Goal: Task Accomplishment & Management: Manage account settings

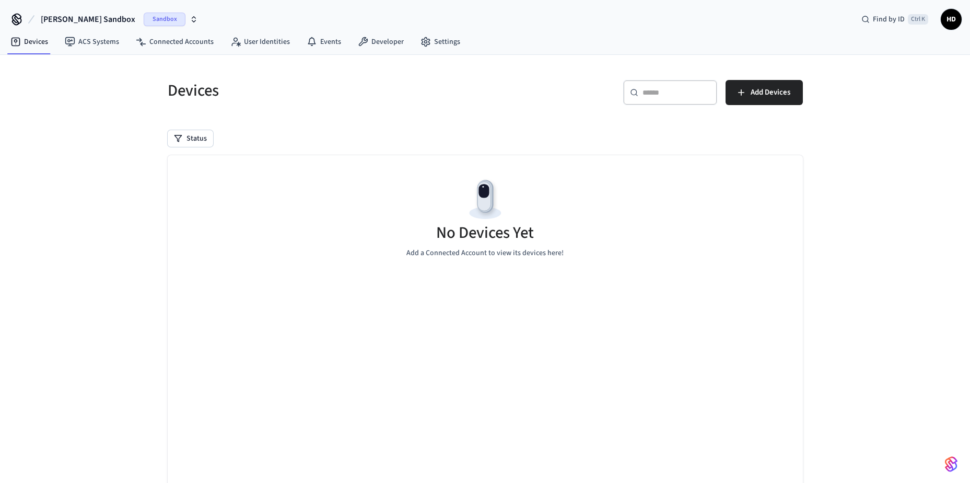
click at [225, 334] on div "No Devices Yet Add a Connected Account to view its devices here!" at bounding box center [485, 324] width 635 height 338
click at [277, 427] on div "No Devices Yet Add a Connected Account to view its devices here!" at bounding box center [485, 324] width 635 height 338
click at [101, 41] on link "ACS Systems" at bounding box center [91, 41] width 71 height 19
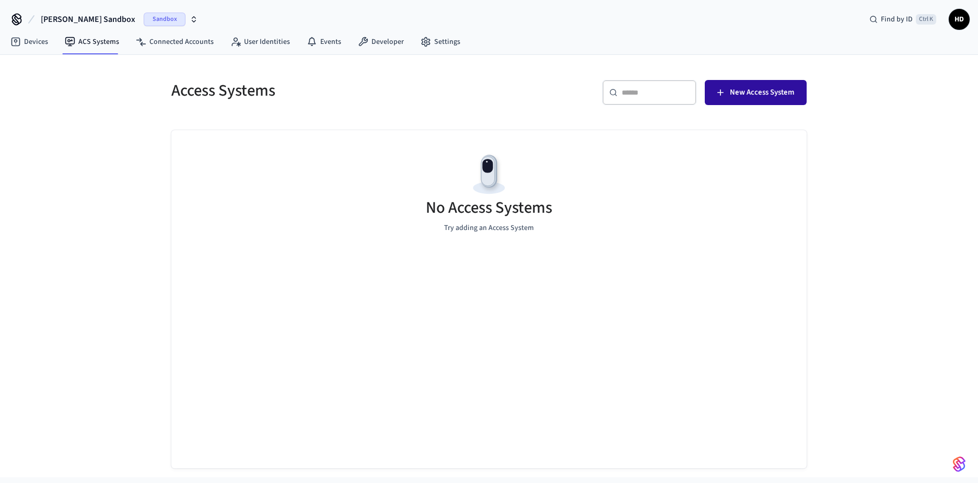
click at [755, 89] on span "New Access System" at bounding box center [762, 93] width 64 height 14
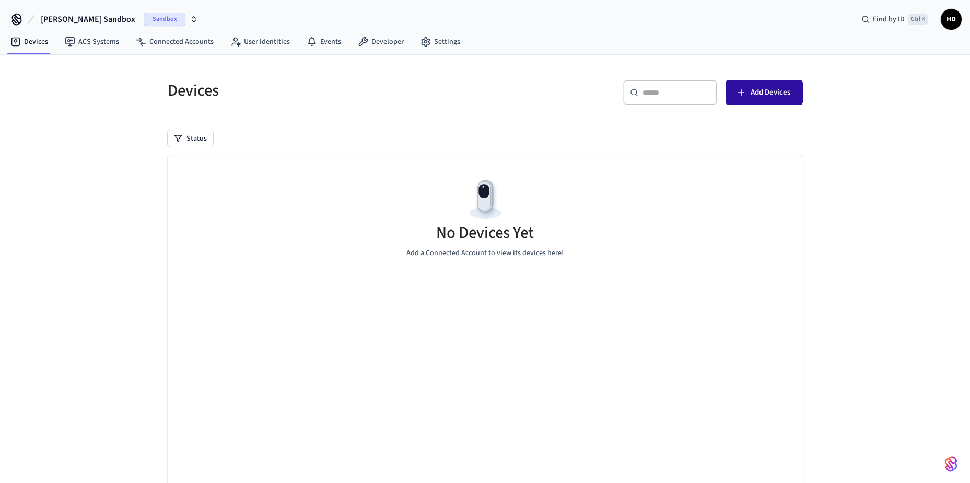
click at [776, 104] on button "Add Devices" at bounding box center [763, 92] width 77 height 25
click at [40, 51] on link "Devices" at bounding box center [29, 41] width 54 height 19
click at [93, 51] on link "ACS Systems" at bounding box center [91, 41] width 71 height 19
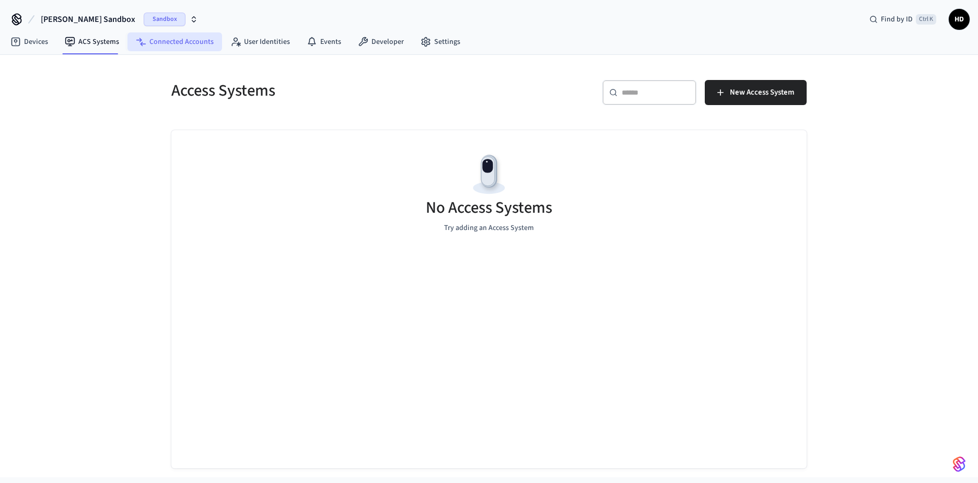
click at [161, 48] on link "Connected Accounts" at bounding box center [174, 41] width 95 height 19
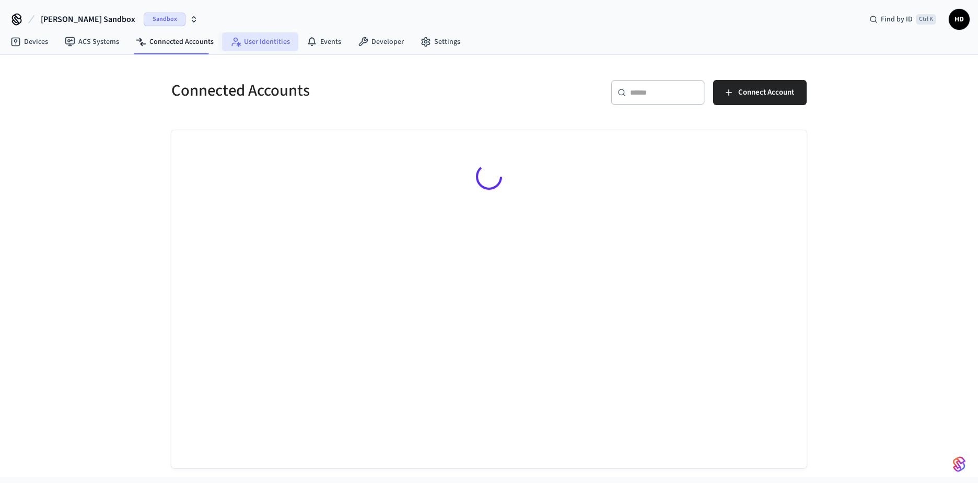
click at [254, 42] on link "User Identities" at bounding box center [260, 41] width 76 height 19
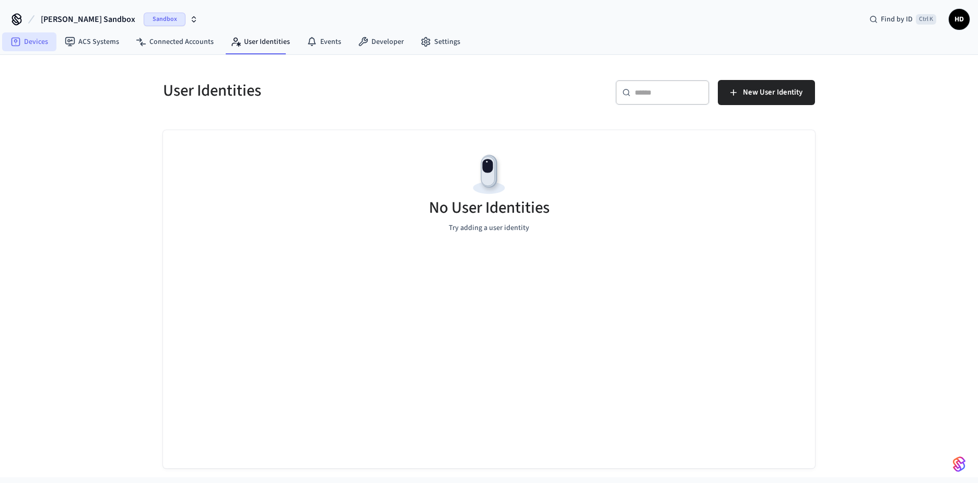
click at [40, 47] on link "Devices" at bounding box center [29, 41] width 54 height 19
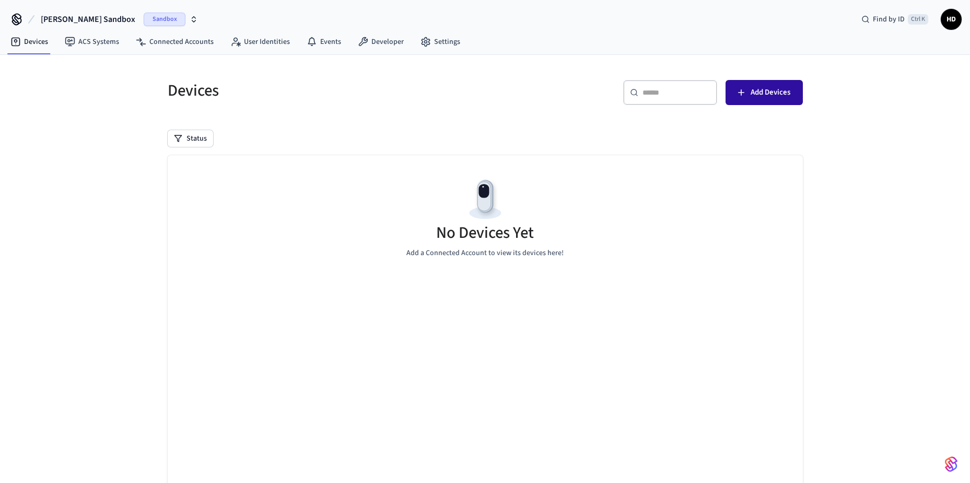
click at [734, 93] on button "Add Devices" at bounding box center [763, 92] width 77 height 25
click at [388, 42] on link "Developer" at bounding box center [380, 41] width 63 height 19
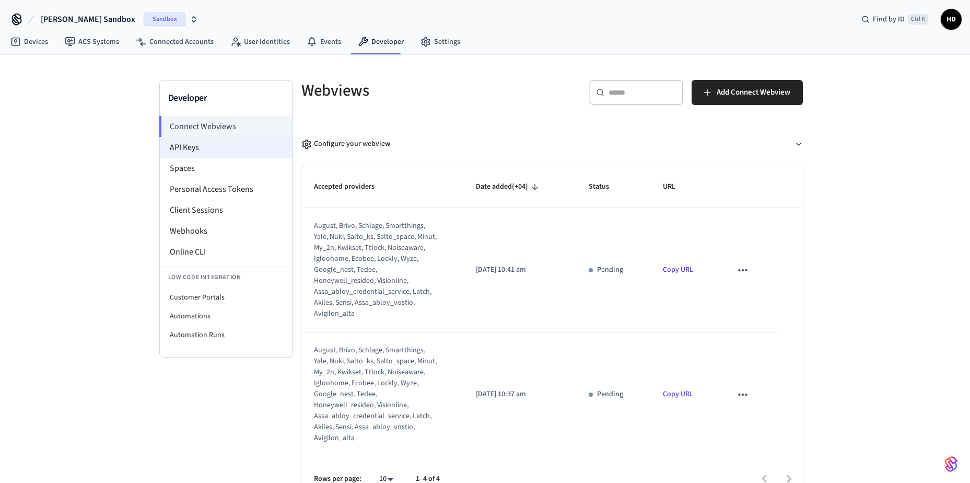
click at [174, 148] on li "API Keys" at bounding box center [226, 147] width 133 height 21
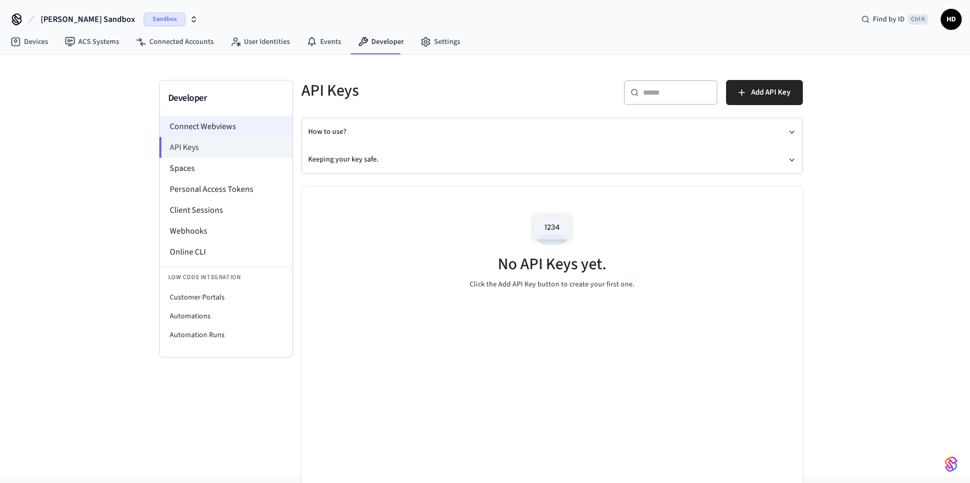
click at [182, 132] on li "Connect Webviews" at bounding box center [226, 126] width 133 height 21
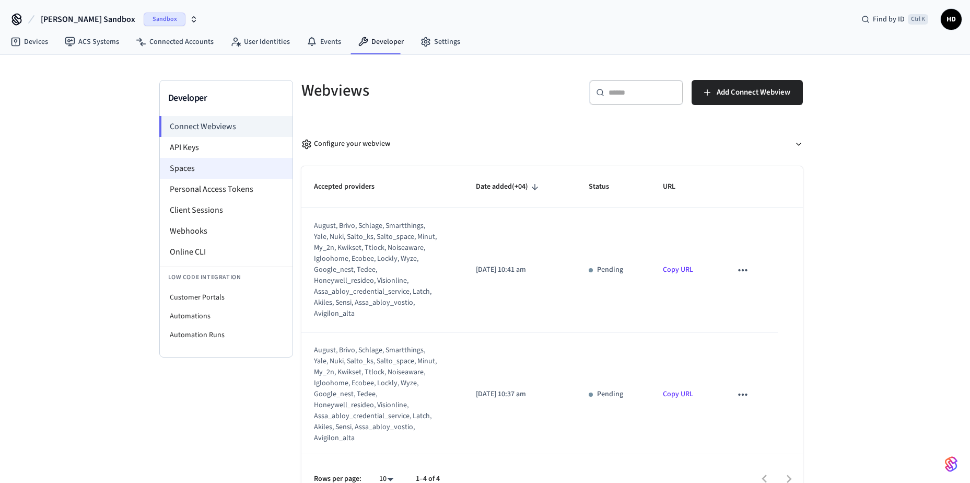
click at [177, 171] on li "Spaces" at bounding box center [226, 168] width 133 height 21
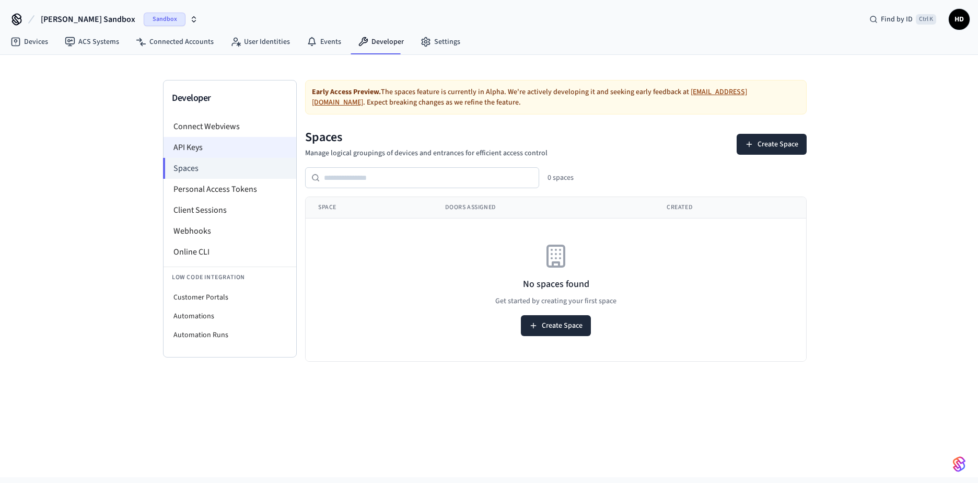
click at [193, 146] on li "API Keys" at bounding box center [229, 147] width 133 height 21
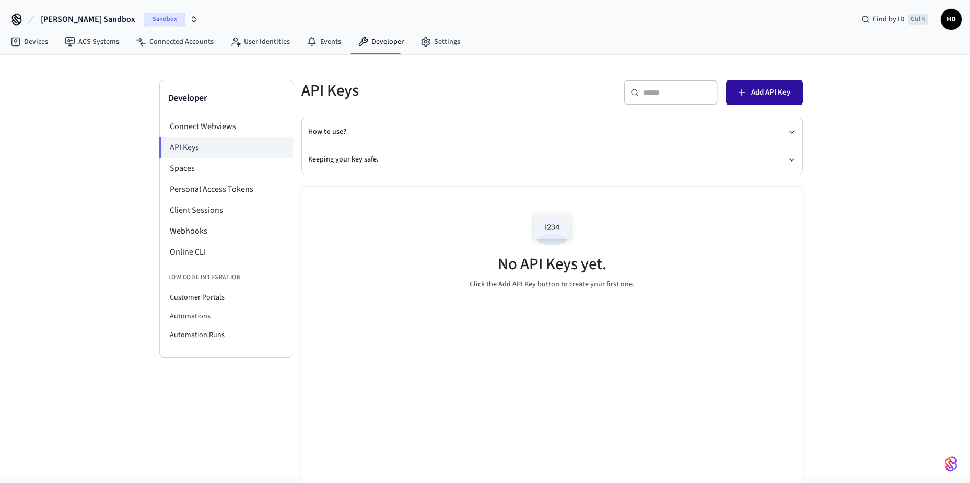
click at [761, 91] on span "Add API Key" at bounding box center [770, 93] width 39 height 14
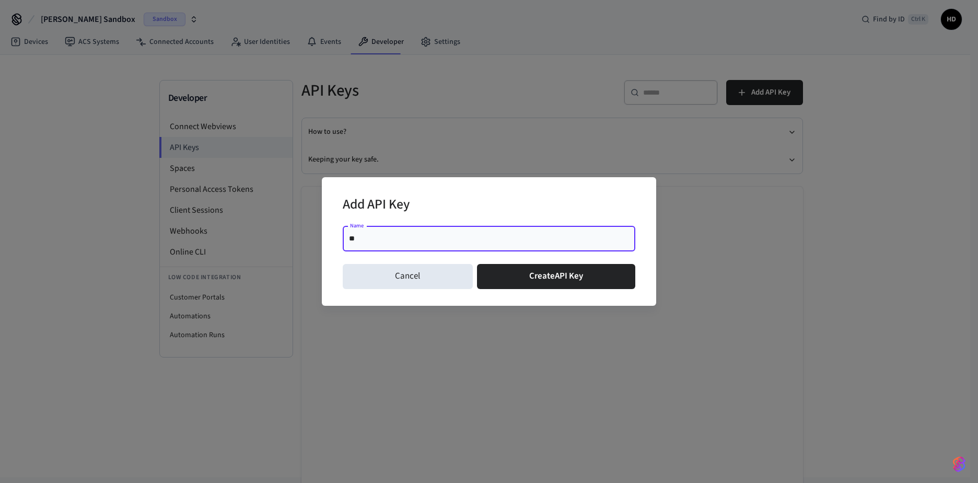
type input "*"
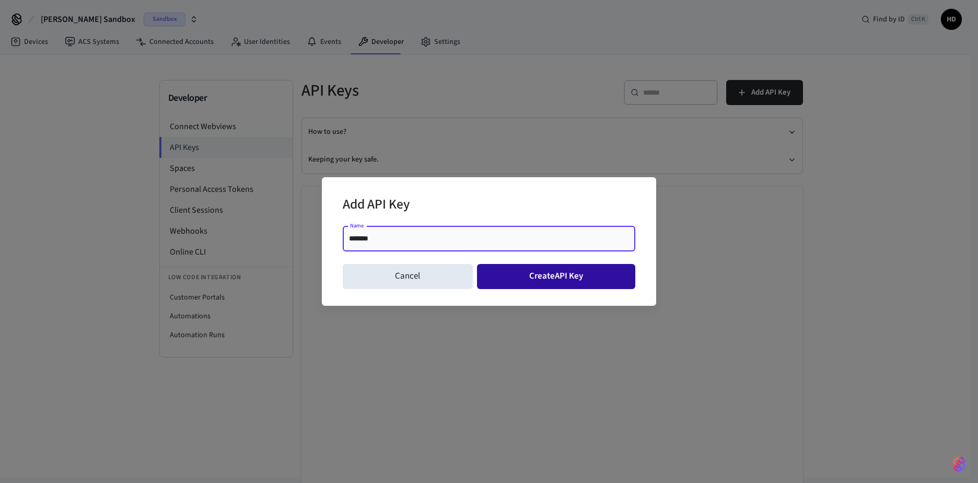
type input "*******"
click at [581, 278] on button "Create API Key" at bounding box center [556, 276] width 159 height 25
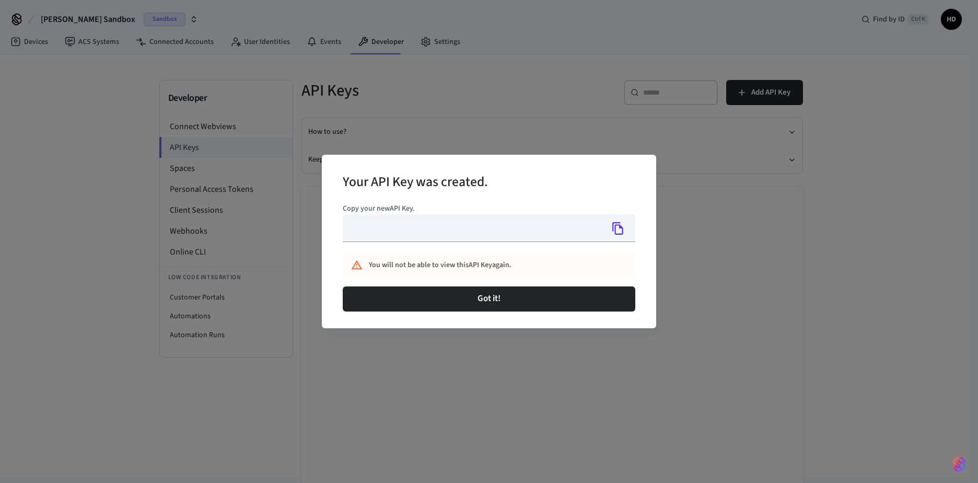
type input "**********"
click at [619, 230] on icon "Copy" at bounding box center [618, 228] width 14 height 14
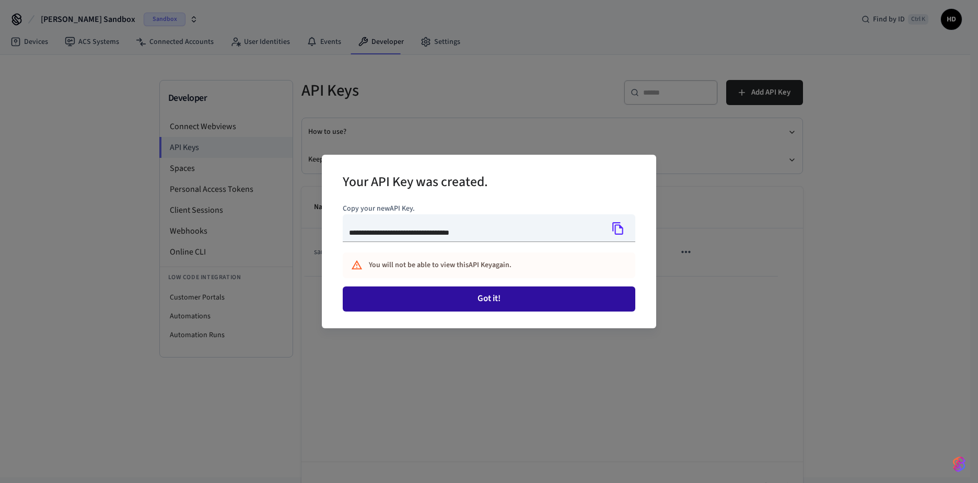
click at [521, 302] on button "Got it!" at bounding box center [489, 298] width 292 height 25
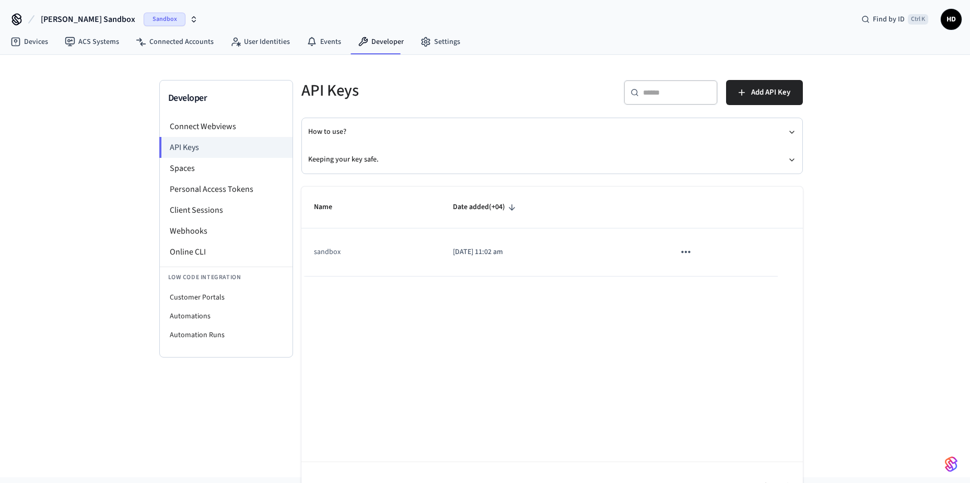
click at [692, 250] on icon "sticky table" at bounding box center [686, 252] width 14 height 14
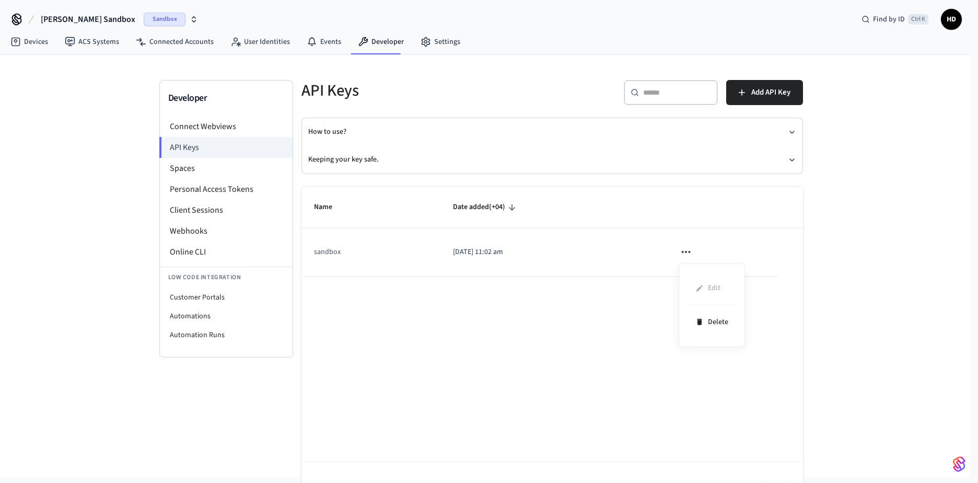
click at [492, 294] on div at bounding box center [489, 241] width 978 height 483
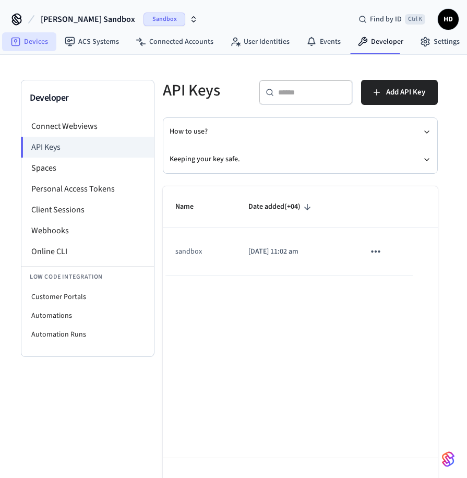
click at [23, 42] on link "Devices" at bounding box center [29, 41] width 54 height 19
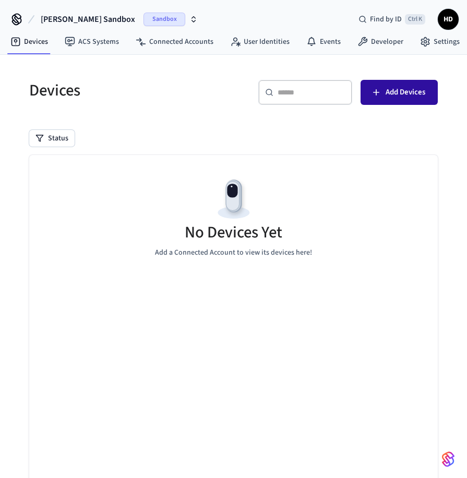
click at [416, 94] on span "Add Devices" at bounding box center [406, 93] width 40 height 14
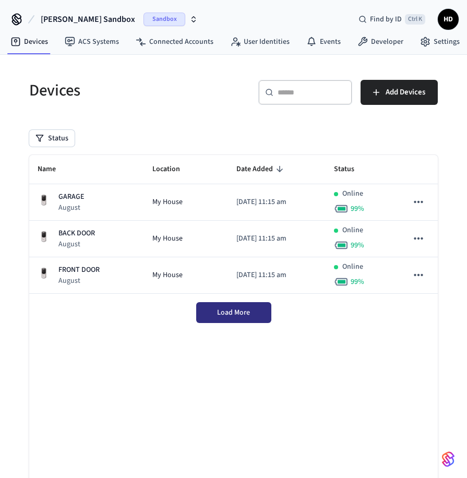
click at [227, 321] on button "Load More" at bounding box center [233, 312] width 75 height 21
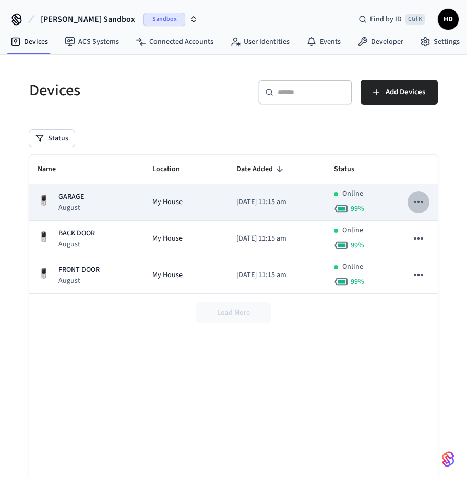
click at [413, 206] on icon "sticky table" at bounding box center [419, 202] width 14 height 14
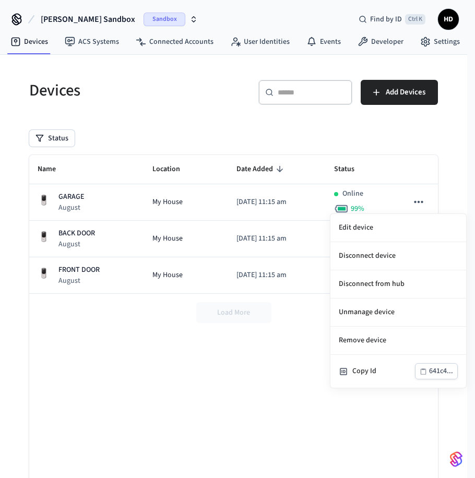
click at [168, 370] on div at bounding box center [237, 239] width 475 height 478
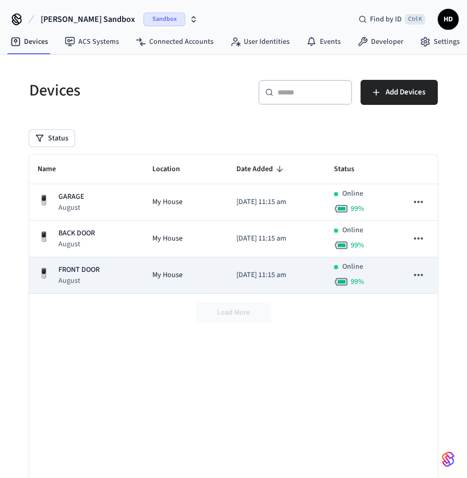
click at [415, 279] on icon "sticky table" at bounding box center [419, 275] width 14 height 14
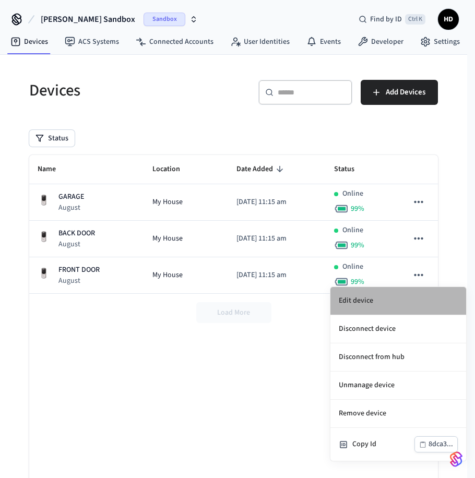
click at [357, 305] on li "Edit device" at bounding box center [399, 301] width 136 height 28
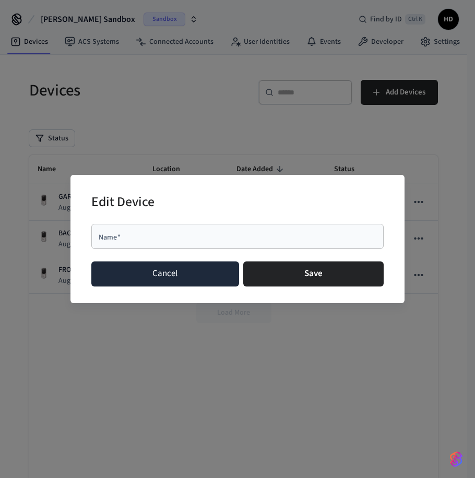
click at [154, 277] on button "Cancel" at bounding box center [165, 274] width 148 height 25
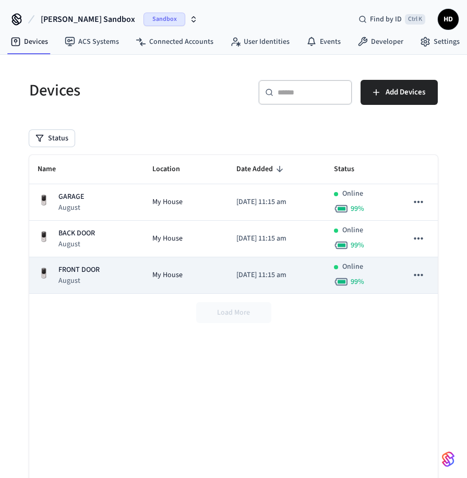
click at [417, 276] on icon "sticky table" at bounding box center [419, 275] width 14 height 14
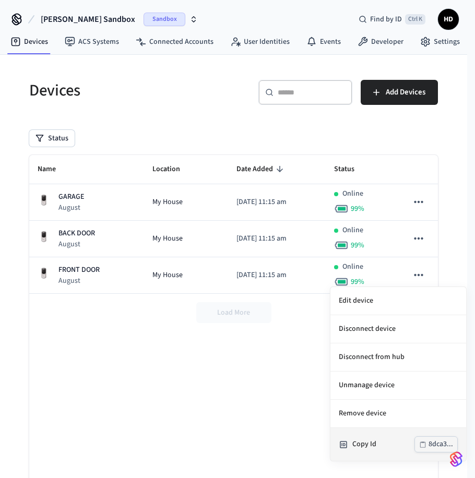
click at [430, 443] on div "8dca3..." at bounding box center [441, 444] width 25 height 13
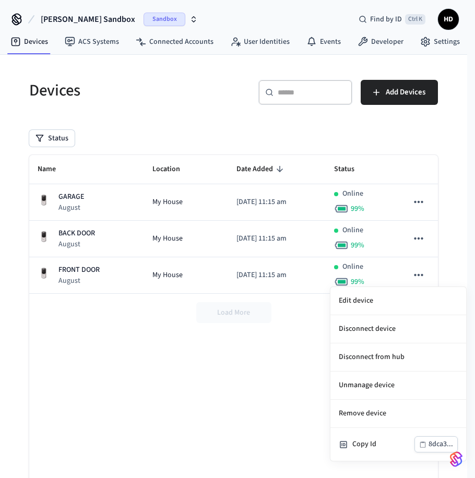
click at [224, 360] on div at bounding box center [237, 239] width 475 height 478
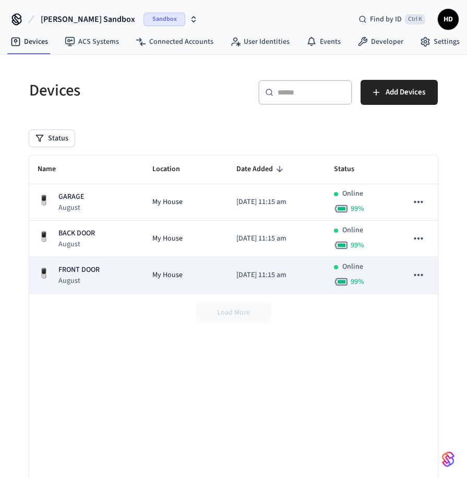
click at [76, 276] on p "August" at bounding box center [78, 281] width 41 height 10
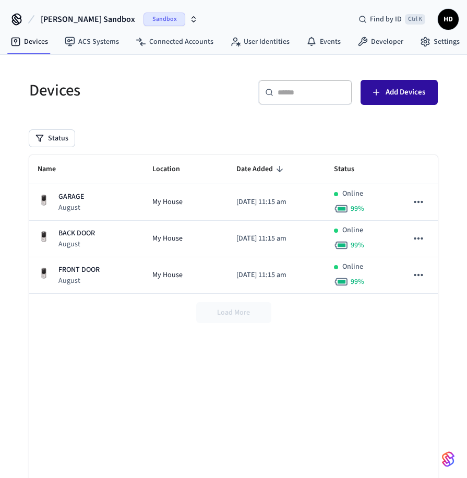
click at [394, 91] on span "Add Devices" at bounding box center [406, 93] width 40 height 14
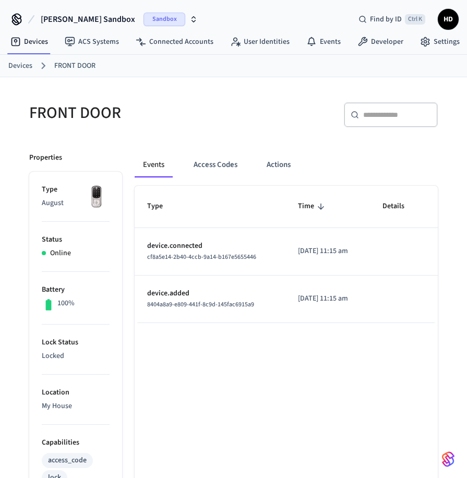
click at [23, 64] on link "Devices" at bounding box center [20, 66] width 24 height 11
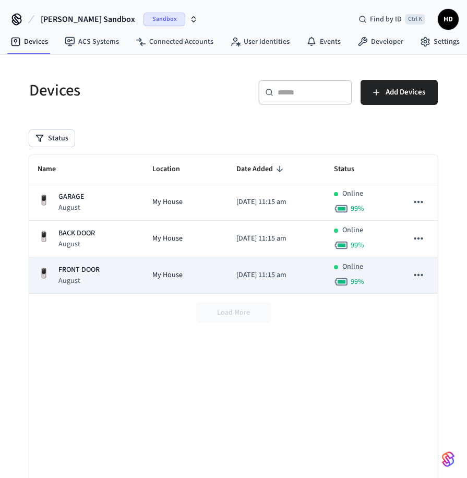
click at [81, 271] on p "FRONT DOOR" at bounding box center [78, 270] width 41 height 11
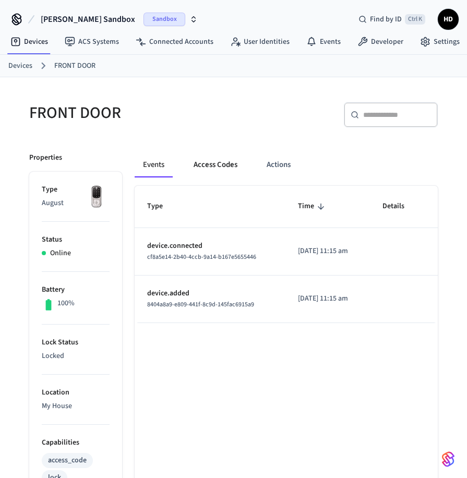
click at [217, 163] on button "Access Codes" at bounding box center [215, 164] width 61 height 25
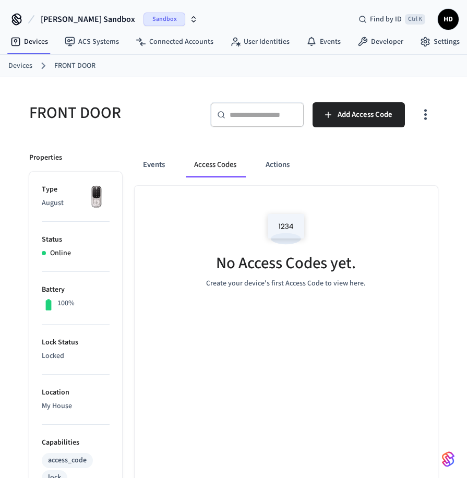
click at [281, 227] on img at bounding box center [286, 229] width 47 height 44
click at [290, 231] on img at bounding box center [286, 229] width 47 height 44
click at [289, 164] on button "Actions" at bounding box center [277, 164] width 41 height 25
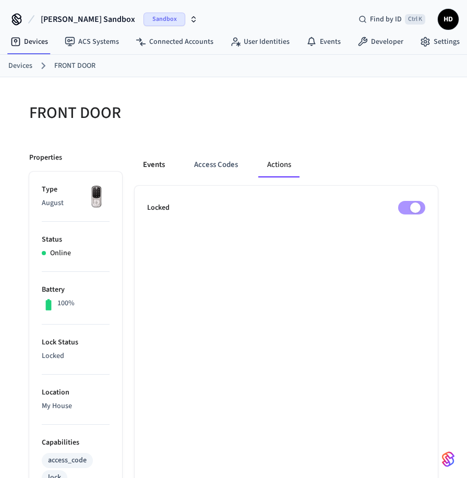
click at [152, 160] on button "Events" at bounding box center [154, 164] width 39 height 25
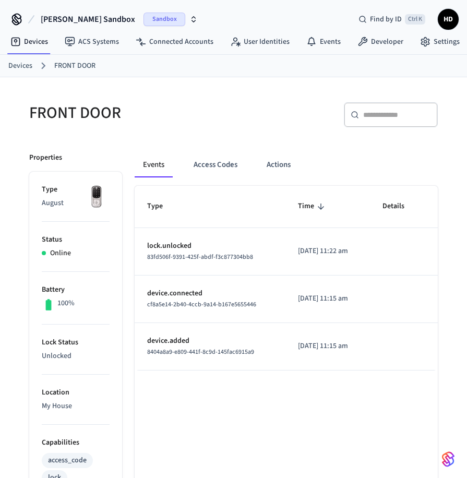
click at [25, 63] on link "Devices" at bounding box center [20, 66] width 24 height 11
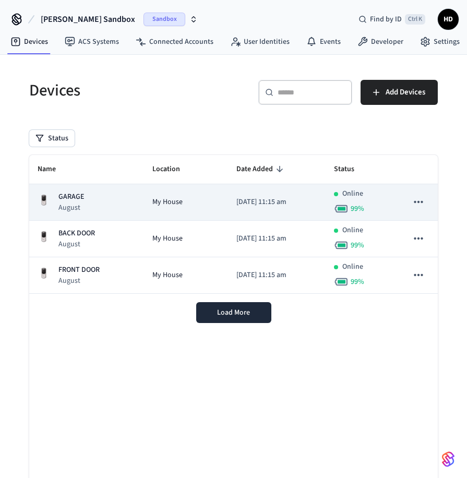
click at [65, 200] on p "GARAGE" at bounding box center [71, 197] width 26 height 11
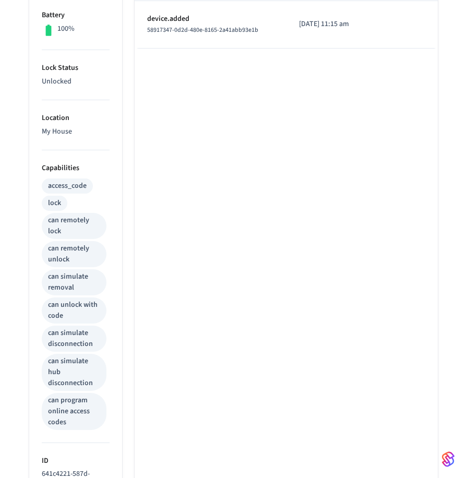
scroll to position [222, 0]
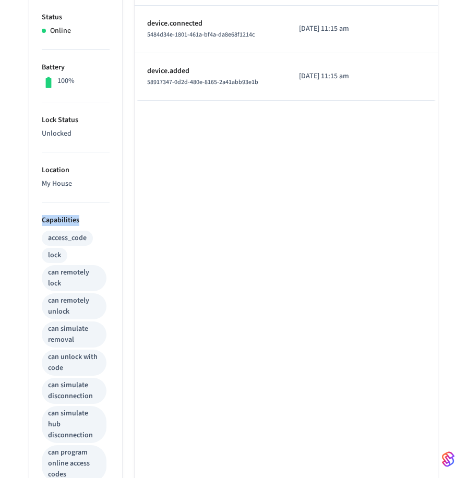
drag, startPoint x: 84, startPoint y: 220, endPoint x: 27, endPoint y: 215, distance: 56.6
click at [27, 215] on div "Properties Type August Status Online Battery 100% Lock Status Unlocked Location…" at bounding box center [69, 323] width 105 height 813
copy p "Capabilities"
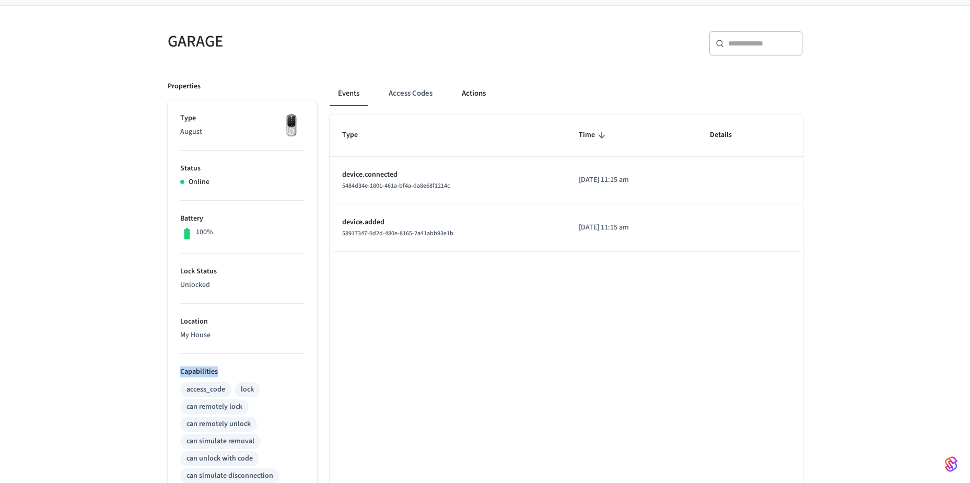
scroll to position [0, 0]
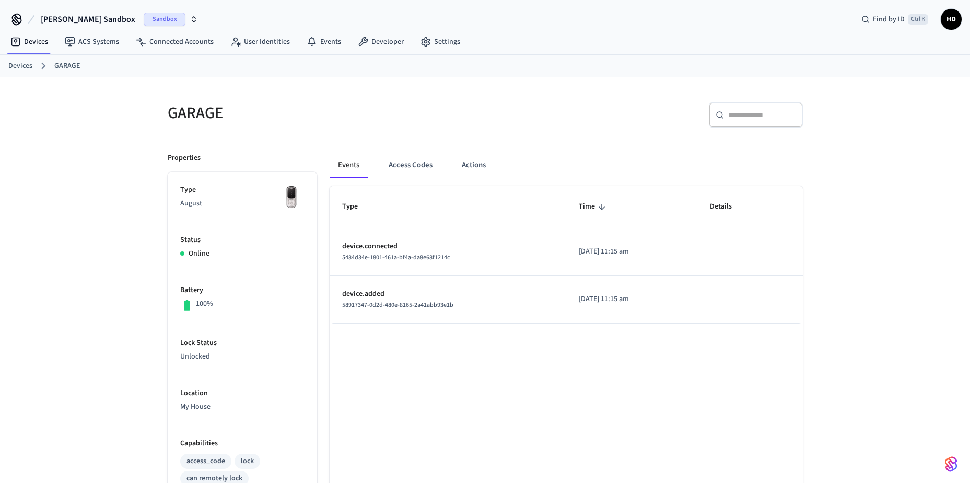
click at [29, 68] on link "Devices" at bounding box center [20, 66] width 24 height 11
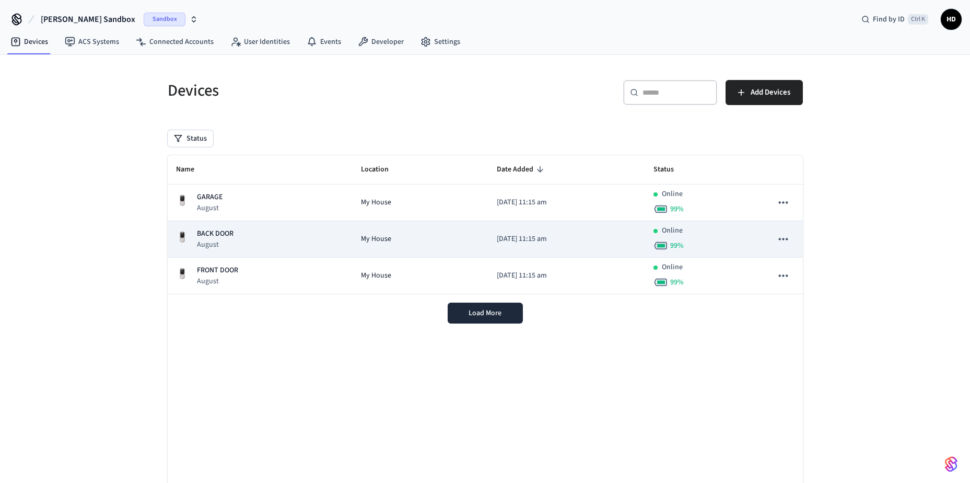
click at [214, 238] on p "BACK DOOR" at bounding box center [215, 233] width 37 height 11
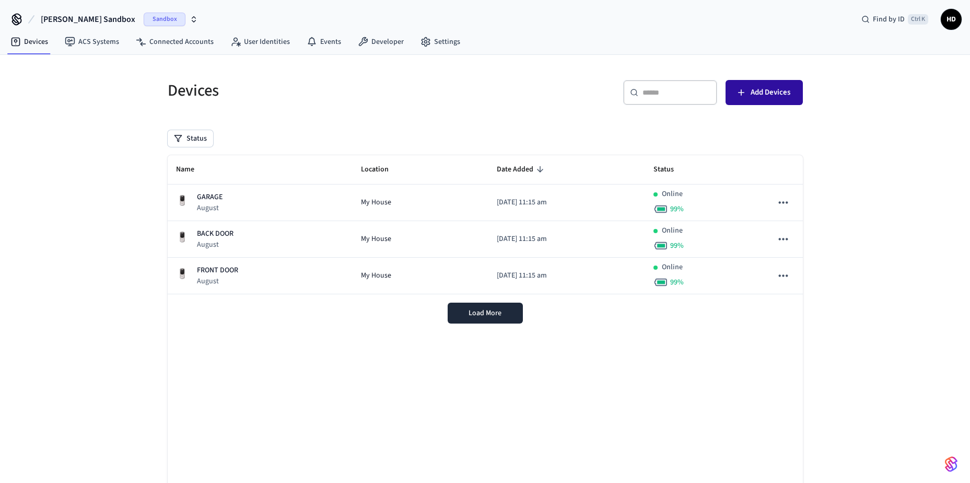
click at [777, 94] on span "Add Devices" at bounding box center [770, 93] width 40 height 14
click at [83, 41] on link "ACS Systems" at bounding box center [91, 41] width 71 height 19
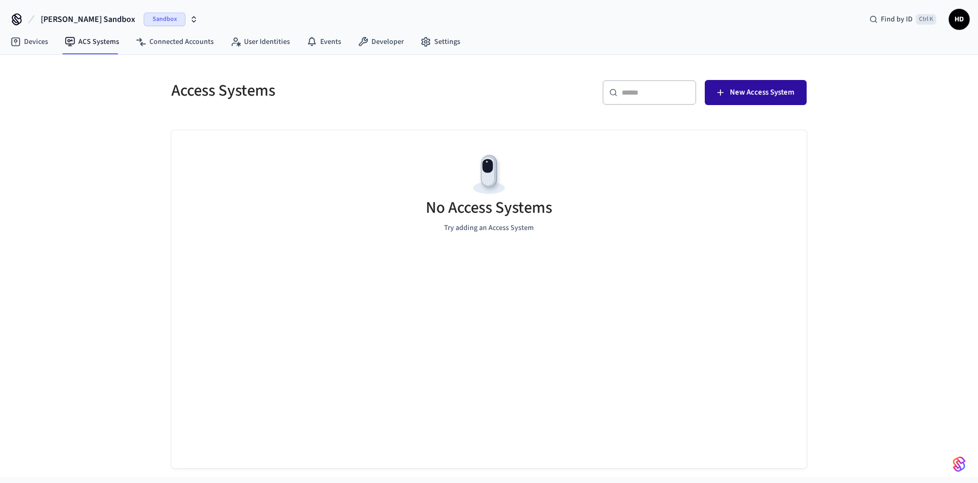
click at [727, 93] on button "New Access System" at bounding box center [755, 92] width 102 height 25
click at [757, 87] on span "New Access System" at bounding box center [762, 93] width 64 height 14
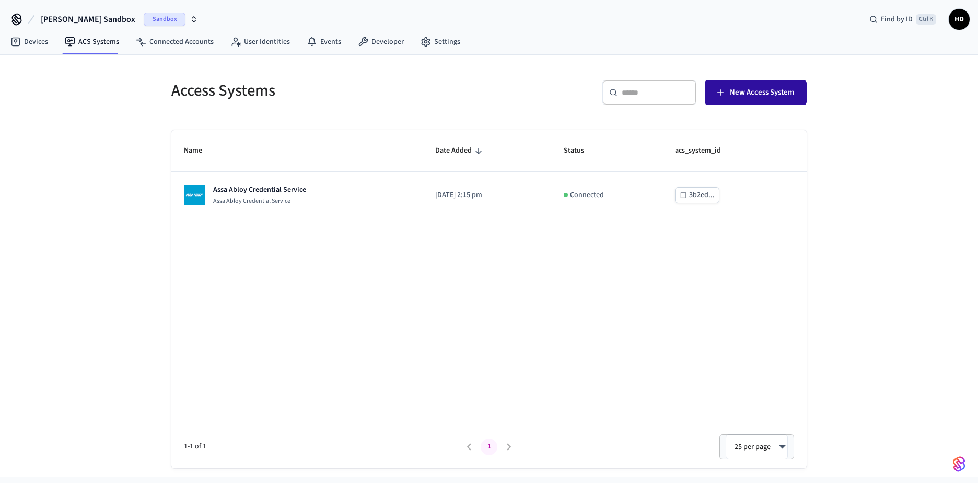
click at [776, 94] on span "New Access System" at bounding box center [762, 93] width 64 height 14
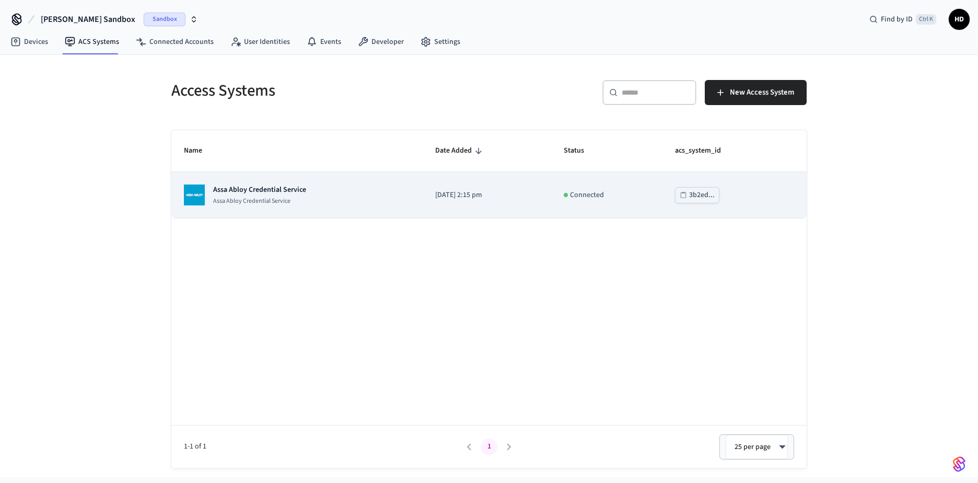
click at [315, 195] on div "Assa Abloy Credential Service Assa Abloy Credential Service" at bounding box center [297, 194] width 226 height 21
click at [596, 196] on p "Connected" at bounding box center [587, 195] width 34 height 11
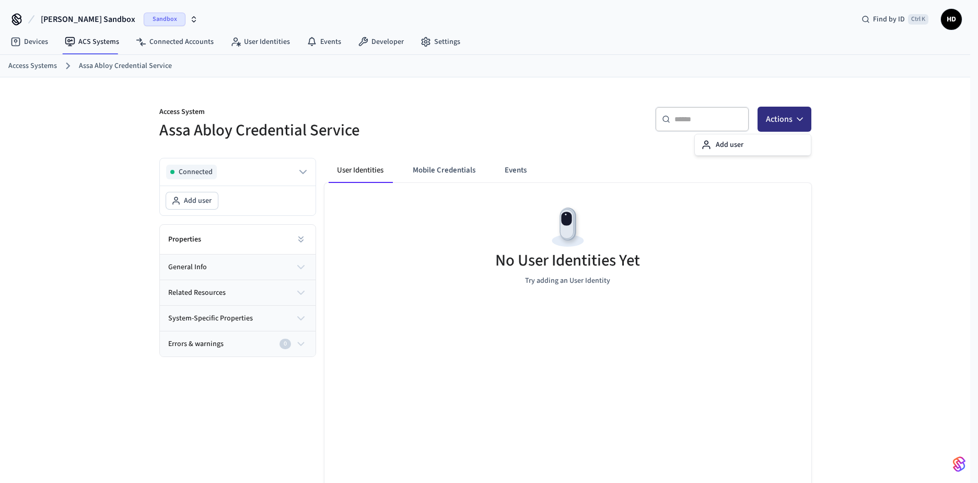
click at [780, 123] on button "Actions" at bounding box center [784, 119] width 54 height 25
click at [969, 292] on html "Hilton's Sandbox Sandbox Find by ID Ctrl K HD Devices ACS Systems Connected Acc…" at bounding box center [489, 260] width 978 height 521
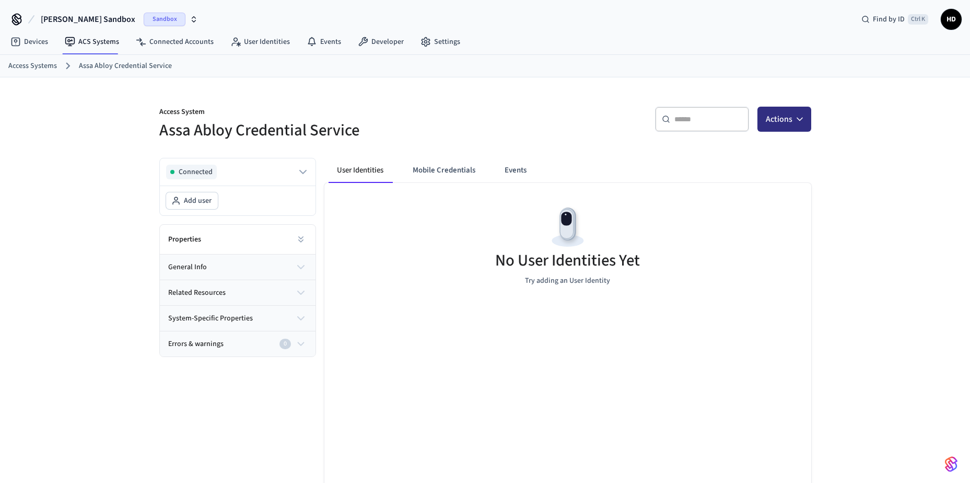
scroll to position [38, 0]
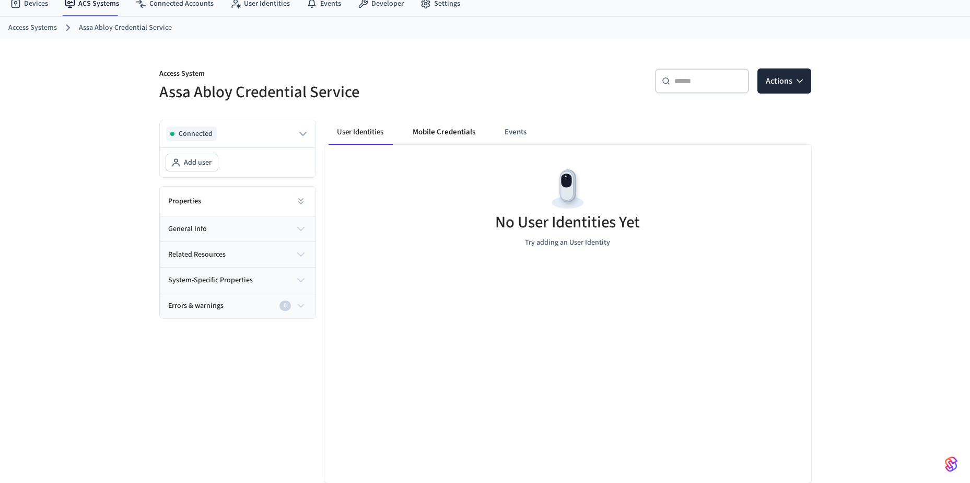
click at [420, 130] on button "Mobile Credentials" at bounding box center [443, 132] width 79 height 25
click at [532, 137] on button "Events" at bounding box center [515, 132] width 39 height 25
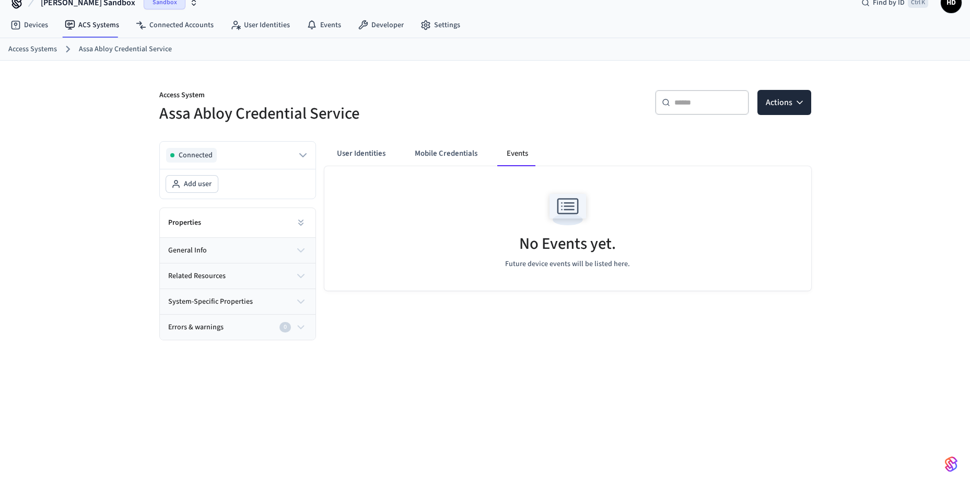
click at [200, 225] on h2 "Properties" at bounding box center [184, 222] width 33 height 10
click at [300, 224] on icon at bounding box center [301, 222] width 10 height 10
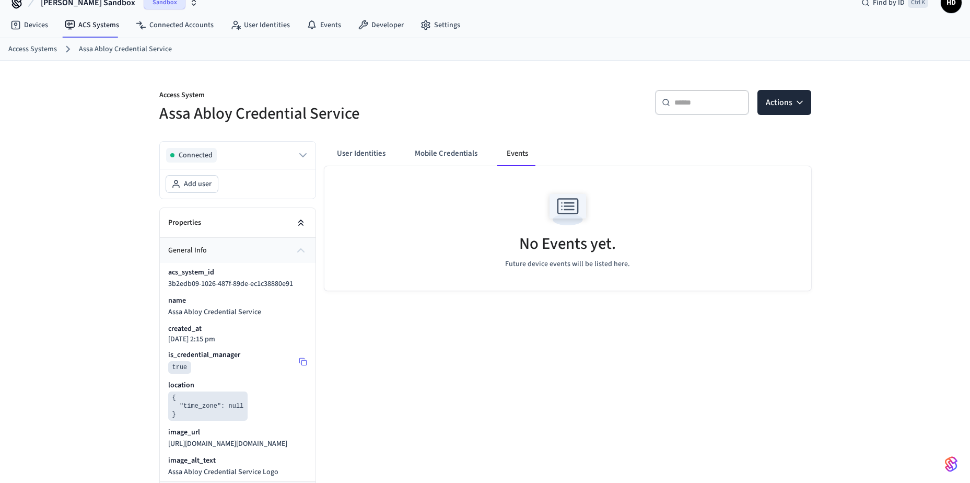
scroll to position [69, 0]
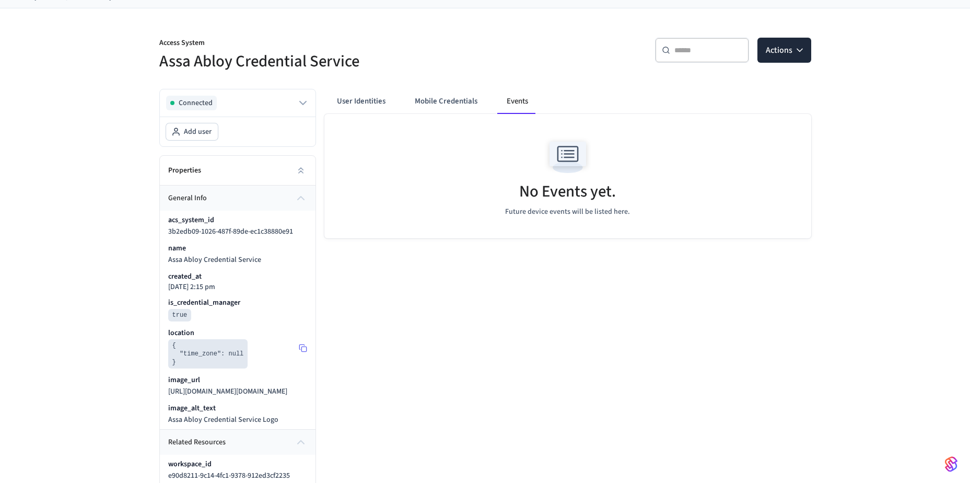
click at [234, 358] on pre "{ "time_zone": null }" at bounding box center [208, 353] width 80 height 29
click at [227, 351] on pre "{ "time_zone": null }" at bounding box center [208, 353] width 80 height 29
drag, startPoint x: 227, startPoint y: 351, endPoint x: 257, endPoint y: 362, distance: 31.7
click at [257, 362] on div "location { "time_zone": null }" at bounding box center [237, 347] width 139 height 41
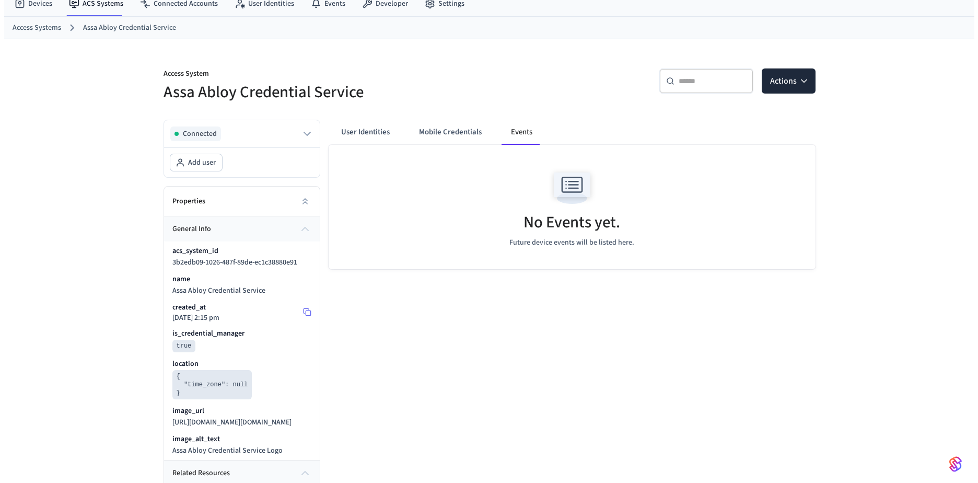
scroll to position [0, 0]
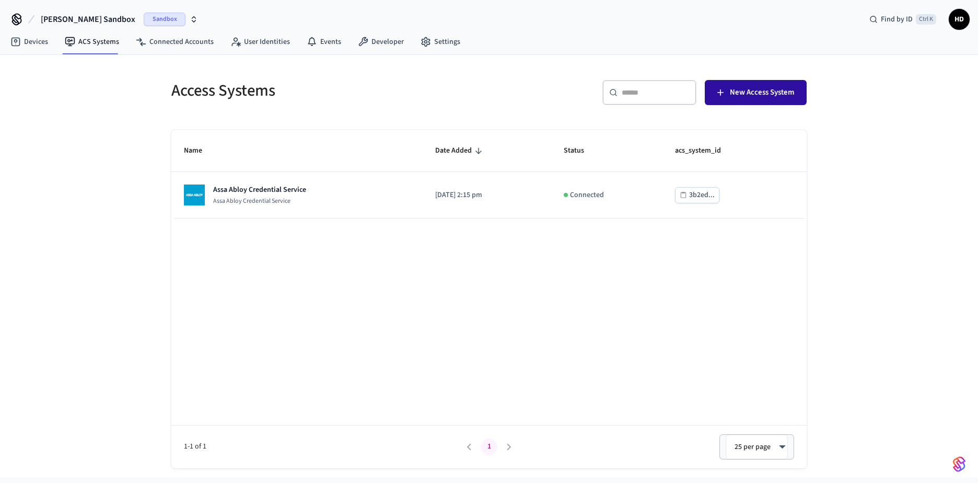
click at [750, 94] on span "New Access System" at bounding box center [762, 93] width 64 height 14
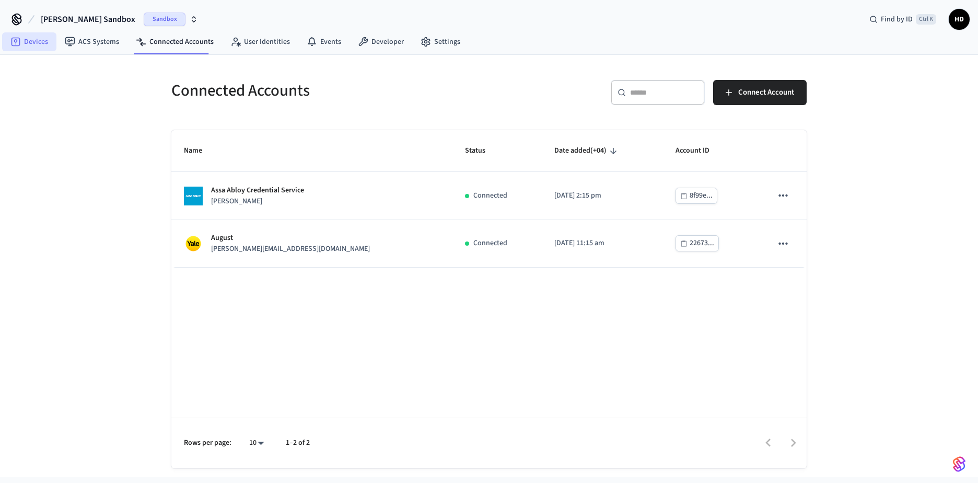
click at [24, 45] on link "Devices" at bounding box center [29, 41] width 54 height 19
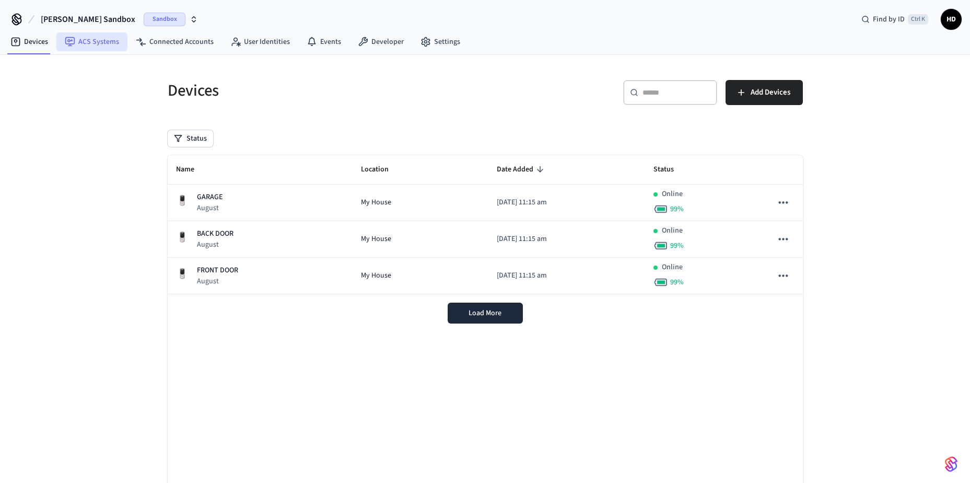
click at [89, 41] on link "ACS Systems" at bounding box center [91, 41] width 71 height 19
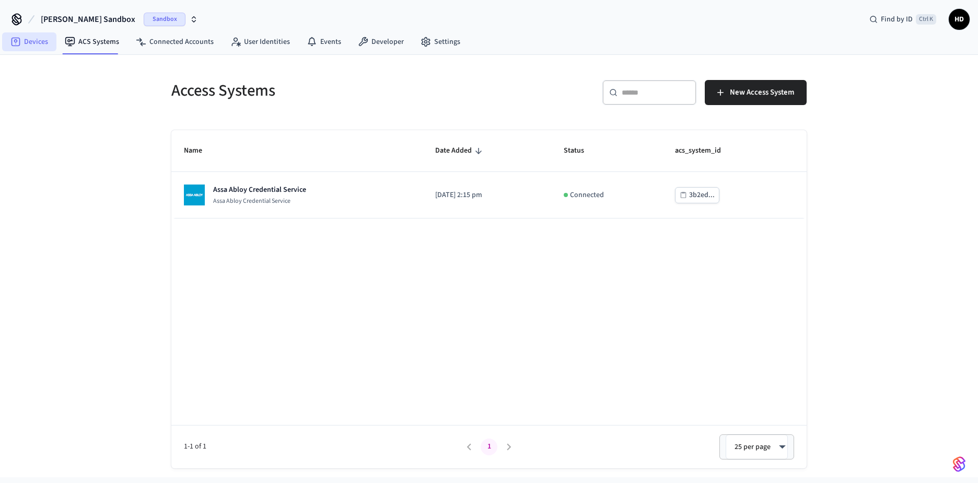
click at [31, 42] on link "Devices" at bounding box center [29, 41] width 54 height 19
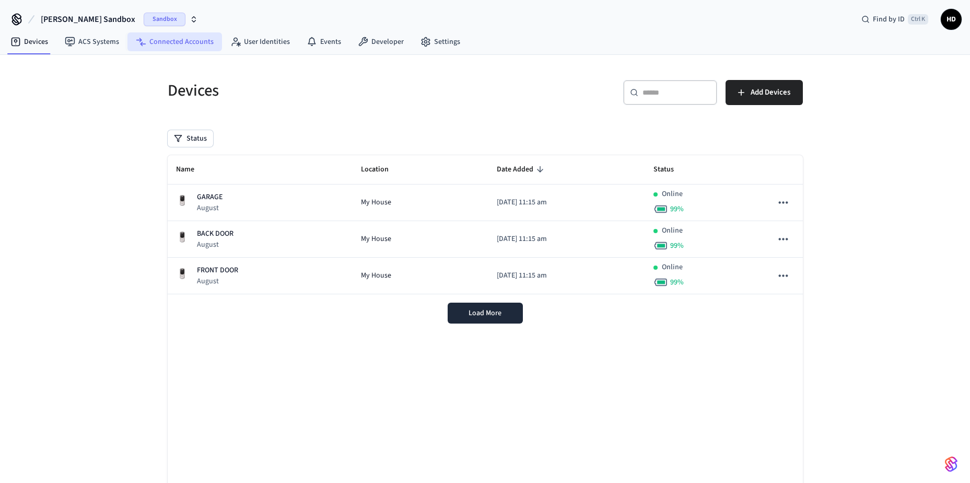
click at [170, 46] on link "Connected Accounts" at bounding box center [174, 41] width 95 height 19
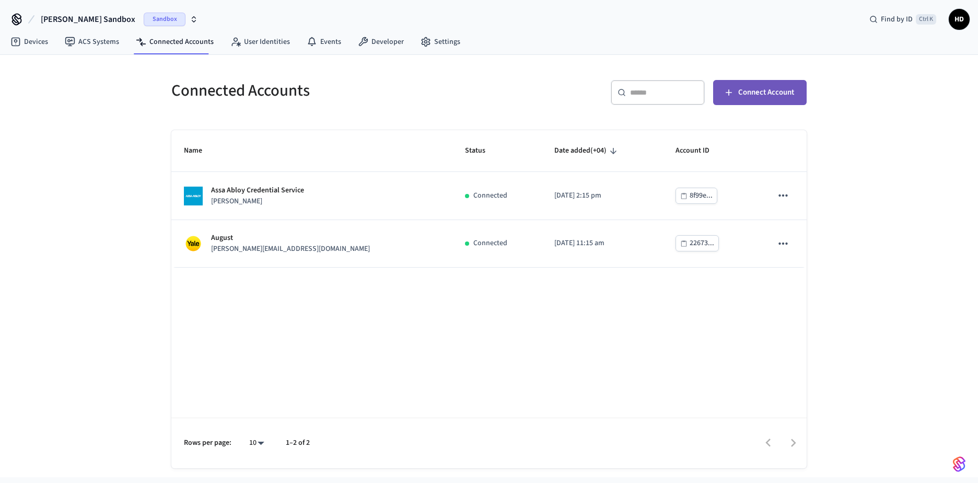
click at [789, 94] on span "Connect Account" at bounding box center [766, 93] width 56 height 14
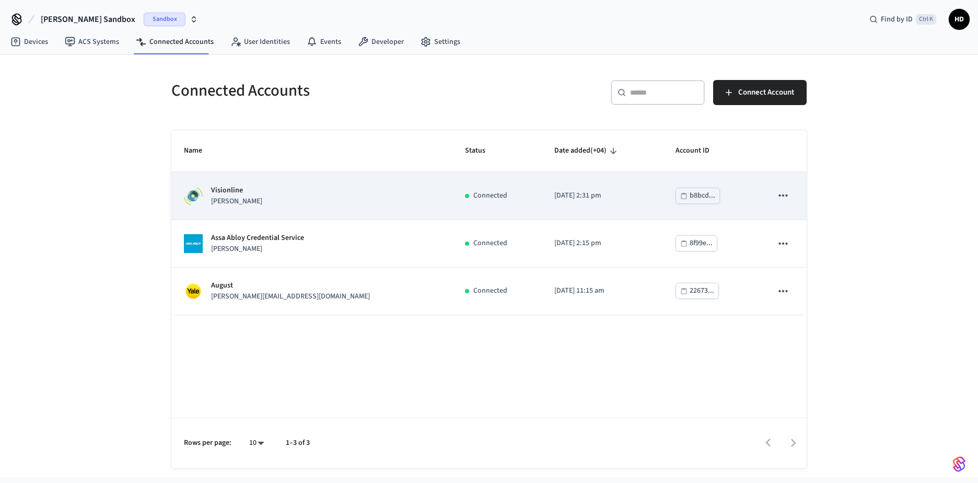
click at [780, 196] on icon "sticky table" at bounding box center [783, 196] width 14 height 14
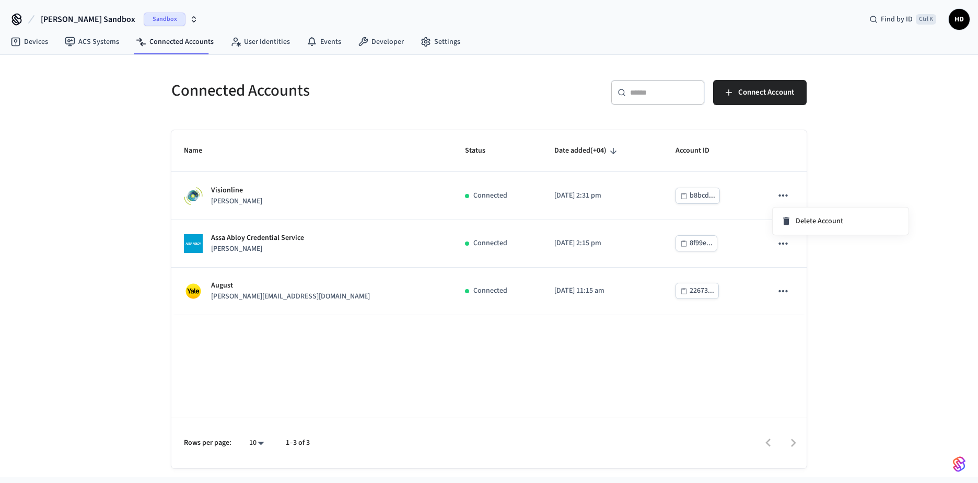
click at [224, 198] on div at bounding box center [489, 241] width 978 height 483
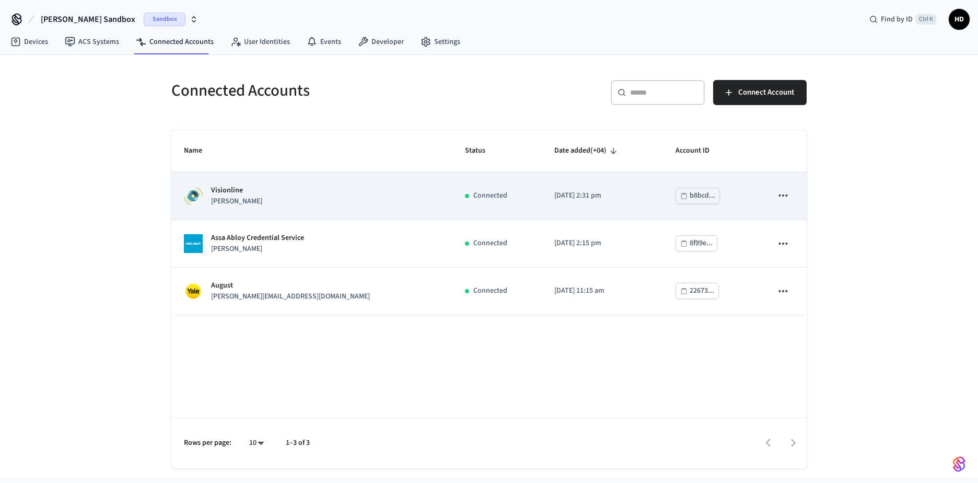
click at [213, 197] on p "[PERSON_NAME]" at bounding box center [236, 201] width 51 height 11
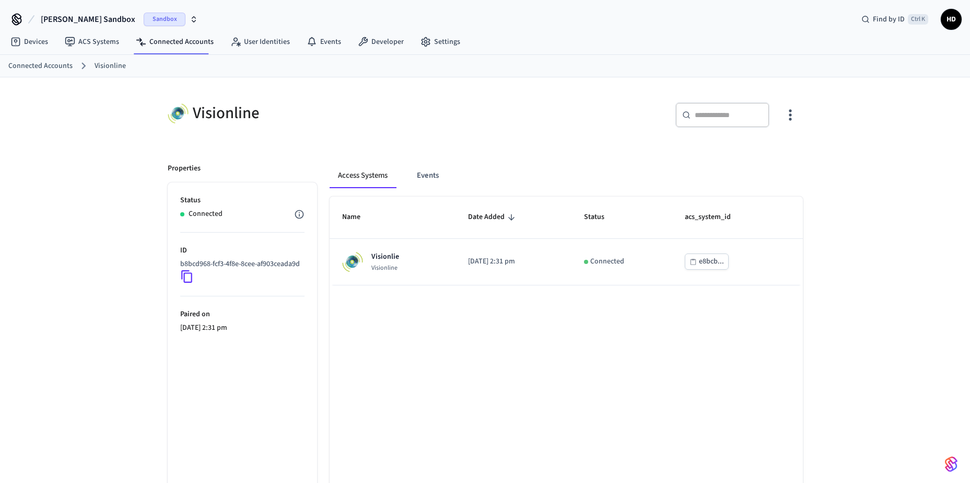
scroll to position [52, 0]
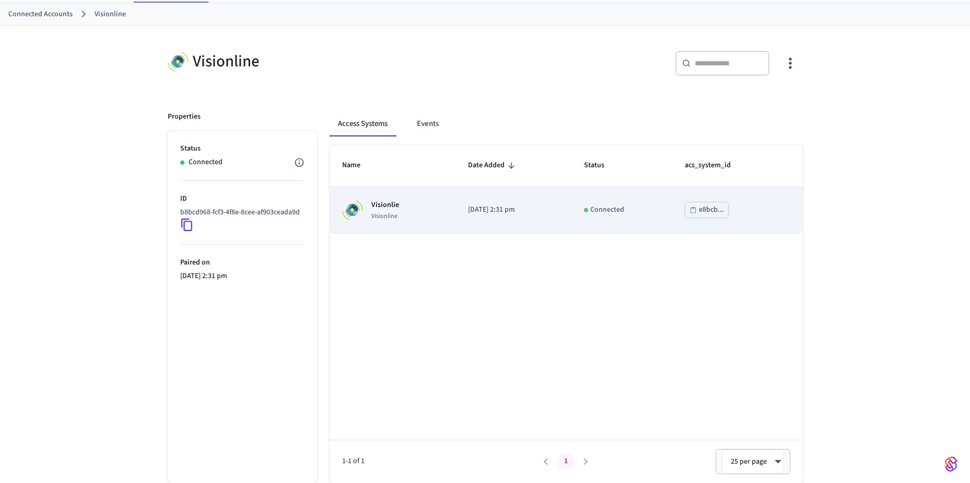
click at [387, 207] on p "Visionlie" at bounding box center [385, 204] width 28 height 10
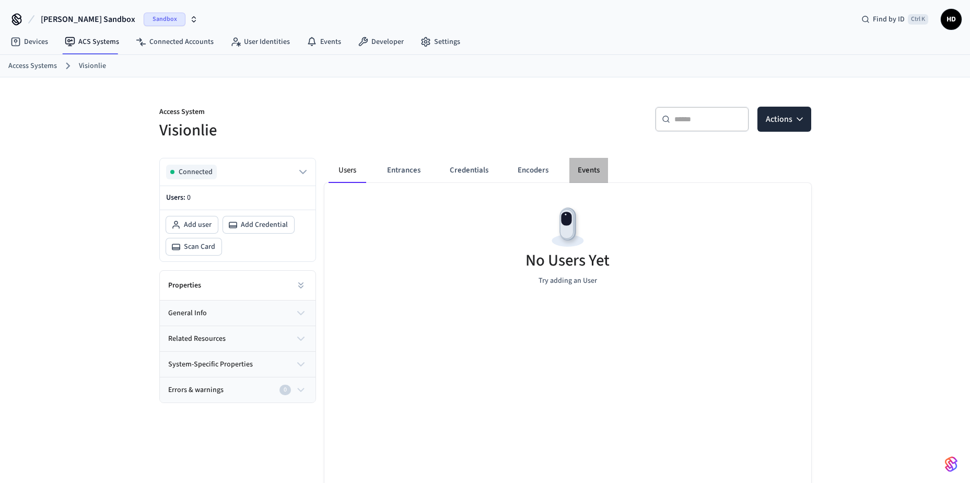
click at [590, 167] on button "Events" at bounding box center [588, 170] width 39 height 25
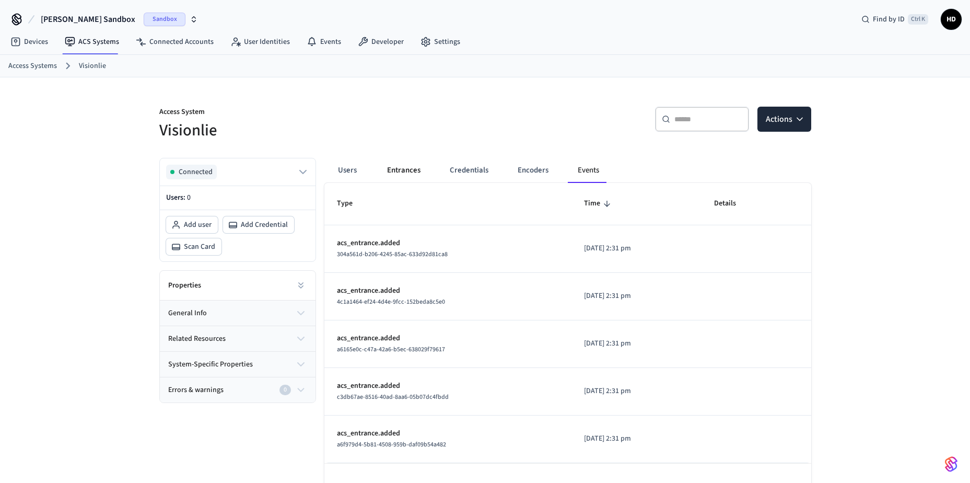
click at [399, 171] on button "Entrances" at bounding box center [404, 170] width 50 height 25
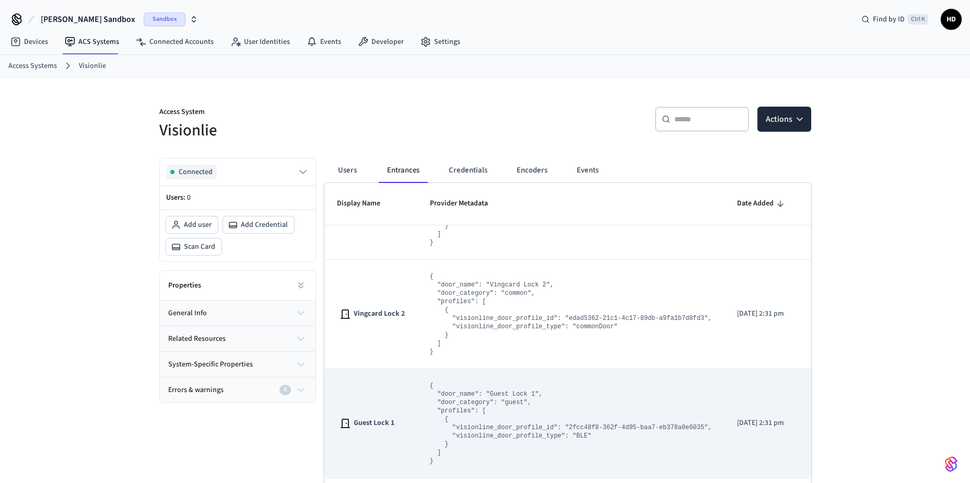
scroll to position [38, 0]
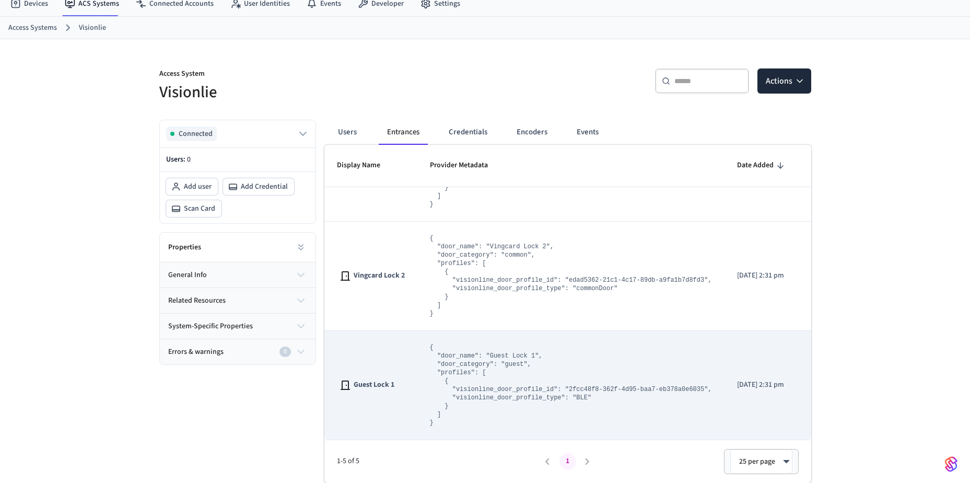
click at [816, 378] on icon "sticky table" at bounding box center [823, 385] width 14 height 14
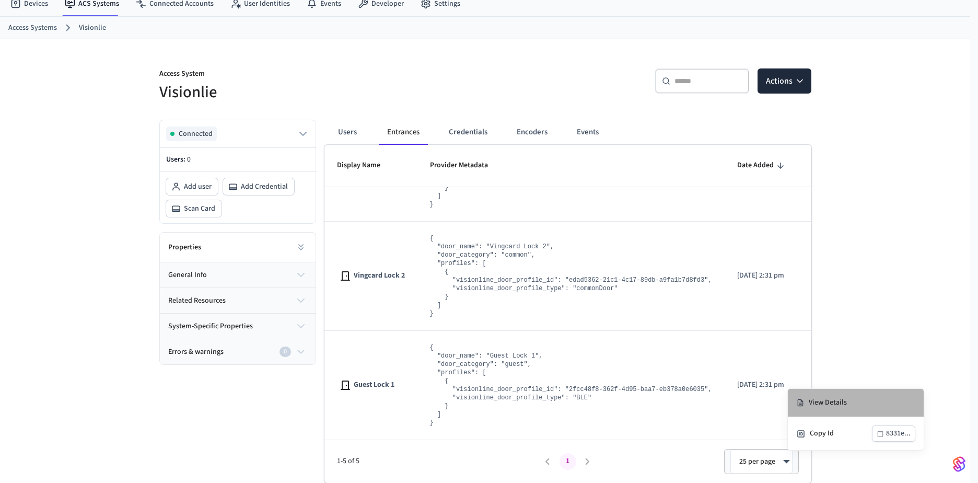
click at [837, 402] on li "View Details" at bounding box center [855, 403] width 136 height 28
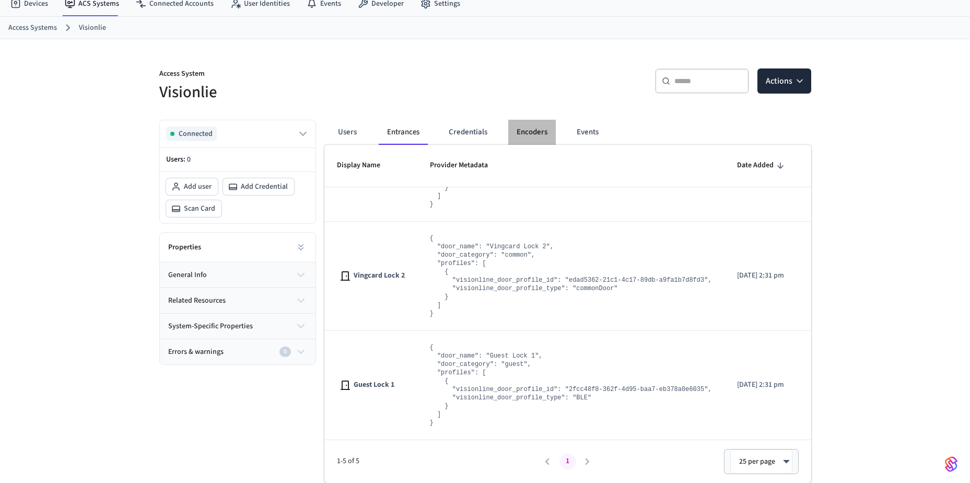
click at [542, 133] on button "Encoders" at bounding box center [532, 132] width 48 height 25
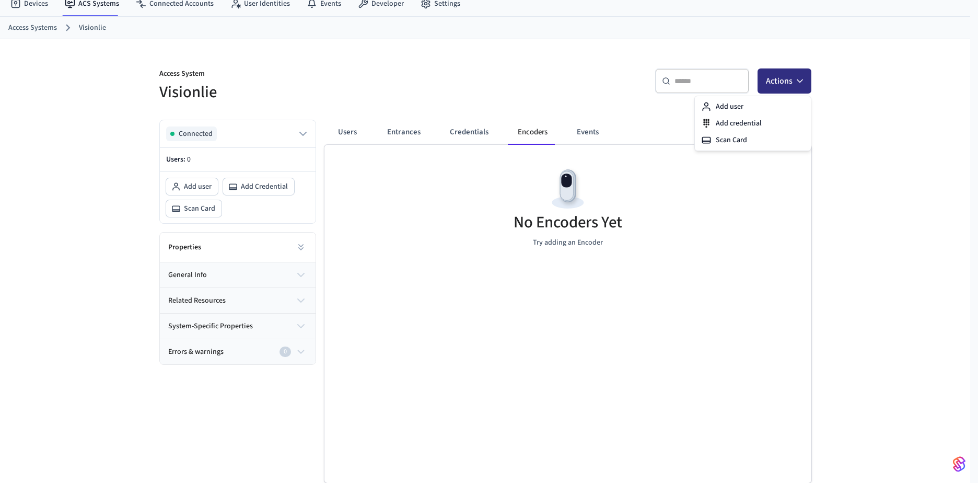
click at [778, 86] on button "Actions" at bounding box center [784, 80] width 54 height 25
click at [598, 294] on div "No Encoders Yet Try adding an Encoder" at bounding box center [567, 314] width 487 height 338
click at [793, 78] on button "Actions" at bounding box center [788, 80] width 54 height 25
click at [467, 130] on button "Credentials" at bounding box center [468, 132] width 55 height 25
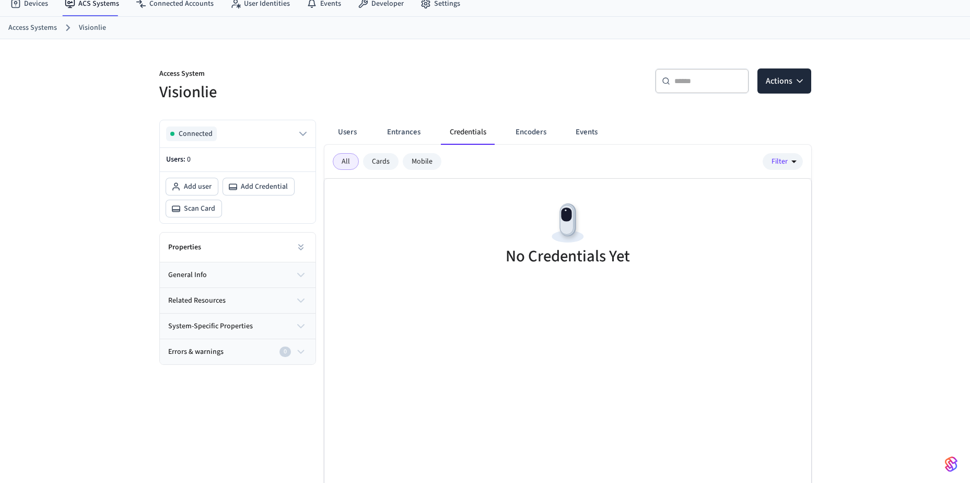
click at [377, 165] on div "Cards" at bounding box center [381, 161] width 36 height 17
click at [345, 131] on button "Users" at bounding box center [347, 132] width 38 height 25
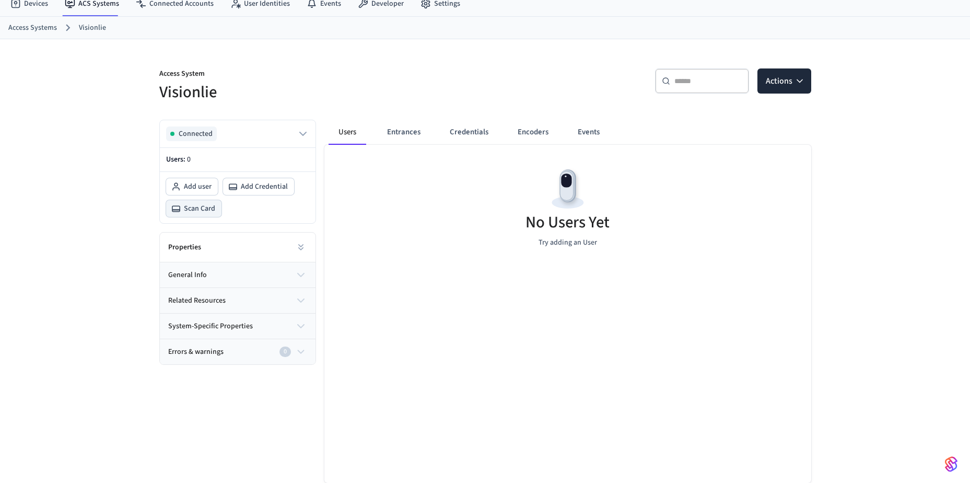
click at [195, 211] on span "Scan Card" at bounding box center [199, 208] width 31 height 10
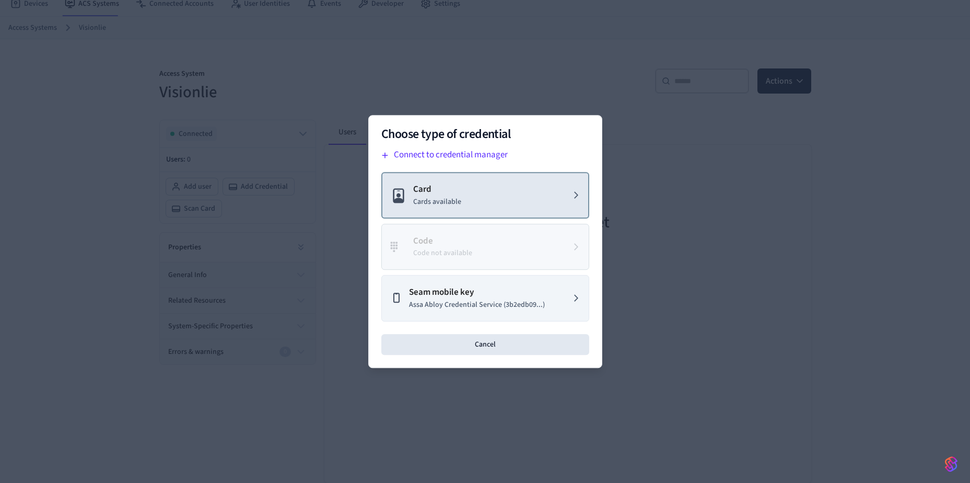
click at [428, 203] on p "Cards available" at bounding box center [437, 201] width 48 height 11
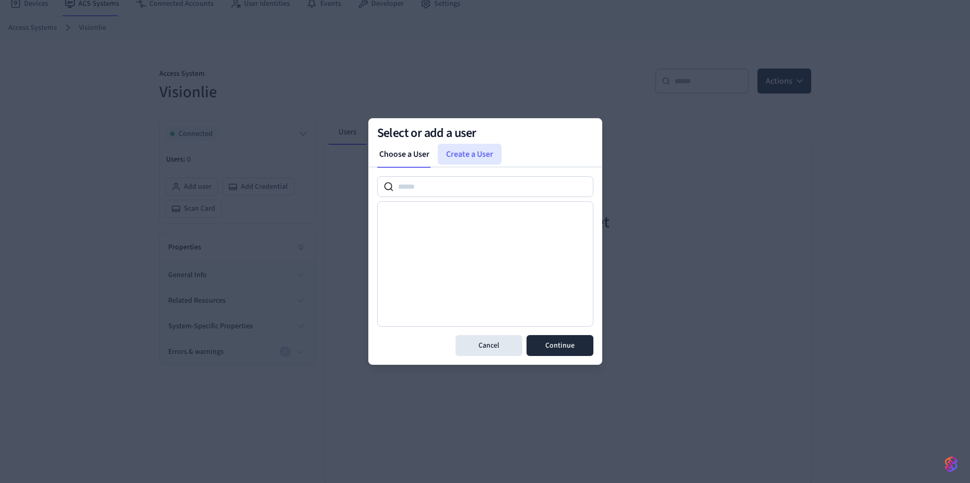
click at [464, 158] on link "Create a User" at bounding box center [470, 154] width 64 height 21
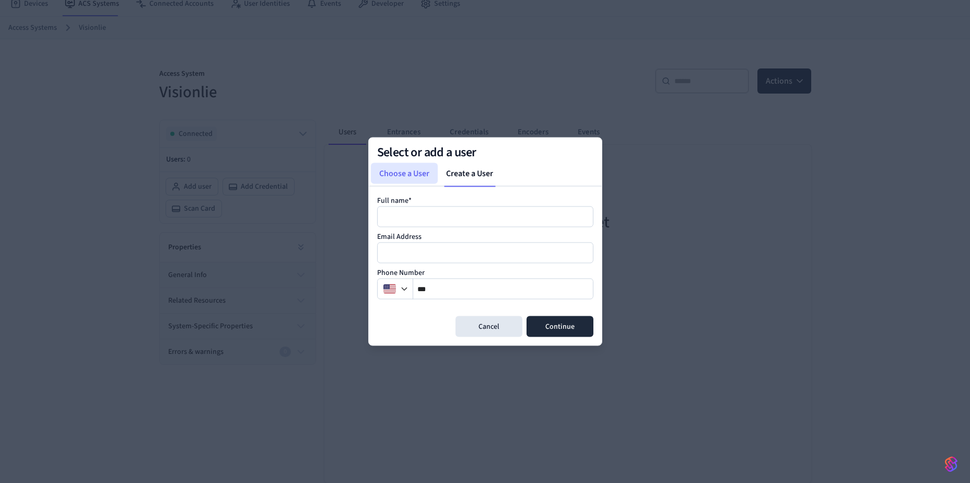
click at [398, 167] on link "Choose a User" at bounding box center [404, 173] width 67 height 21
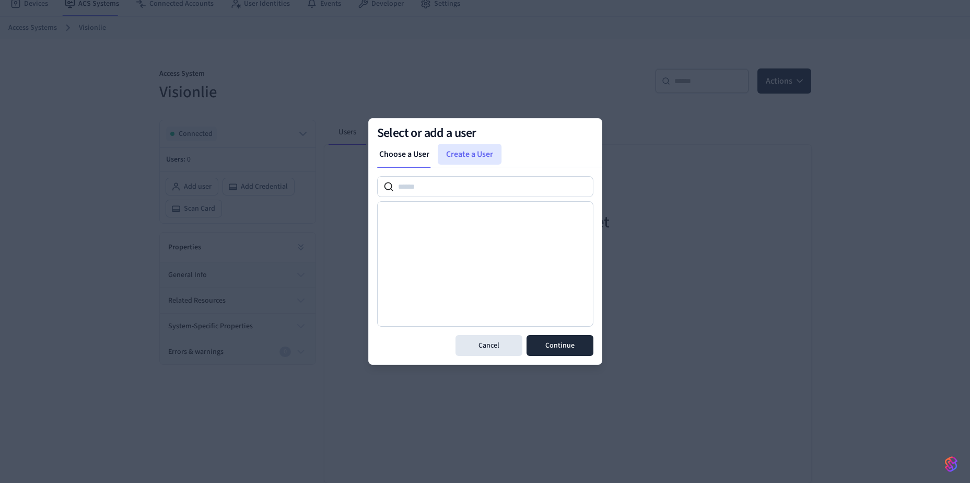
click at [477, 155] on link "Create a User" at bounding box center [470, 154] width 64 height 21
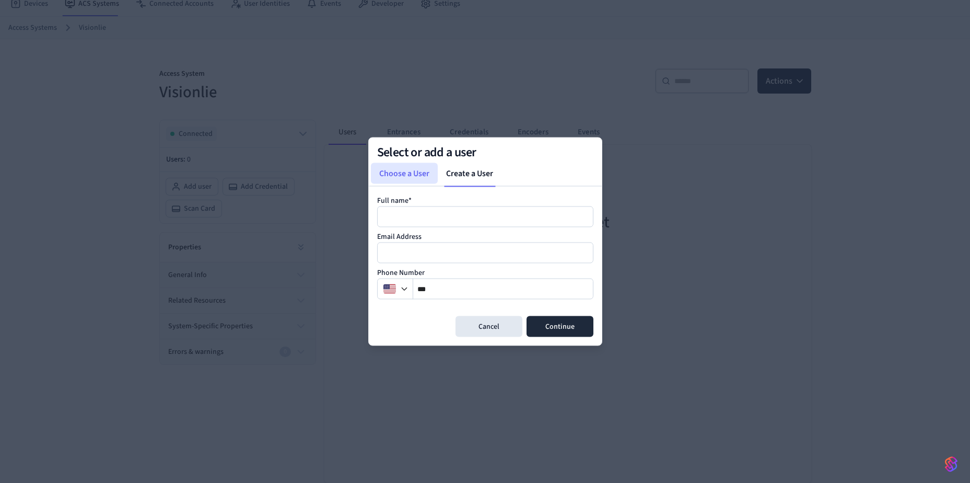
click at [395, 174] on link "Choose a User" at bounding box center [404, 173] width 67 height 21
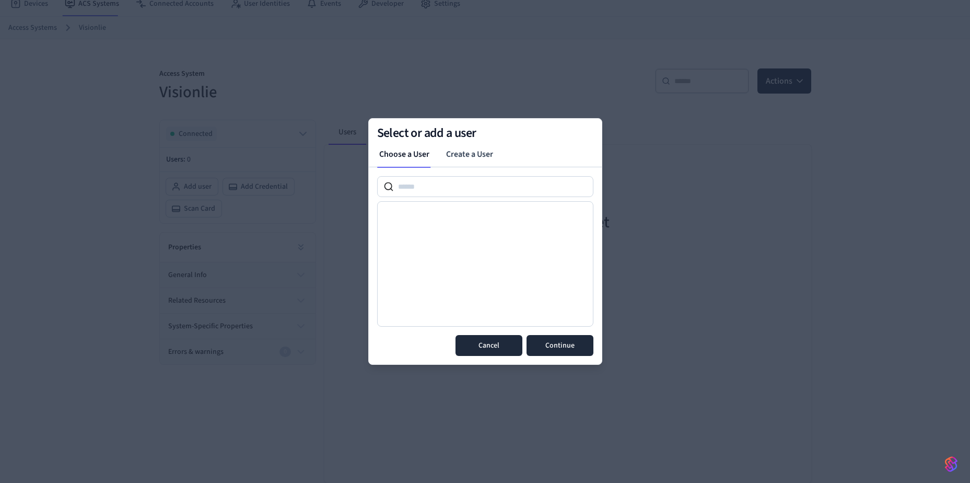
click at [492, 348] on button "Cancel" at bounding box center [488, 345] width 67 height 21
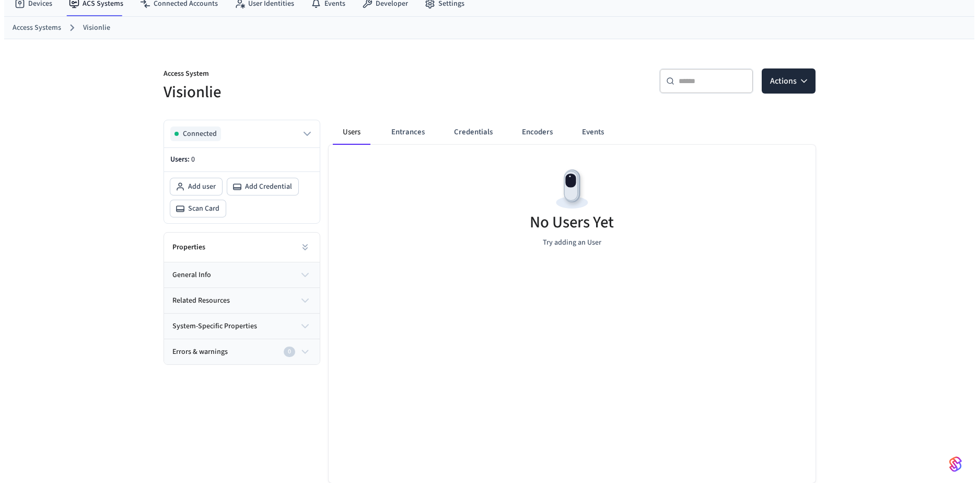
scroll to position [0, 0]
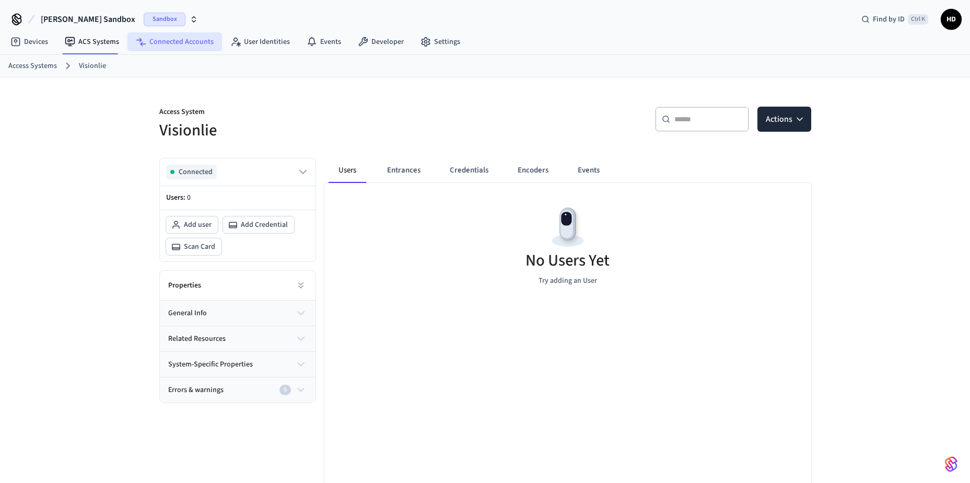
click at [161, 40] on link "Connected Accounts" at bounding box center [174, 41] width 95 height 19
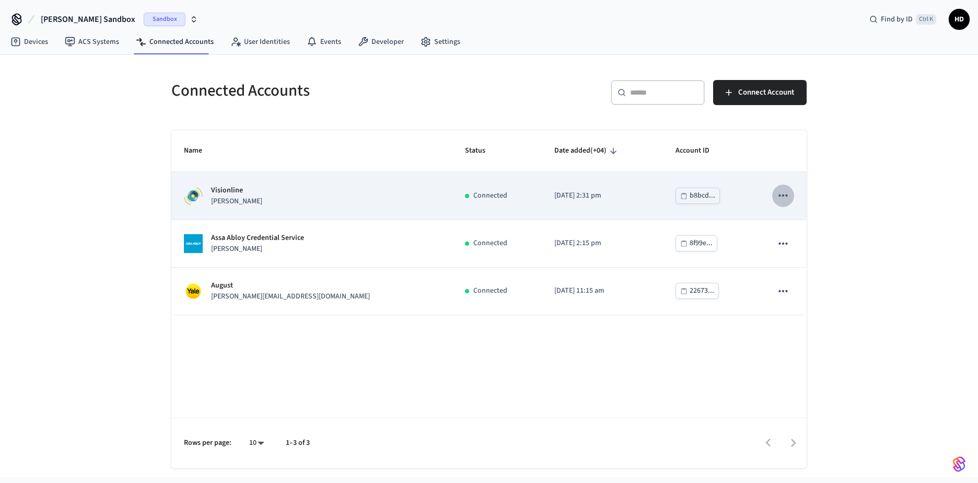
click at [784, 199] on icon "sticky table" at bounding box center [783, 196] width 14 height 14
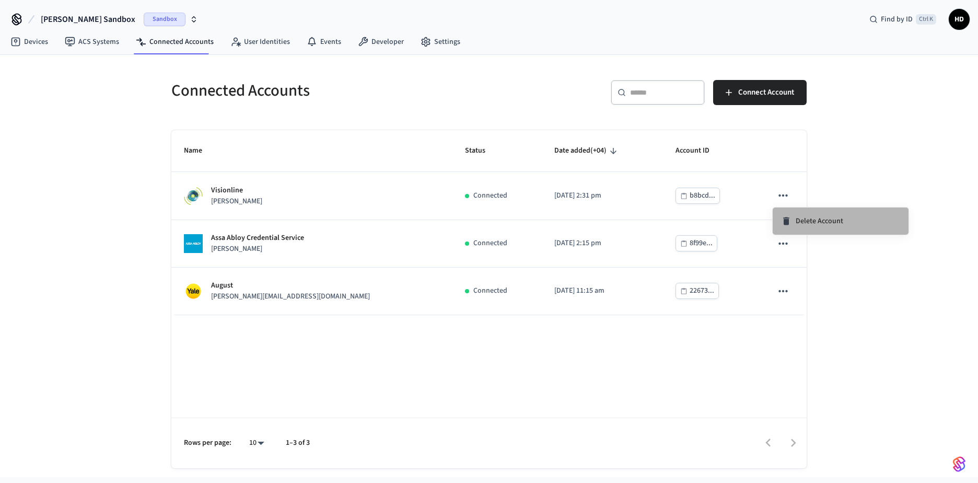
click at [796, 220] on span "Delete Account" at bounding box center [819, 221] width 48 height 10
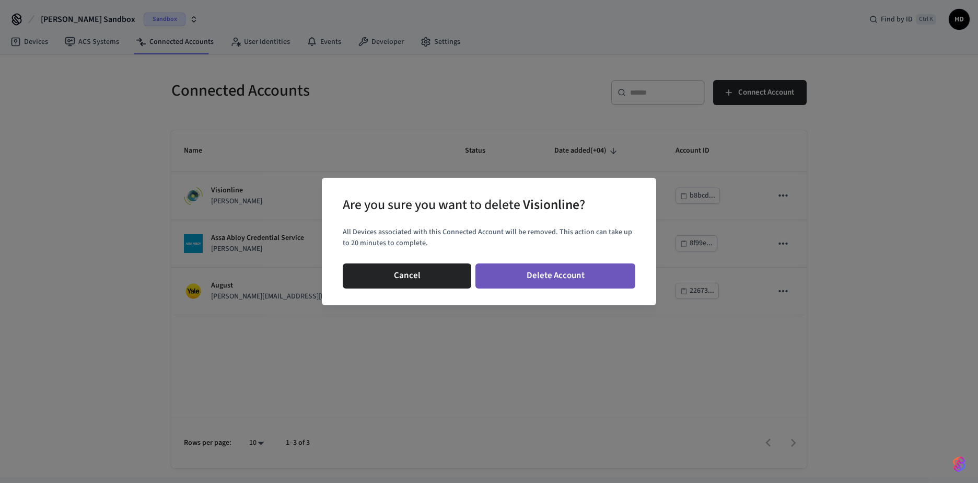
click at [537, 277] on button "Delete Account" at bounding box center [555, 275] width 160 height 25
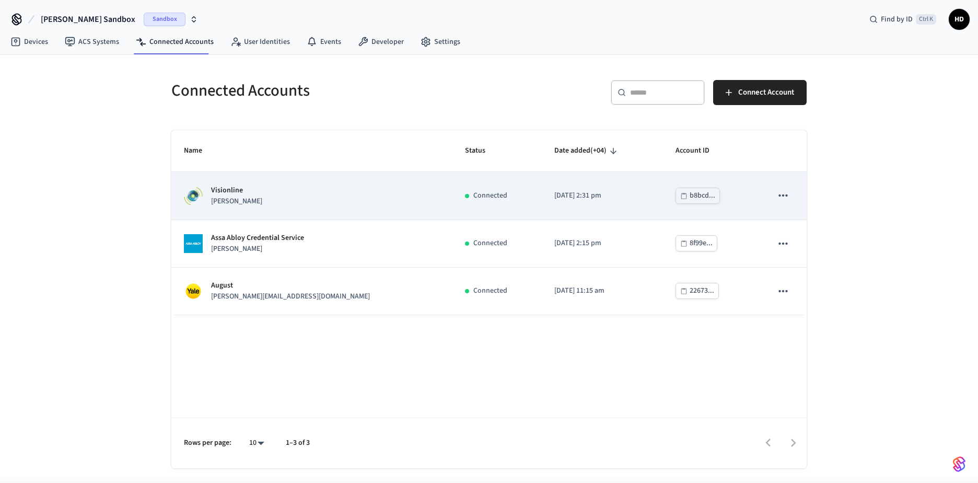
click at [786, 193] on icon "sticky table" at bounding box center [783, 196] width 14 height 14
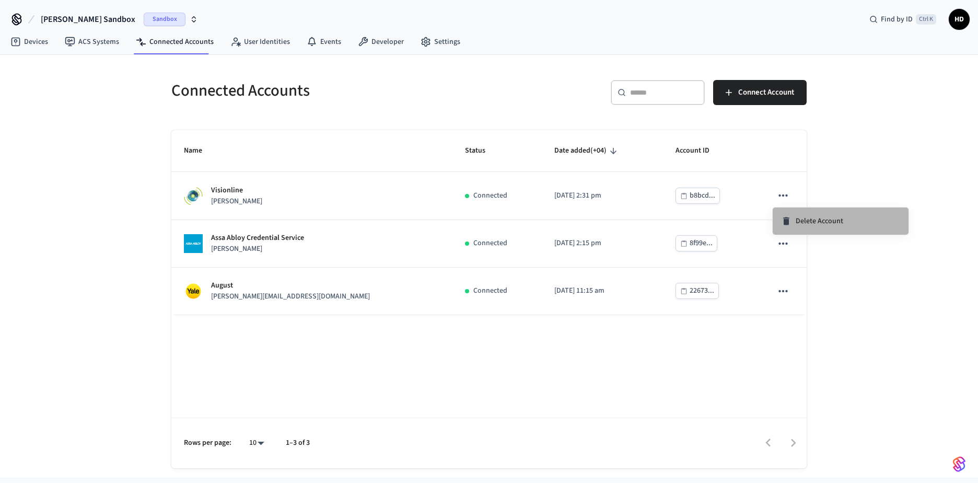
click at [807, 222] on span "Delete Account" at bounding box center [819, 221] width 48 height 10
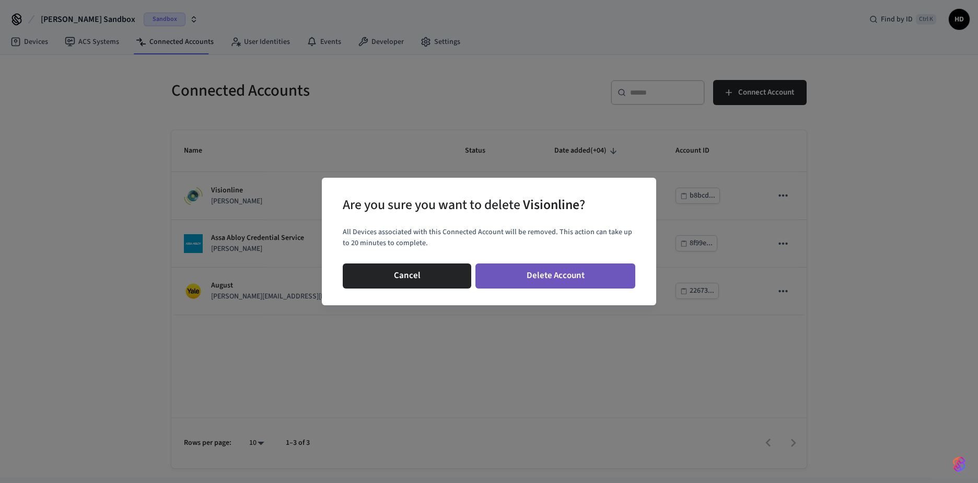
click at [540, 278] on button "Delete Account" at bounding box center [555, 275] width 160 height 25
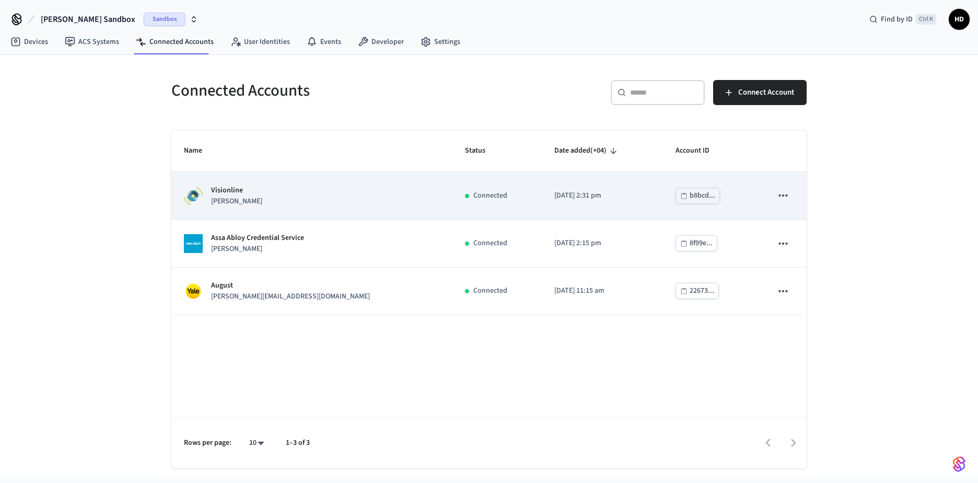
click at [689, 196] on div "b8bcd..." at bounding box center [702, 195] width 26 height 13
click at [204, 191] on div "Visionline [PERSON_NAME]" at bounding box center [312, 196] width 256 height 22
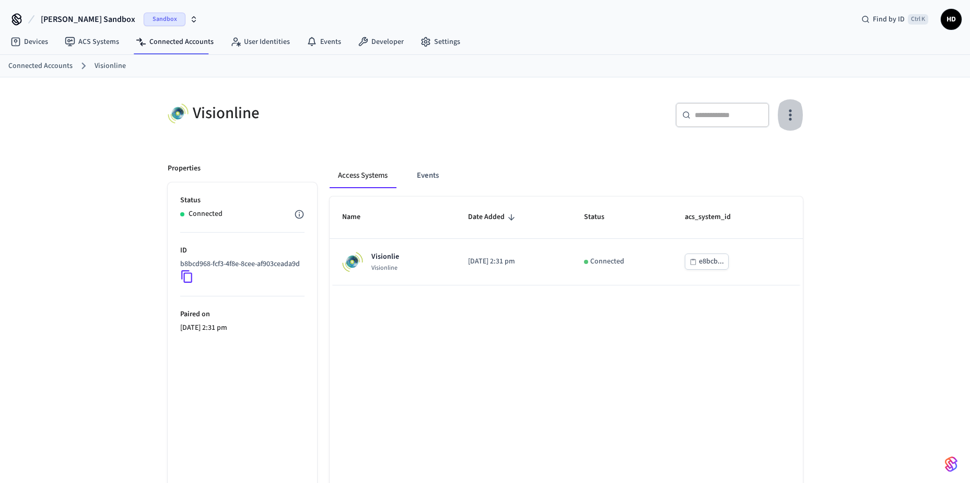
click at [793, 116] on icon "button" at bounding box center [790, 115] width 16 height 16
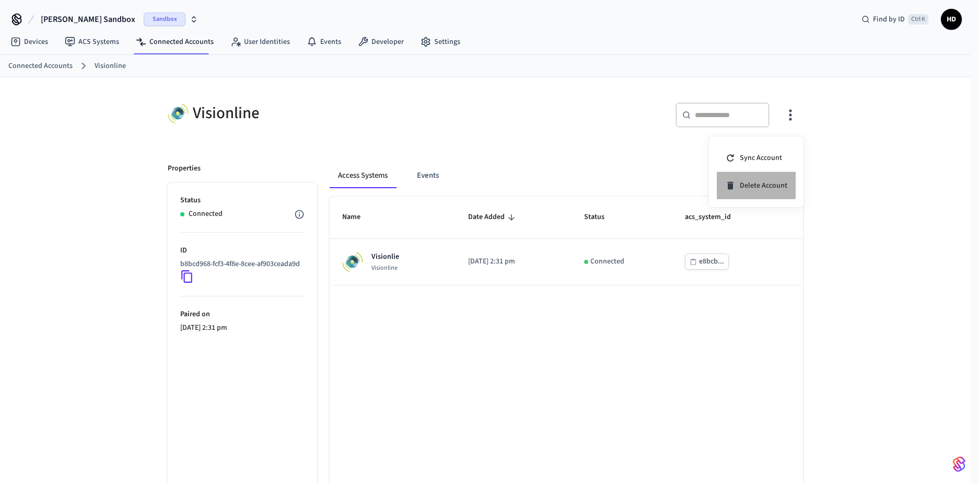
click at [770, 186] on span "Delete Account" at bounding box center [763, 185] width 48 height 10
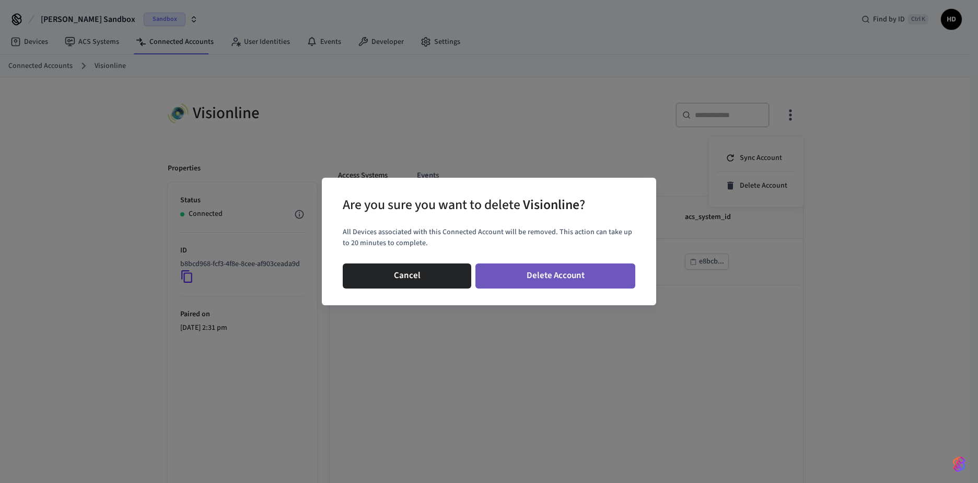
click at [587, 277] on button "Delete Account" at bounding box center [555, 275] width 160 height 25
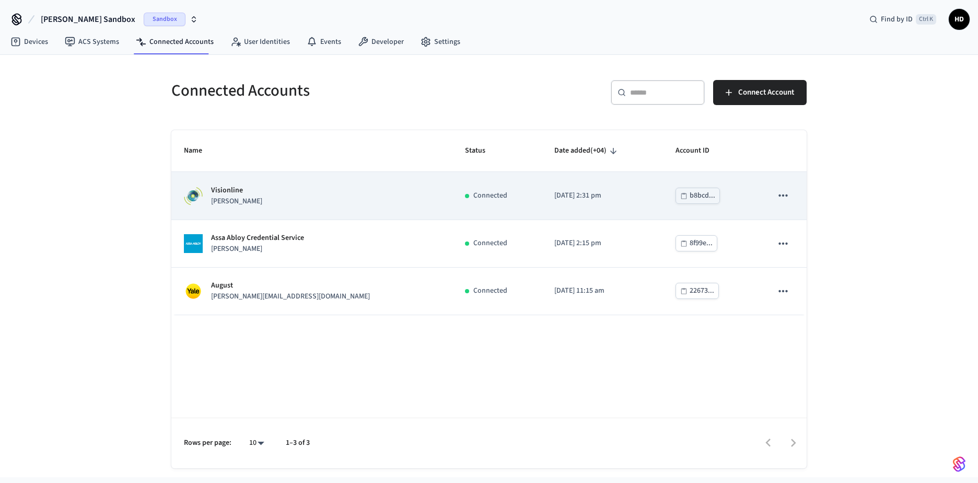
click at [291, 193] on div "Visionline [PERSON_NAME]" at bounding box center [312, 196] width 256 height 22
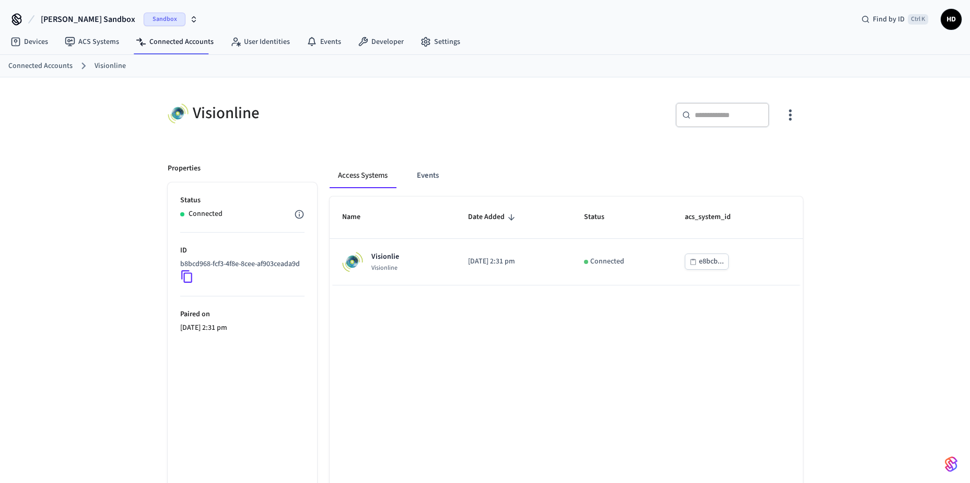
click at [798, 110] on icon "button" at bounding box center [790, 115] width 16 height 16
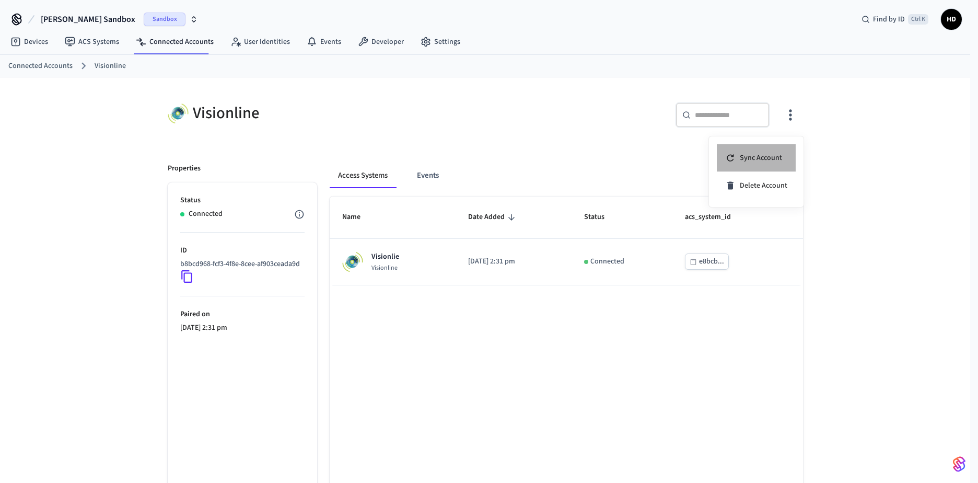
click at [756, 162] on span "Sync Account" at bounding box center [760, 157] width 42 height 10
click at [170, 43] on div at bounding box center [489, 241] width 978 height 483
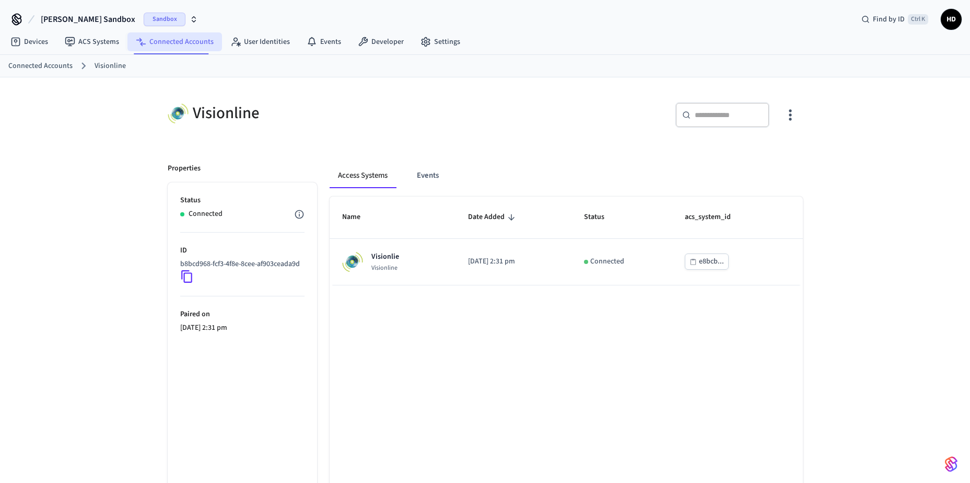
click at [168, 41] on link "Connected Accounts" at bounding box center [174, 41] width 95 height 19
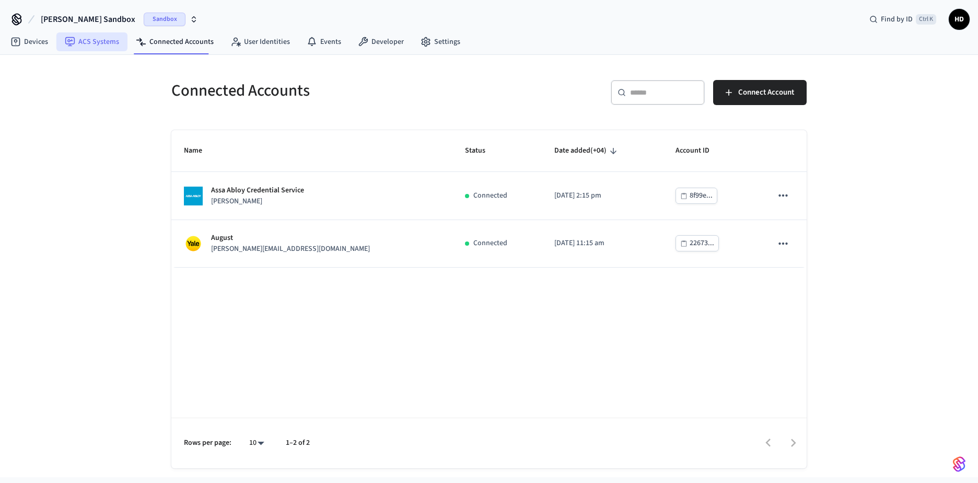
click at [66, 41] on icon at bounding box center [70, 42] width 10 height 10
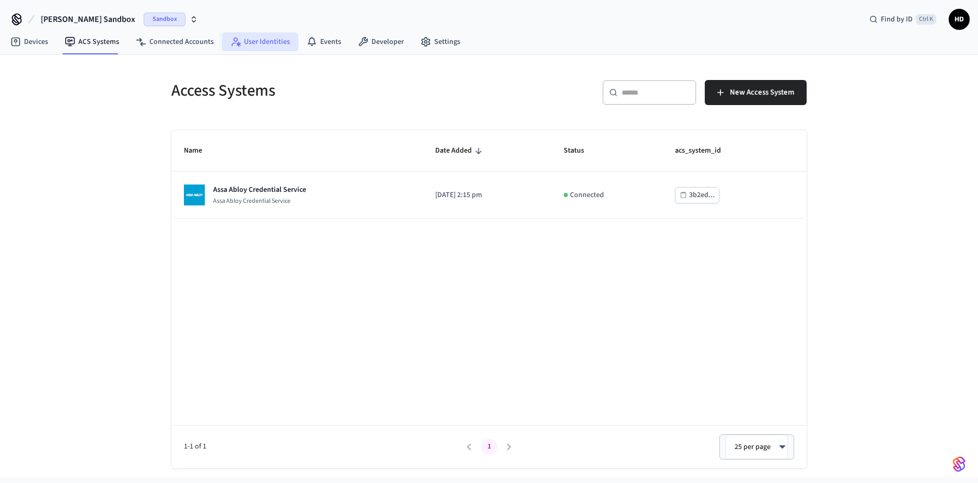
click at [250, 43] on link "User Identities" at bounding box center [260, 41] width 76 height 19
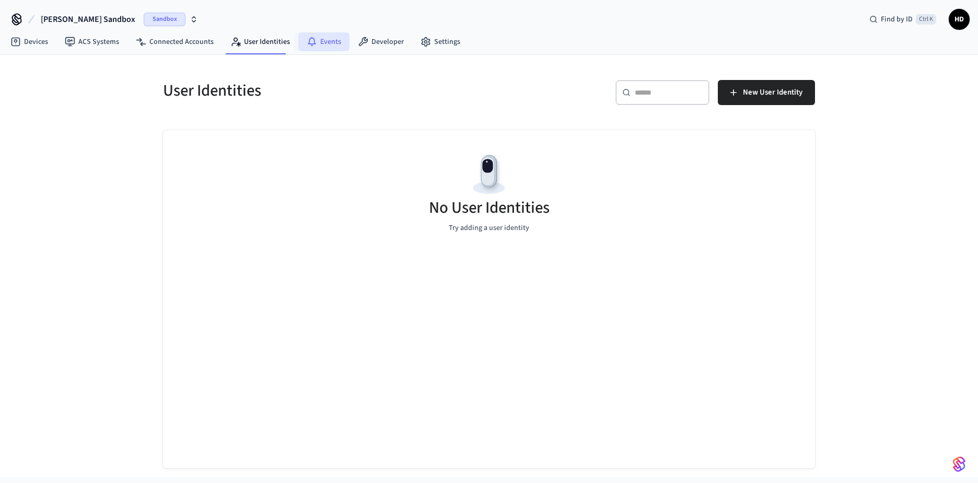
click at [322, 45] on link "Events" at bounding box center [323, 41] width 51 height 19
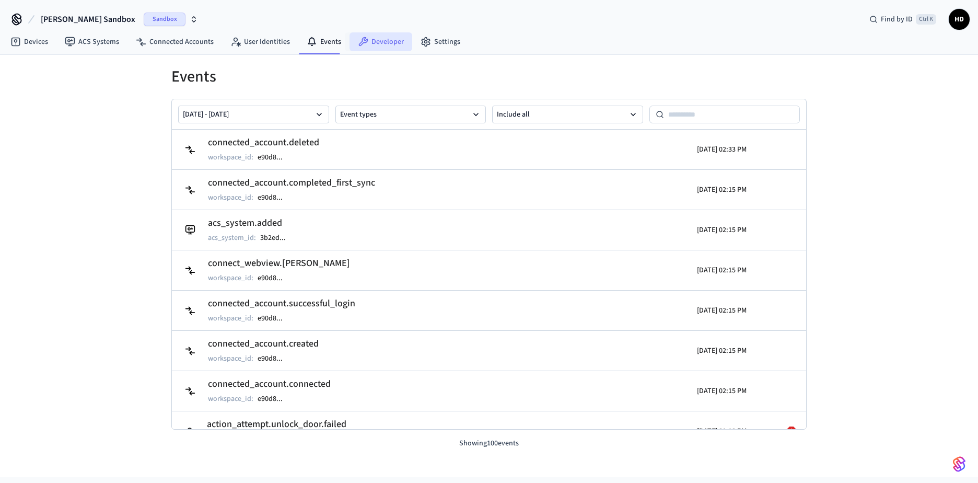
click at [389, 43] on link "Developer" at bounding box center [380, 41] width 63 height 19
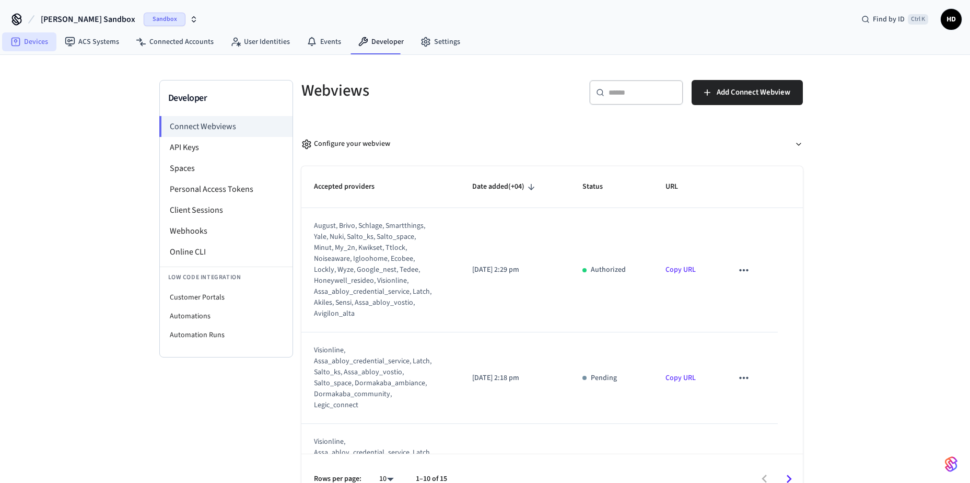
click at [23, 43] on link "Devices" at bounding box center [29, 41] width 54 height 19
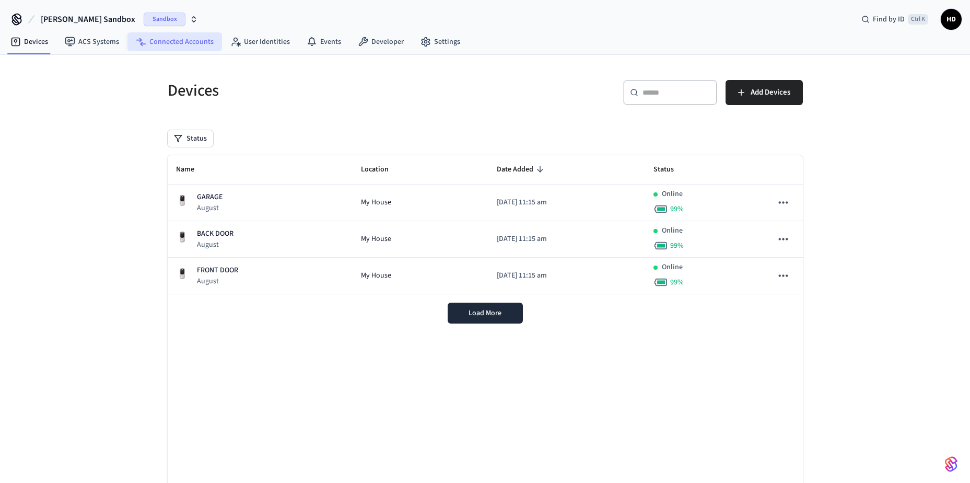
click at [182, 44] on link "Connected Accounts" at bounding box center [174, 41] width 95 height 19
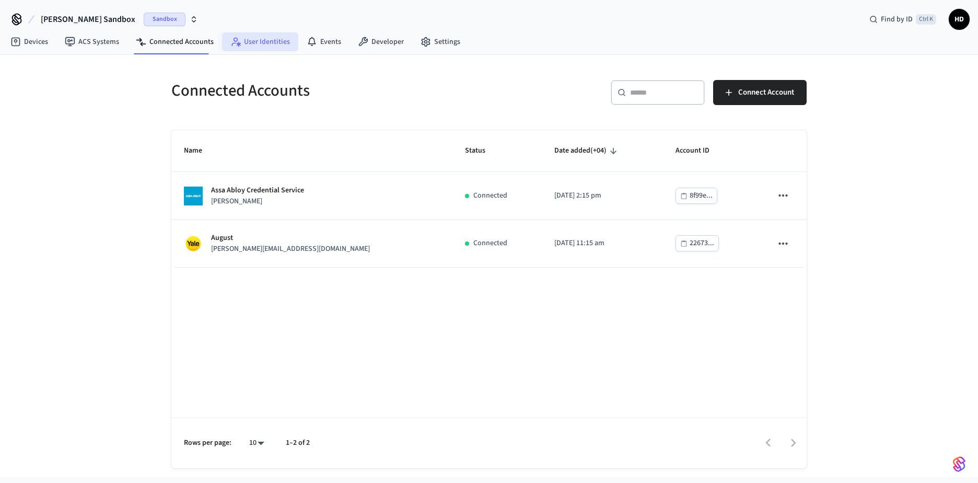
click at [241, 49] on link "User Identities" at bounding box center [260, 41] width 76 height 19
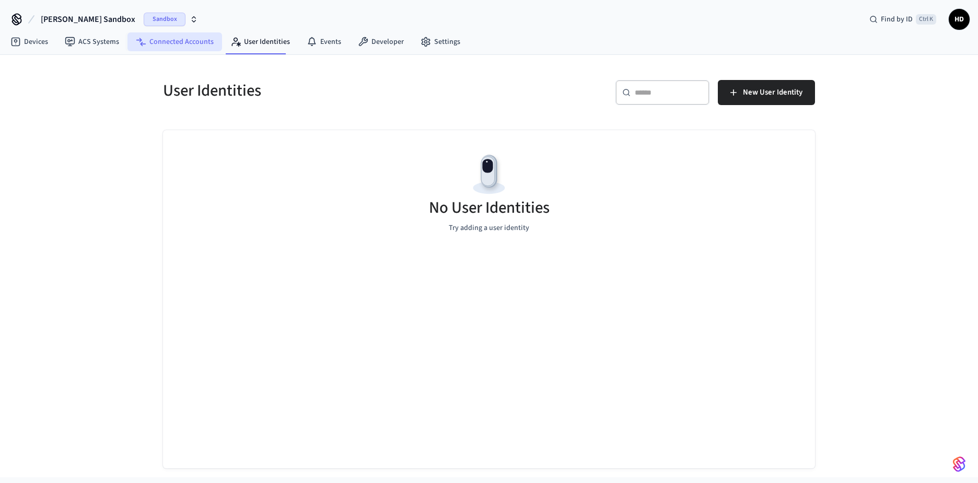
click at [179, 42] on link "Connected Accounts" at bounding box center [174, 41] width 95 height 19
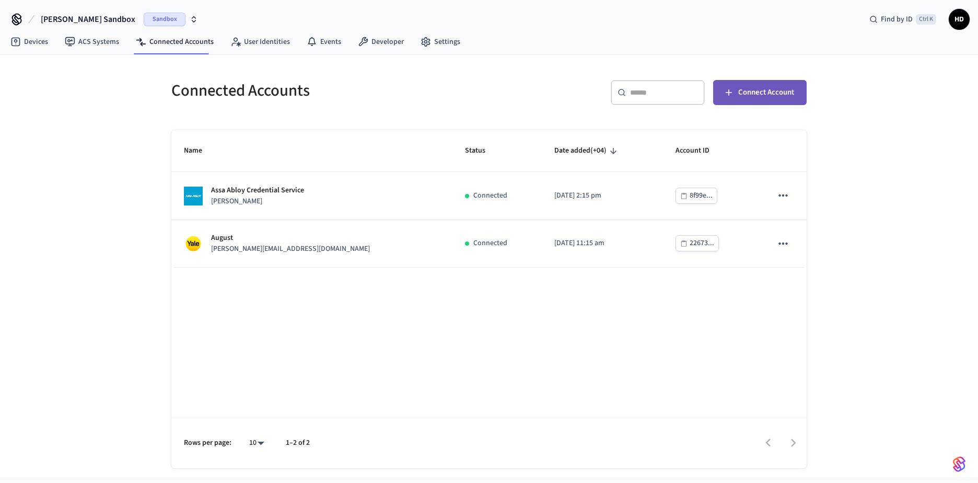
click at [770, 91] on span "Connect Account" at bounding box center [766, 93] width 56 height 14
click at [763, 92] on span "Connect Account" at bounding box center [766, 93] width 56 height 14
click at [33, 36] on link "Devices" at bounding box center [29, 41] width 54 height 19
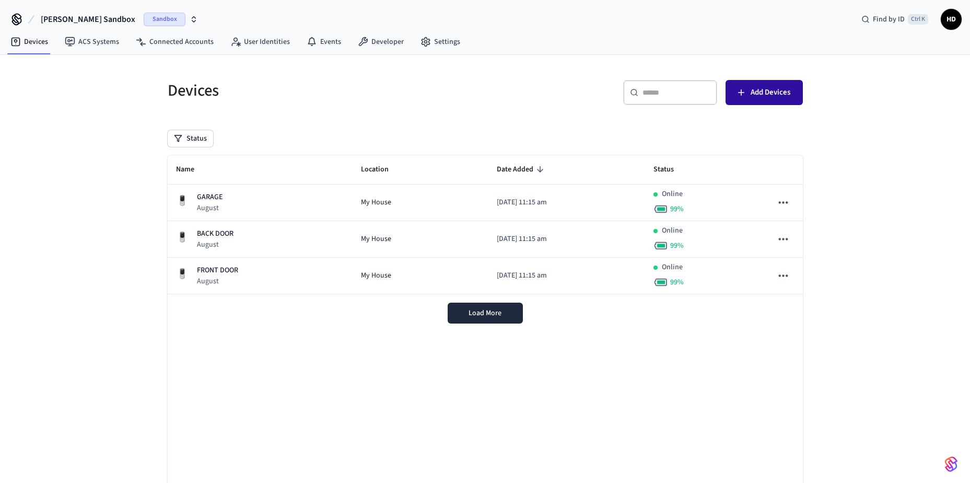
click at [759, 96] on span "Add Devices" at bounding box center [770, 93] width 40 height 14
click at [468, 314] on span "Load More" at bounding box center [484, 313] width 33 height 10
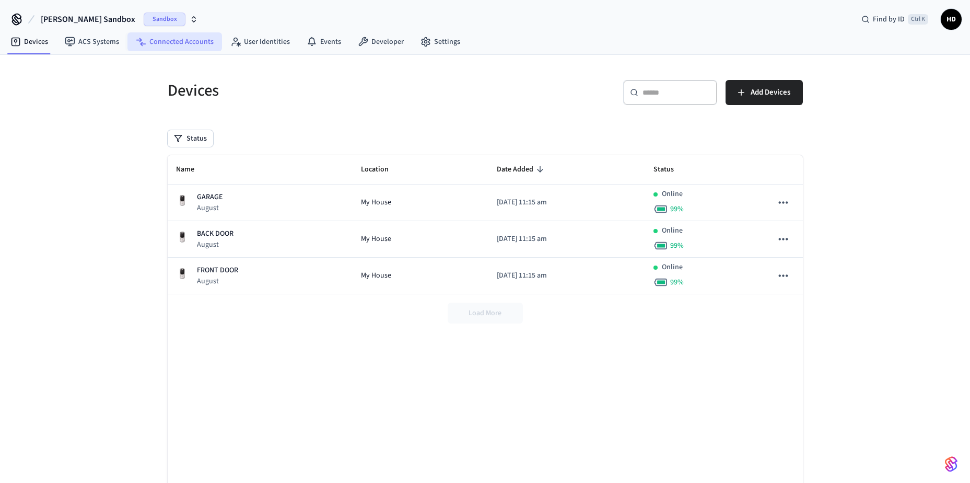
click at [177, 40] on link "Connected Accounts" at bounding box center [174, 41] width 95 height 19
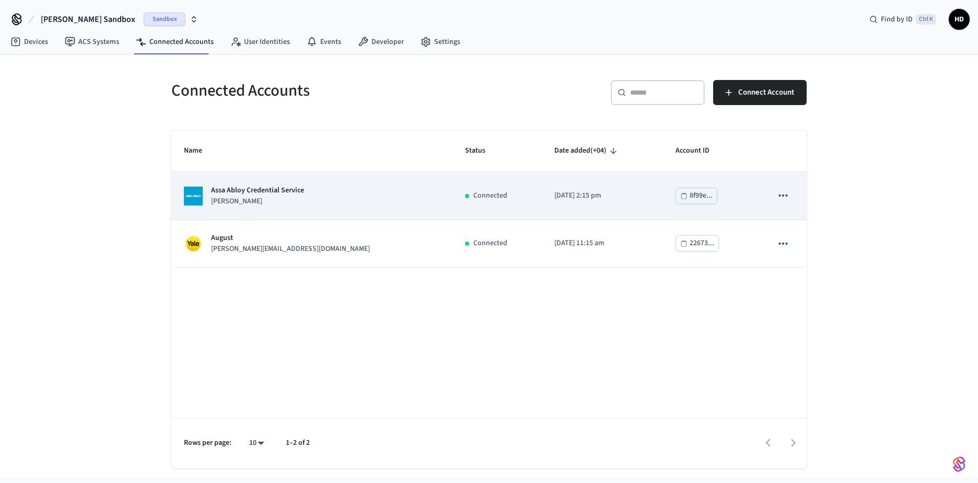
click at [272, 187] on p "Assa Abloy Credential Service" at bounding box center [257, 190] width 93 height 11
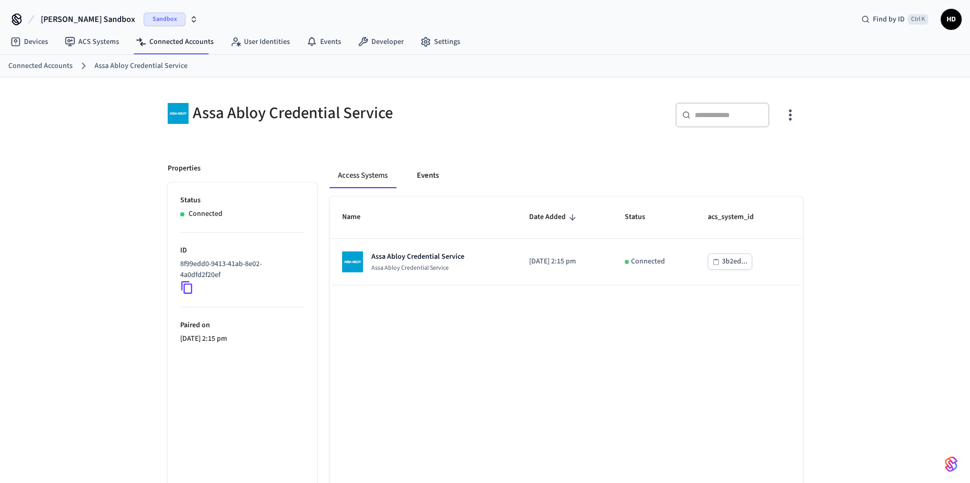
click at [428, 176] on button "Events" at bounding box center [427, 175] width 39 height 25
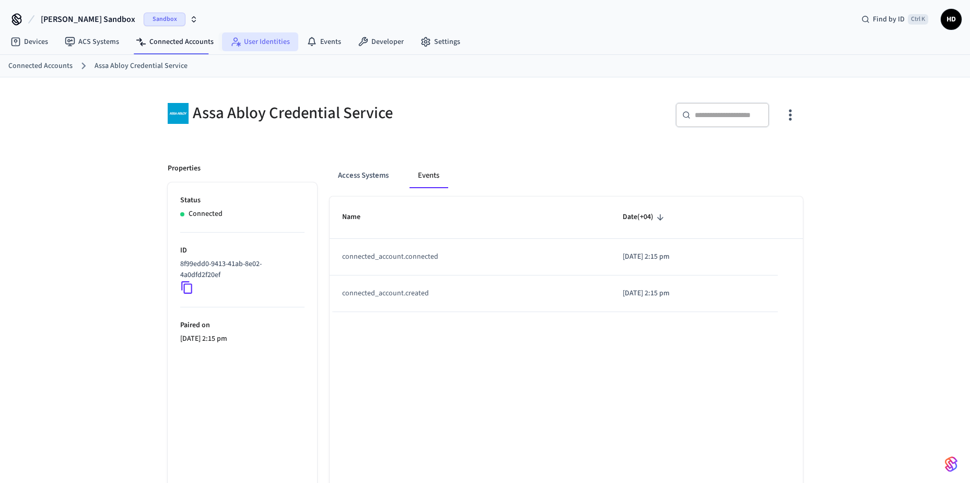
click at [288, 38] on link "User Identities" at bounding box center [260, 41] width 76 height 19
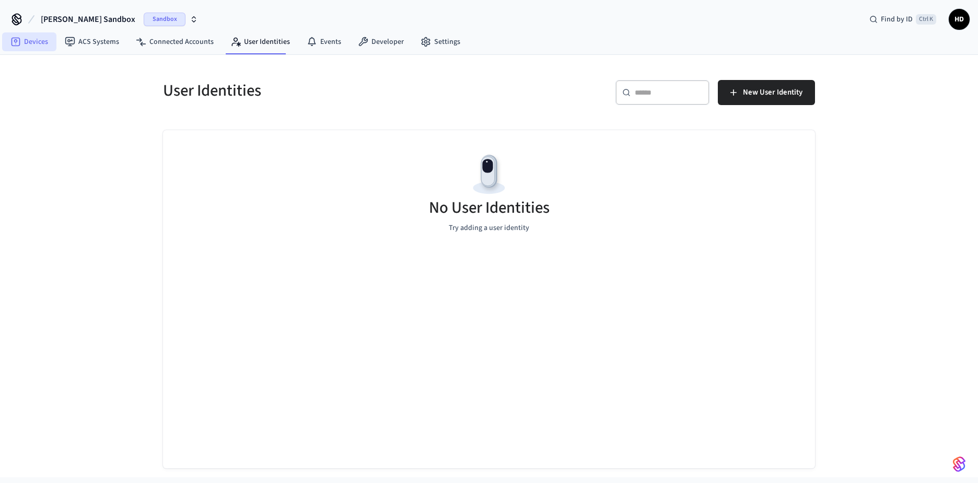
click at [45, 38] on link "Devices" at bounding box center [29, 41] width 54 height 19
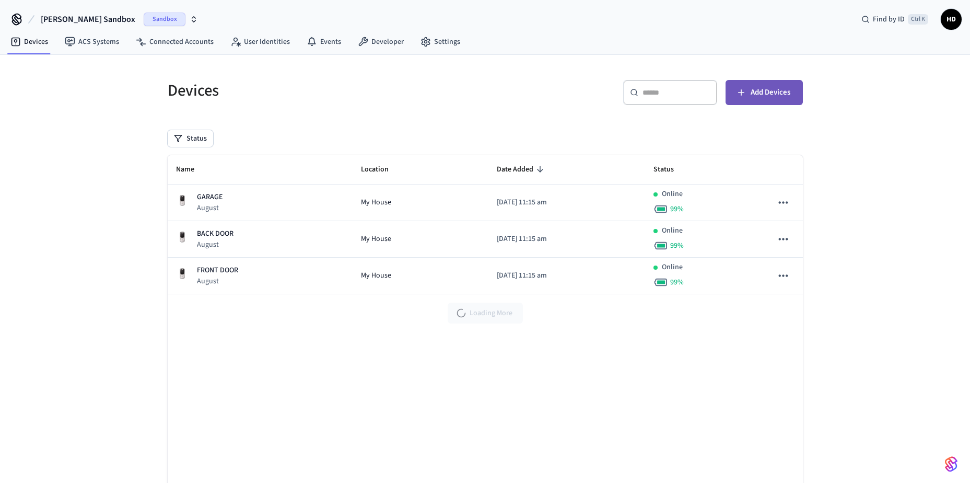
click at [767, 89] on span "Add Devices" at bounding box center [770, 93] width 40 height 14
click at [183, 50] on link "Connected Accounts" at bounding box center [174, 41] width 95 height 19
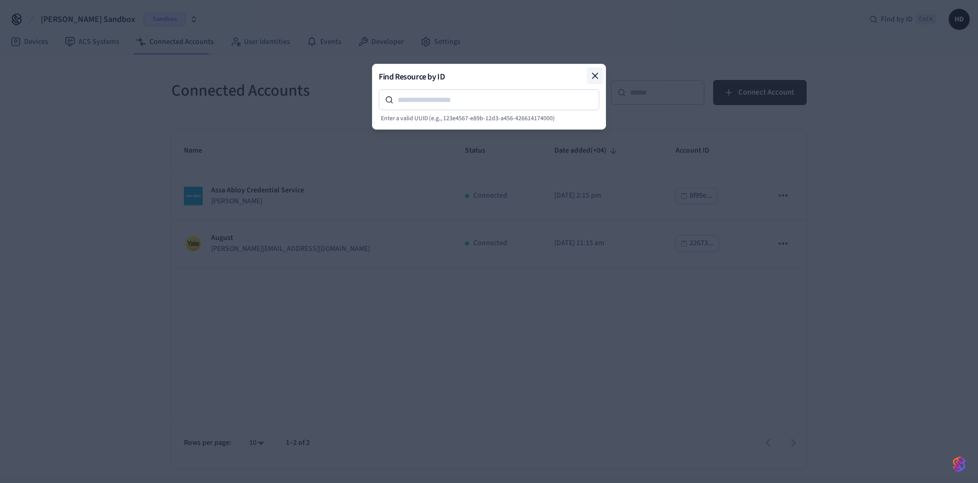
click at [596, 77] on icon at bounding box center [594, 75] width 5 height 5
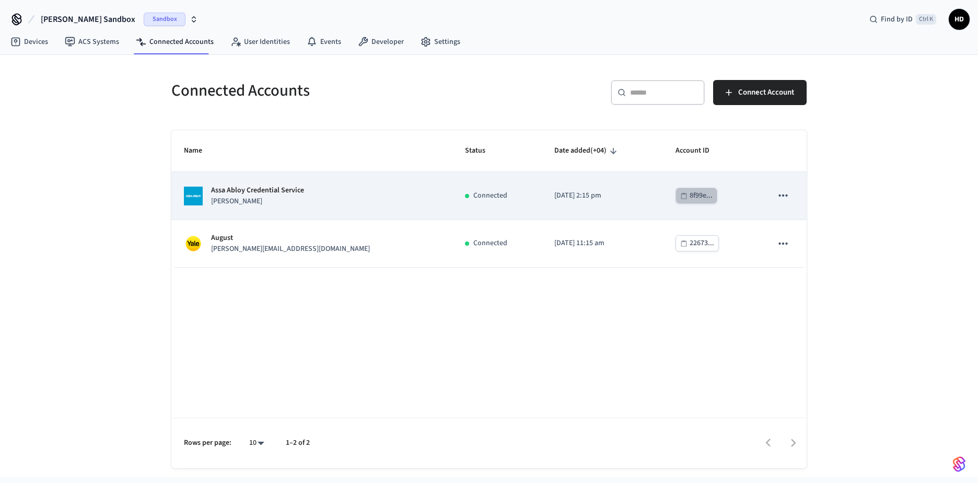
click at [689, 198] on div "8f99e..." at bounding box center [700, 195] width 23 height 13
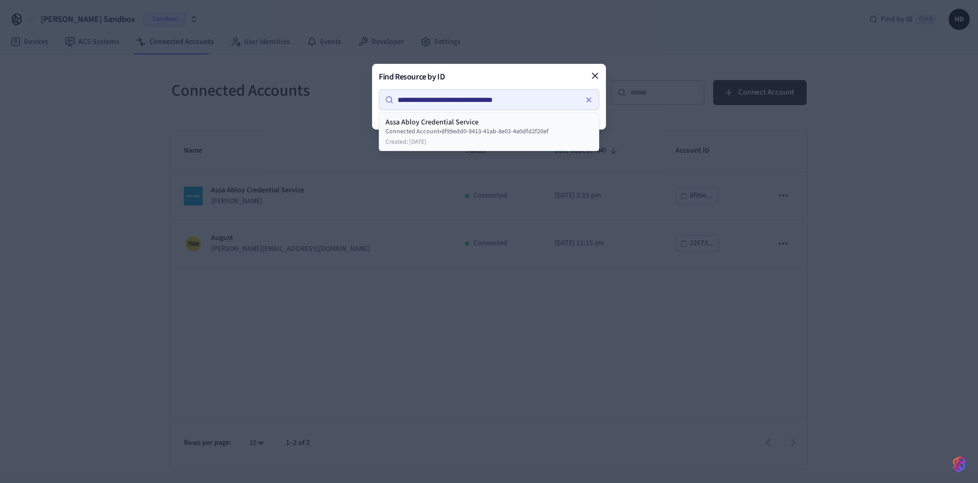
type input "**********"
click at [398, 125] on div "Assa Abloy Credential Service" at bounding box center [488, 122] width 207 height 10
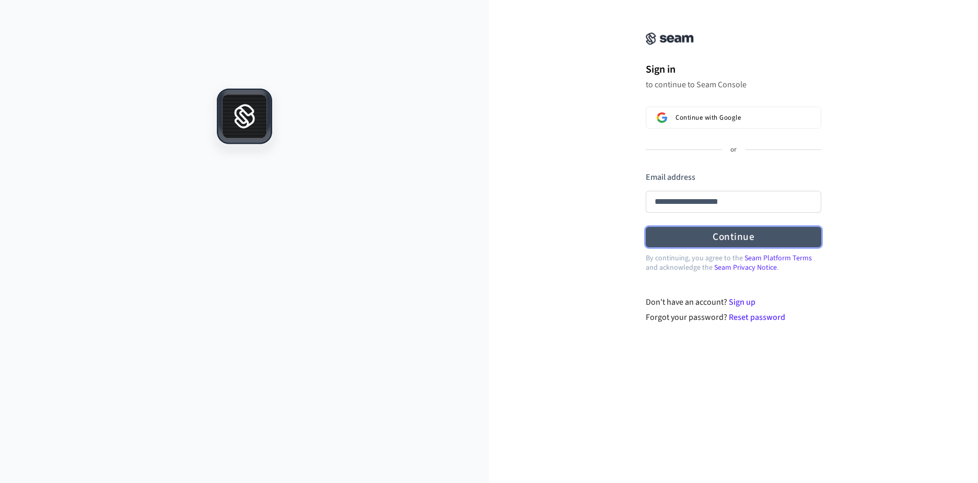
click at [725, 238] on form "**********" at bounding box center [732, 209] width 175 height 76
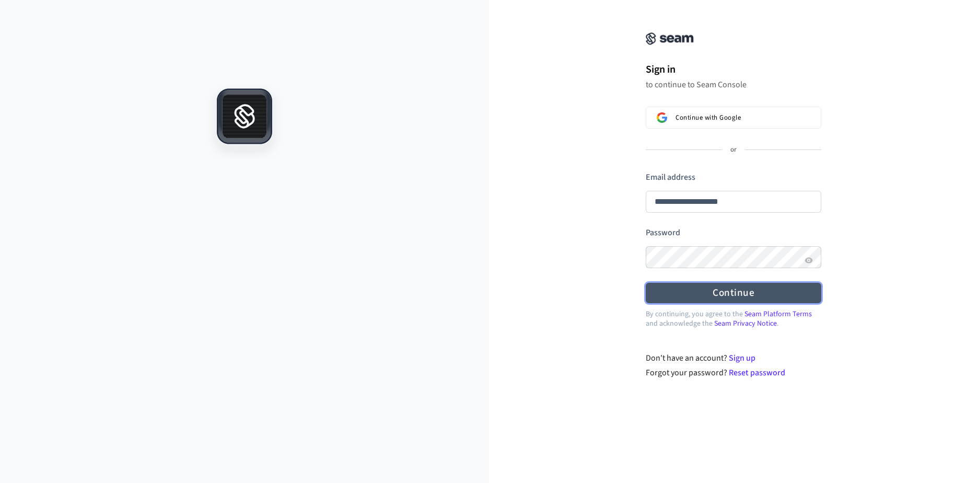
click at [714, 288] on button "Continue" at bounding box center [732, 293] width 175 height 20
type input "**********"
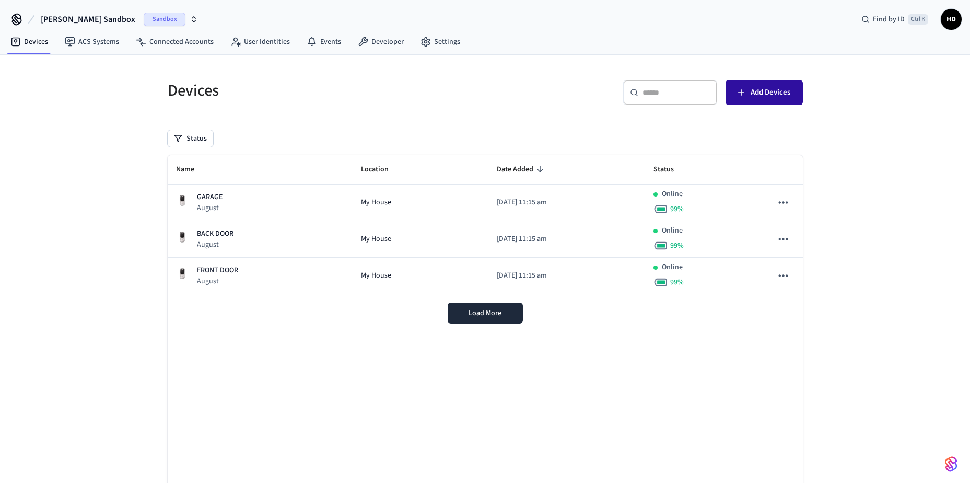
click at [782, 89] on span "Add Devices" at bounding box center [770, 93] width 40 height 14
click at [947, 464] on img "button" at bounding box center [951, 463] width 13 height 17
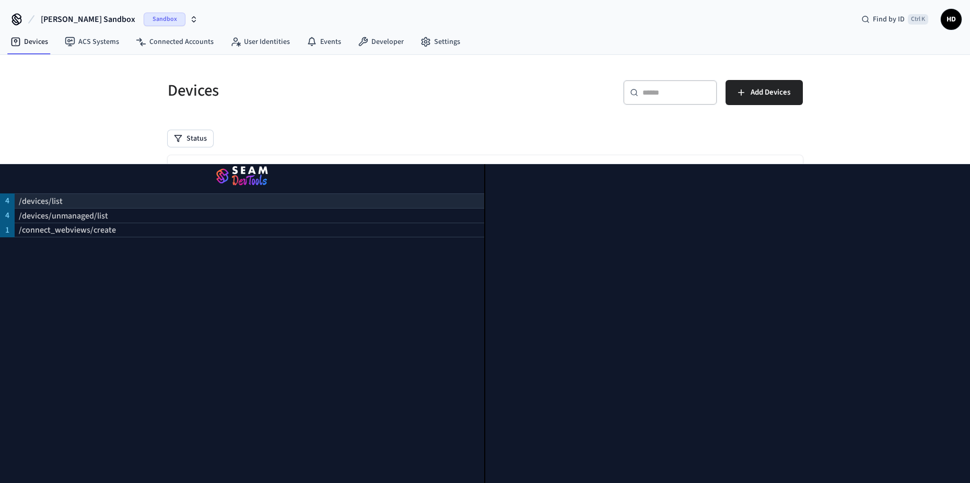
click at [37, 195] on p "/devices/list" at bounding box center [41, 201] width 44 height 13
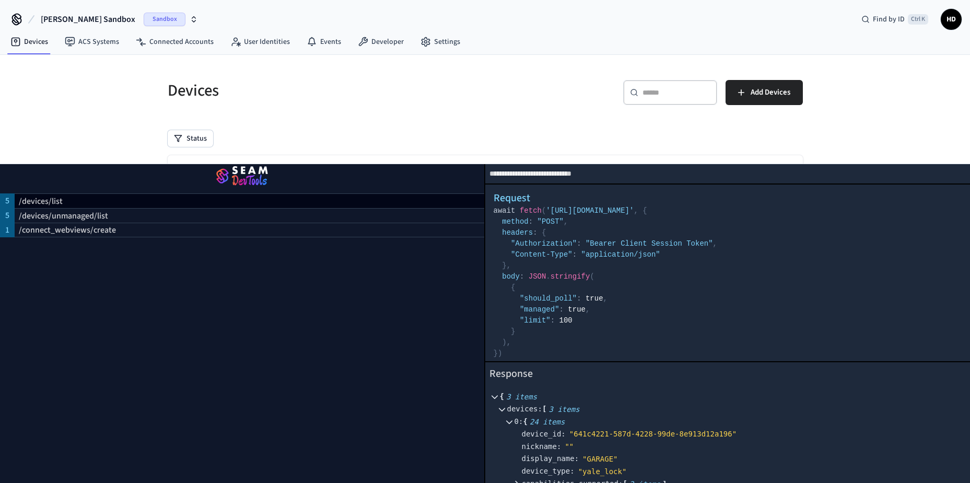
click at [356, 61] on div "Devices ​ ​ Add Devices Status Name Location Date Added Status GARAGE August My…" at bounding box center [485, 288] width 668 height 466
click at [348, 114] on div "Devices ​ ​ Add Devices Status Name Location Date Added Status GARAGE August My…" at bounding box center [485, 293] width 652 height 453
click at [754, 154] on div "Devices ​ ​ Add Devices Status Name Location Date Added Status GARAGE August My…" at bounding box center [485, 293] width 652 height 453
click at [100, 43] on link "ACS Systems" at bounding box center [91, 41] width 71 height 19
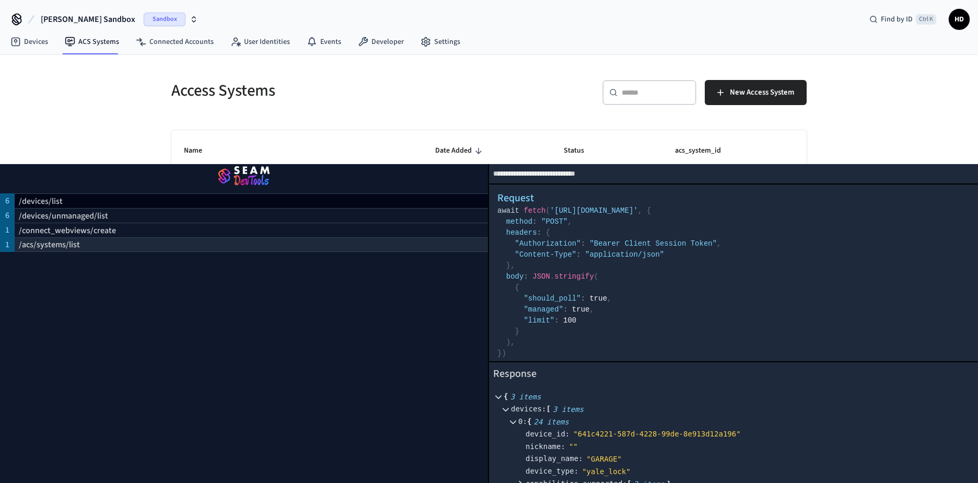
click at [65, 249] on p "/acs/systems/list" at bounding box center [49, 244] width 61 height 13
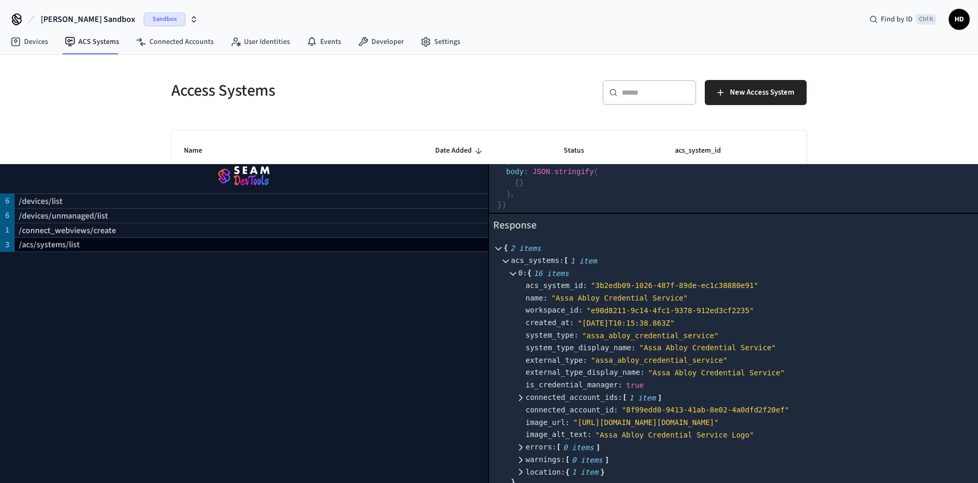
scroll to position [157, 0]
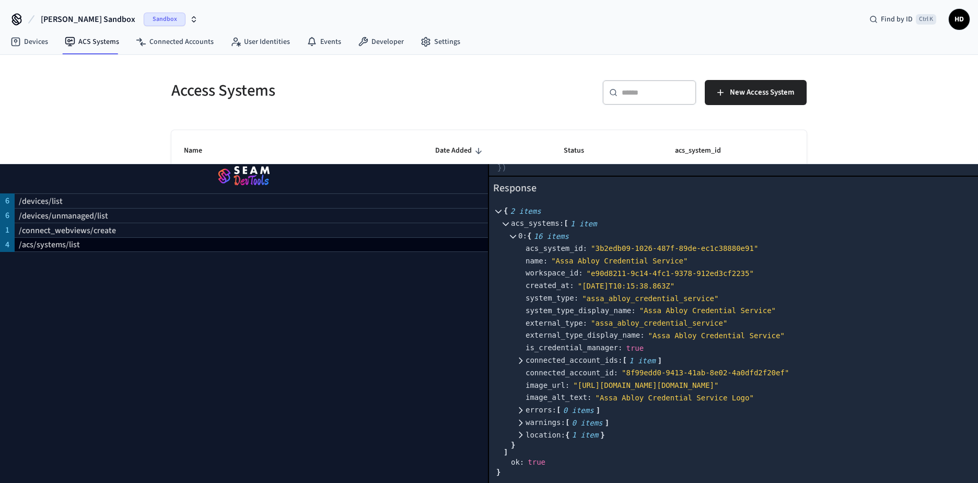
click at [846, 119] on div "Access Systems ​ ​ New Access System Name Date Added Status acs_system_id Assa …" at bounding box center [489, 266] width 978 height 422
click at [498, 163] on th "Date Added" at bounding box center [486, 151] width 128 height 42
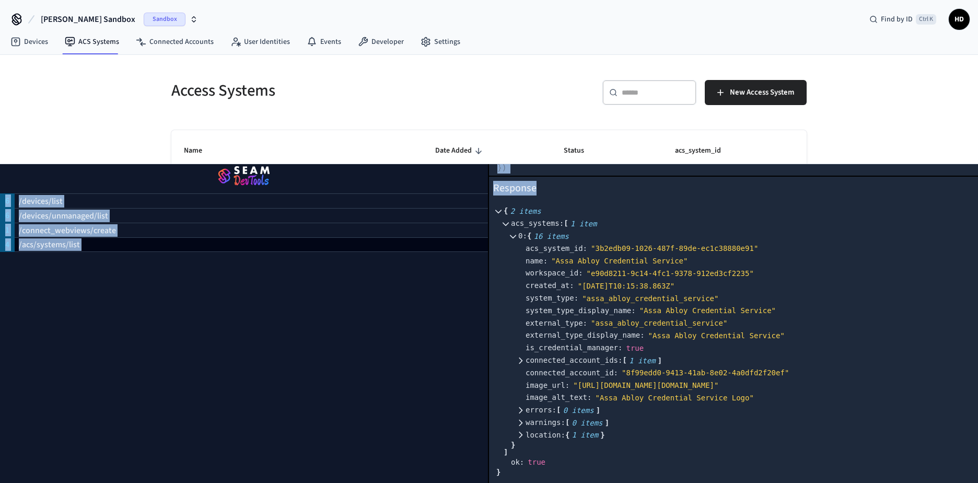
scroll to position [147, 0]
drag, startPoint x: 498, startPoint y: 163, endPoint x: 490, endPoint y: 245, distance: 82.8
click at [490, 245] on div "**********" at bounding box center [489, 238] width 978 height 477
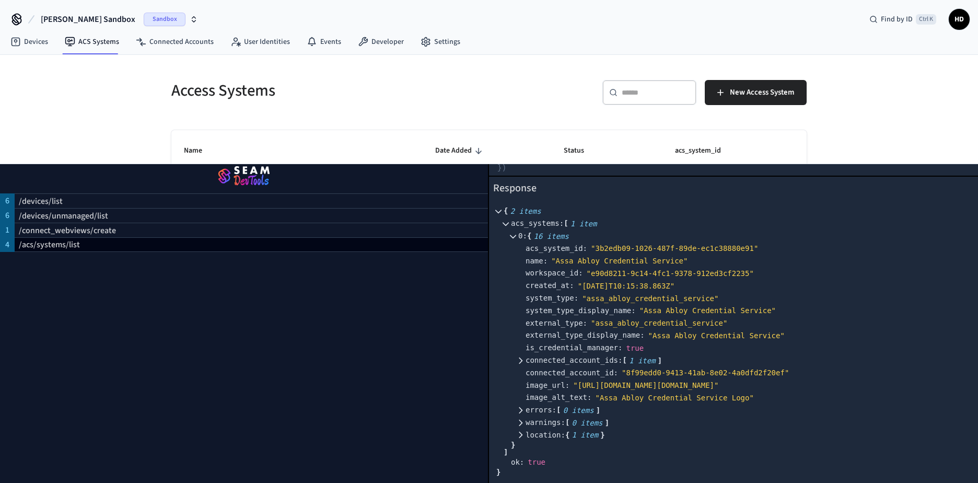
drag, startPoint x: 490, startPoint y: 245, endPoint x: 461, endPoint y: 102, distance: 146.7
click at [461, 102] on div "Access Systems" at bounding box center [321, 90] width 324 height 46
click at [461, 101] on h5 "Access Systems" at bounding box center [326, 90] width 311 height 21
click at [462, 100] on h5 "Access Systems" at bounding box center [326, 90] width 311 height 21
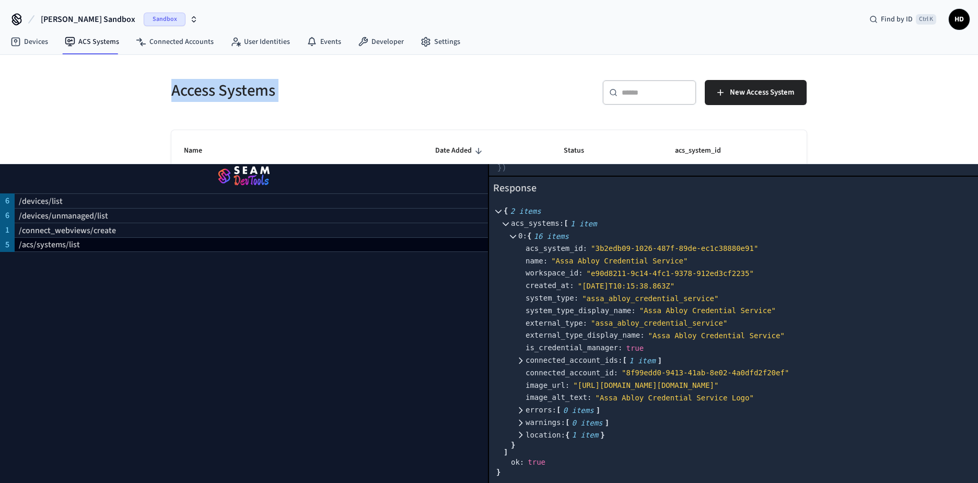
click at [462, 100] on h5 "Access Systems" at bounding box center [326, 90] width 311 height 21
click at [950, 468] on div "ok : true" at bounding box center [741, 461] width 460 height 13
click at [867, 441] on div "location : { 1 item }" at bounding box center [747, 435] width 445 height 13
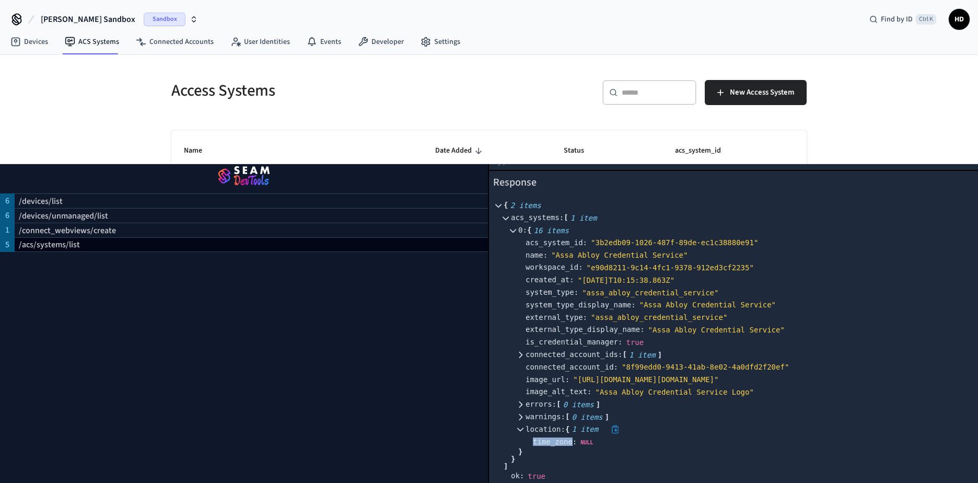
click at [867, 436] on div "location : { 1 item }" at bounding box center [747, 429] width 445 height 13
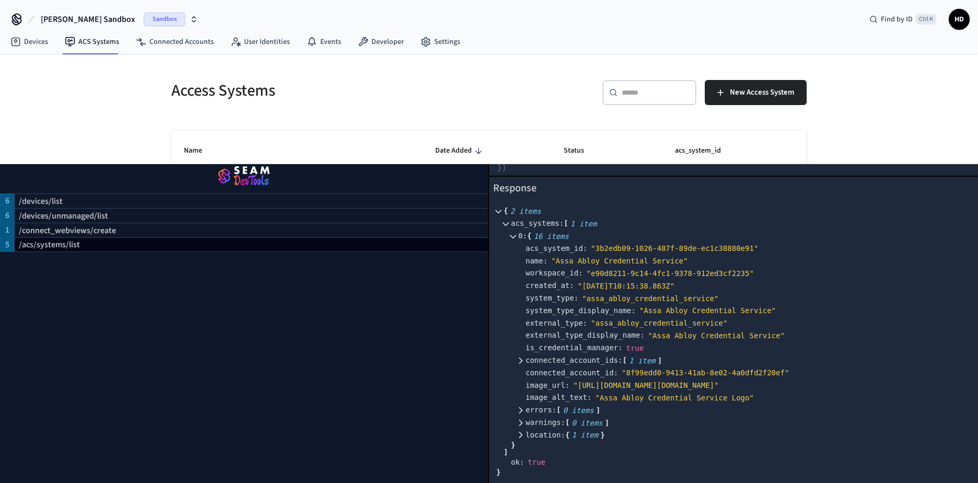
click at [107, 285] on div "6 /devices/list 6 /devices/unmanaged/list 1 /connect_webviews/create 5 /acs/sys…" at bounding box center [244, 323] width 489 height 319
click at [241, 170] on img "button" at bounding box center [244, 176] width 463 height 29
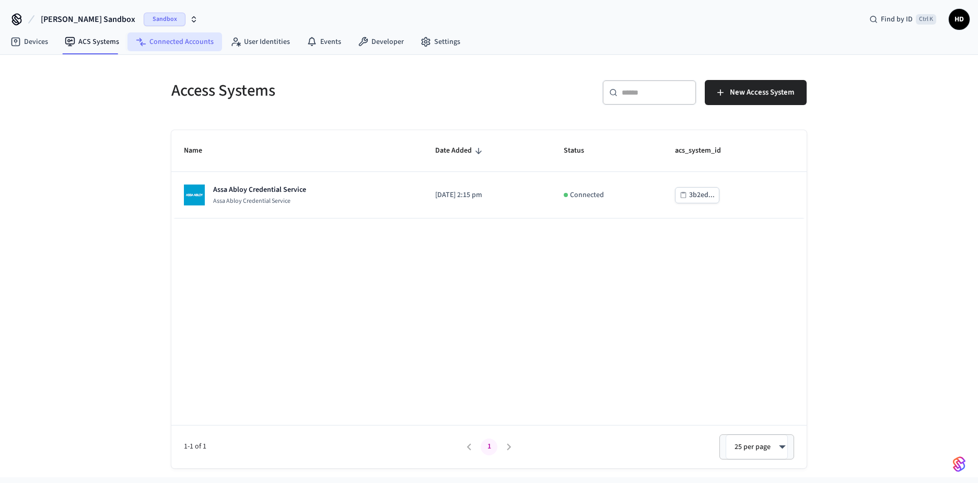
click at [160, 41] on link "Connected Accounts" at bounding box center [174, 41] width 95 height 19
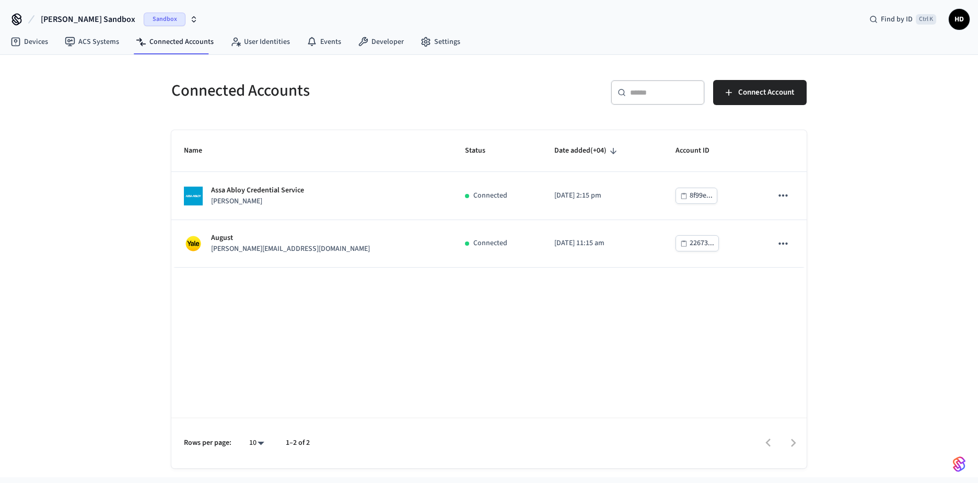
click at [959, 464] on img "button" at bounding box center [958, 463] width 13 height 17
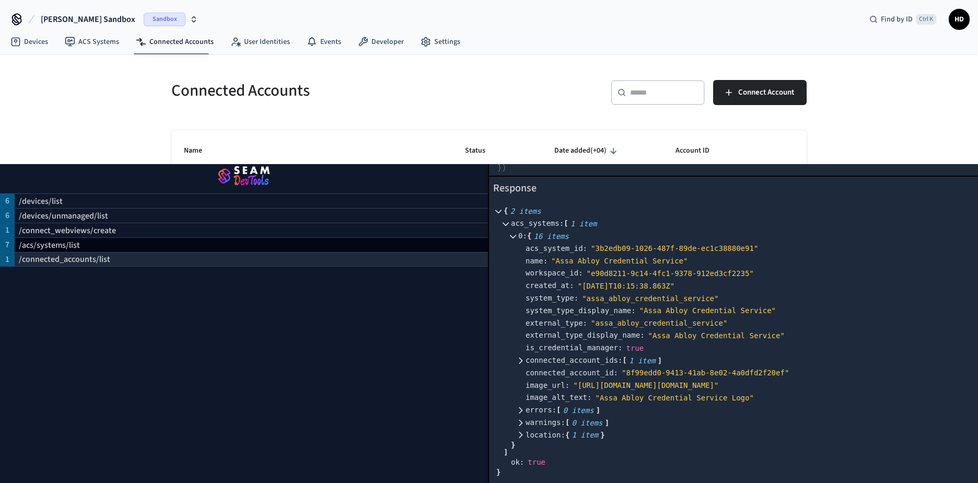
click at [77, 260] on p "/connected_accounts/list" at bounding box center [64, 259] width 91 height 13
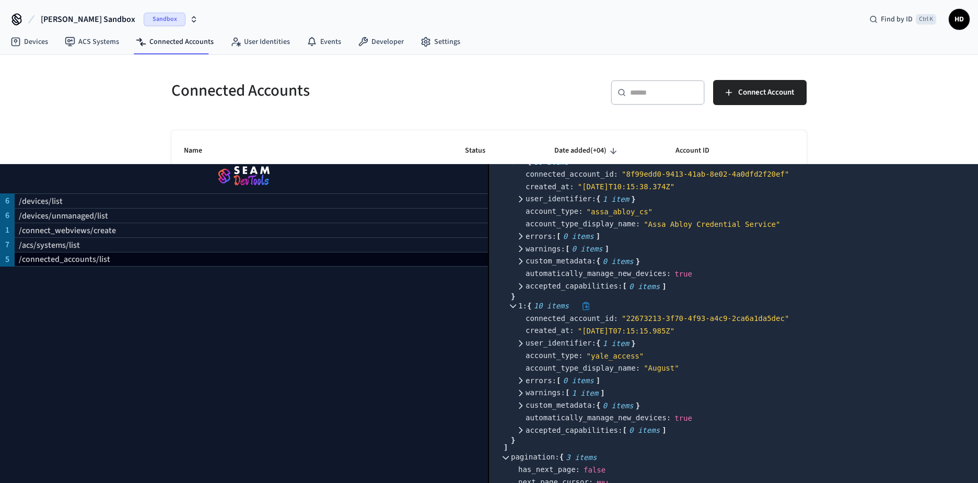
scroll to position [131, 0]
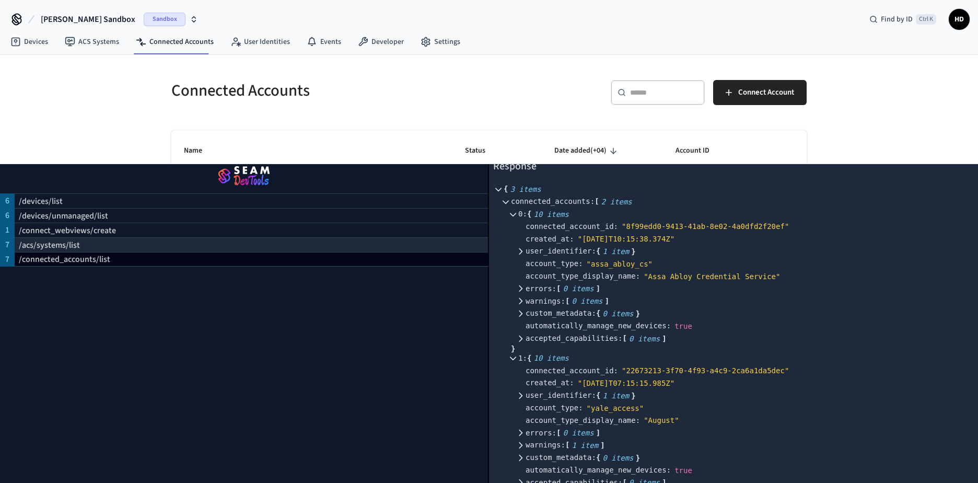
click at [50, 248] on p "/acs/systems/list" at bounding box center [49, 245] width 61 height 13
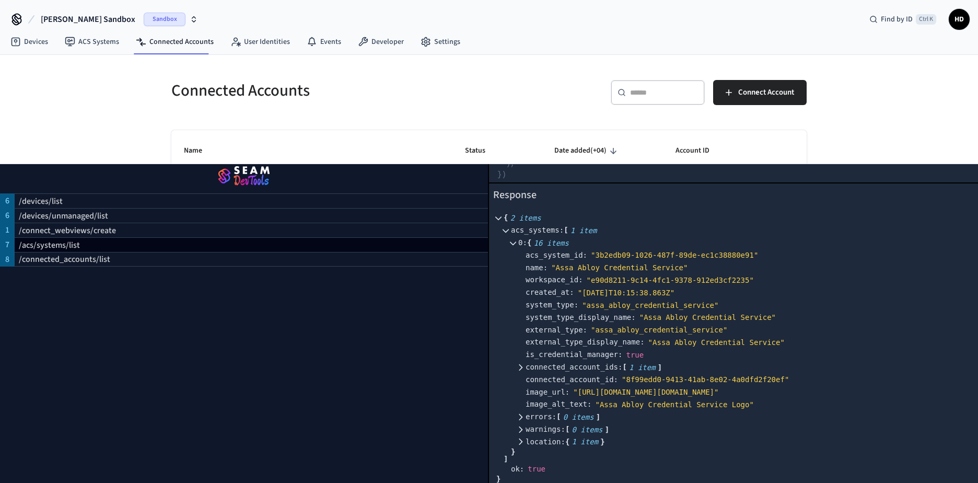
scroll to position [180, 0]
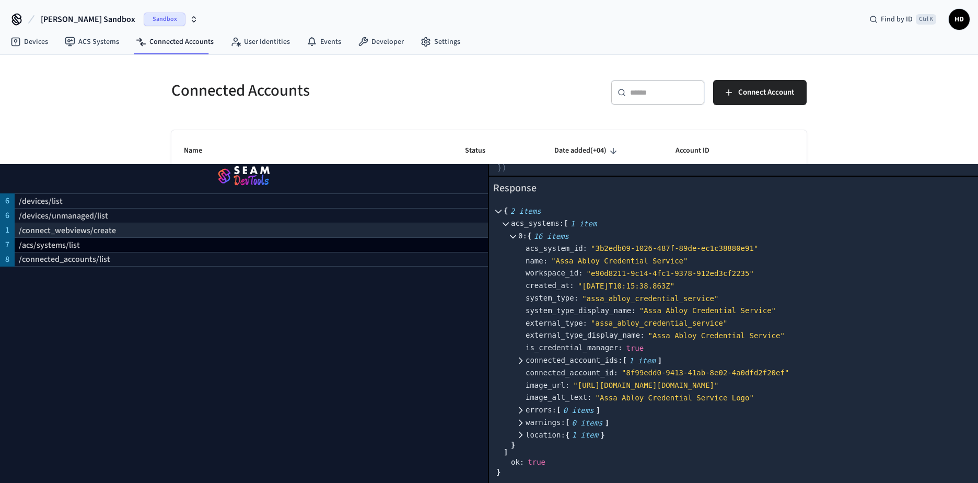
click at [62, 232] on p "/connect_webviews/create" at bounding box center [67, 230] width 97 height 13
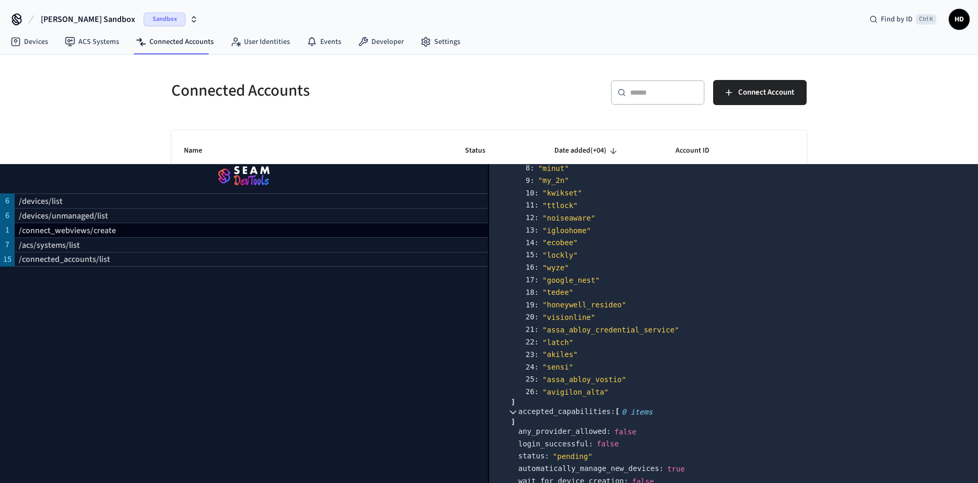
scroll to position [366, 0]
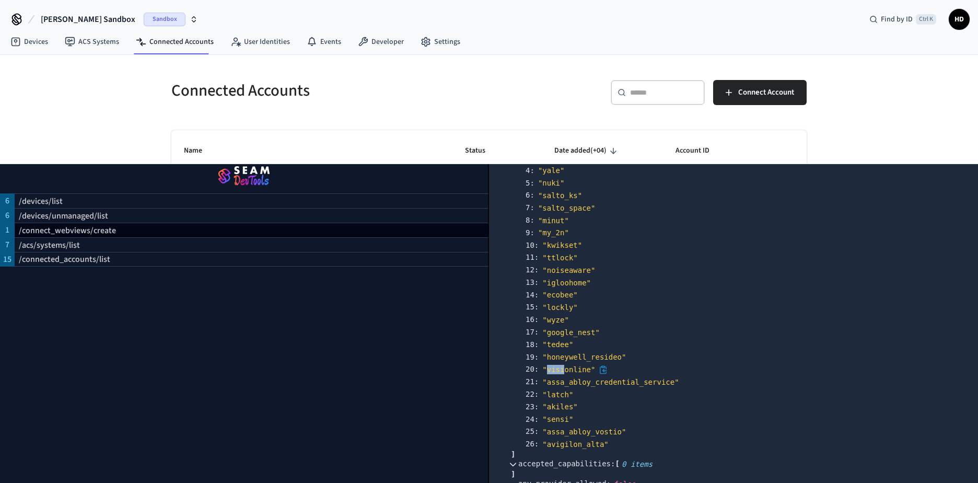
drag, startPoint x: 546, startPoint y: 373, endPoint x: 561, endPoint y: 374, distance: 15.2
click at [561, 374] on div "" visionline"" at bounding box center [568, 368] width 53 height 9
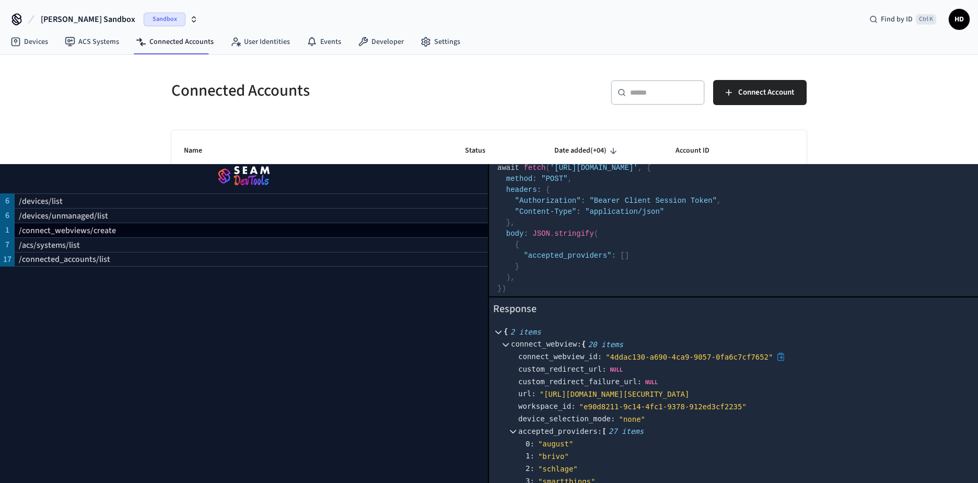
scroll to position [0, 0]
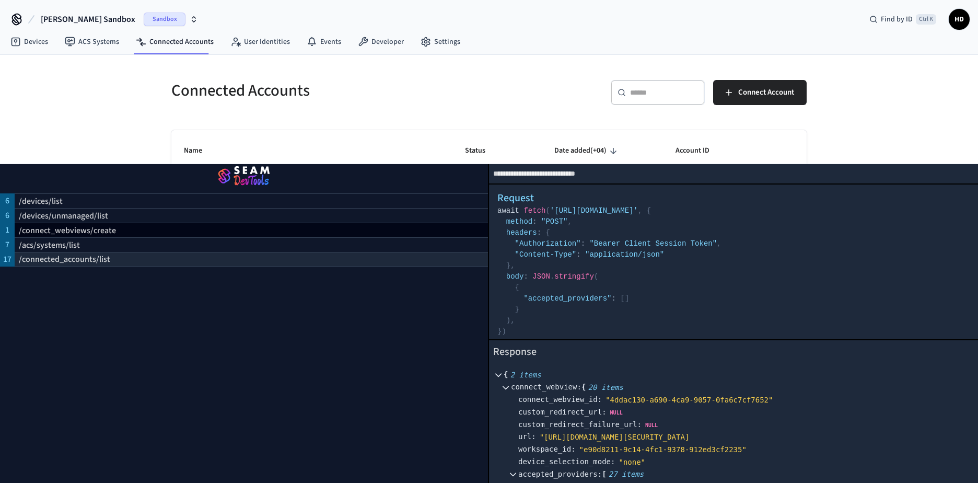
click at [55, 263] on p "/connected_accounts/list" at bounding box center [64, 259] width 91 height 13
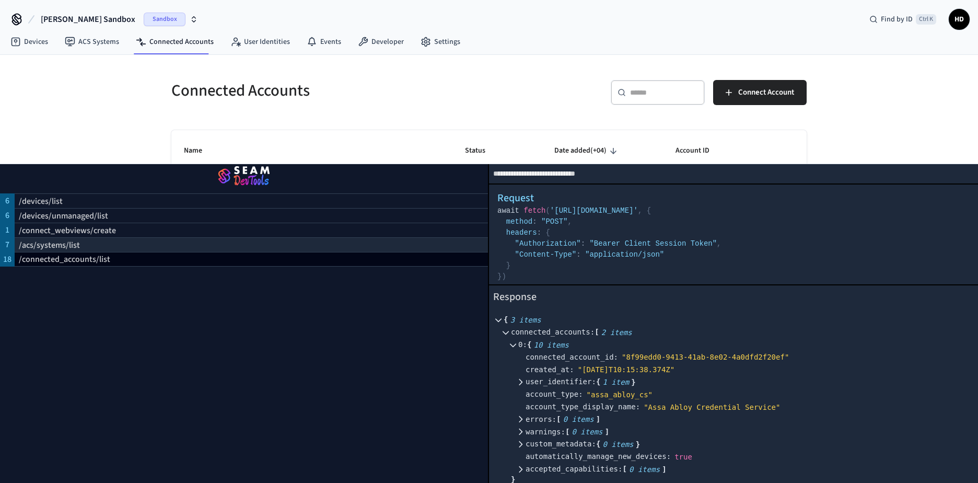
click at [33, 241] on p "/acs/systems/list" at bounding box center [49, 245] width 61 height 13
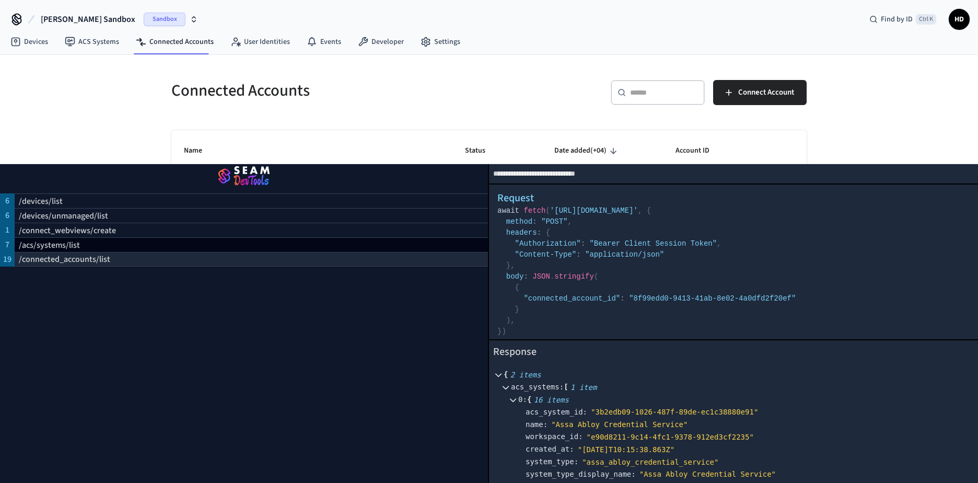
click at [28, 259] on p "/connected_accounts/list" at bounding box center [64, 259] width 91 height 13
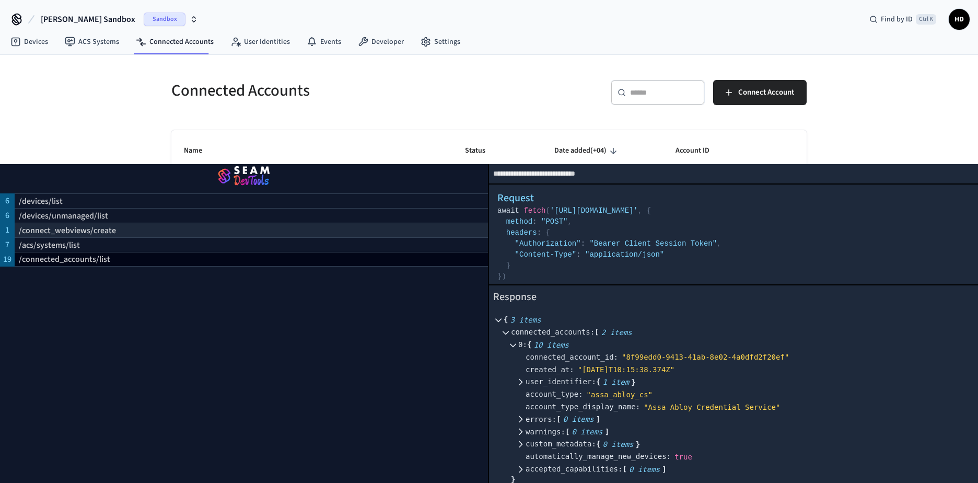
click at [30, 231] on p "/connect_webviews/create" at bounding box center [67, 230] width 97 height 13
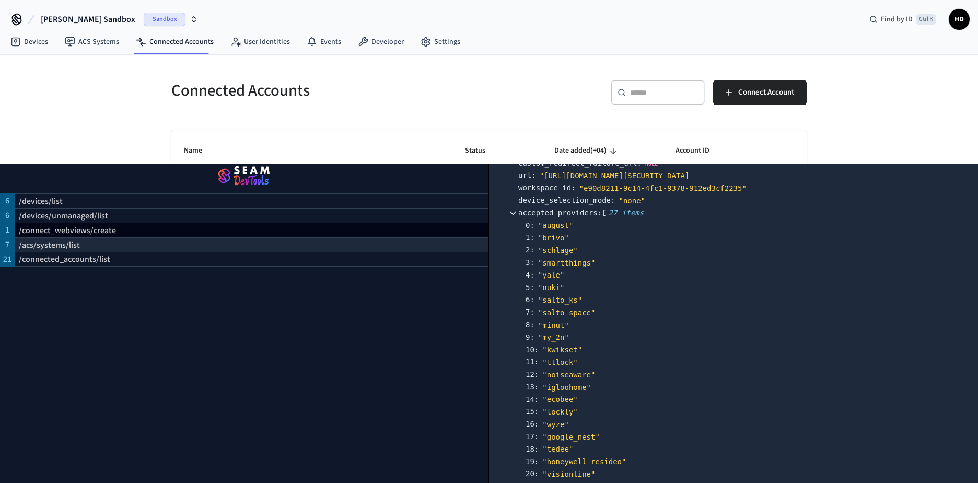
scroll to position [209, 0]
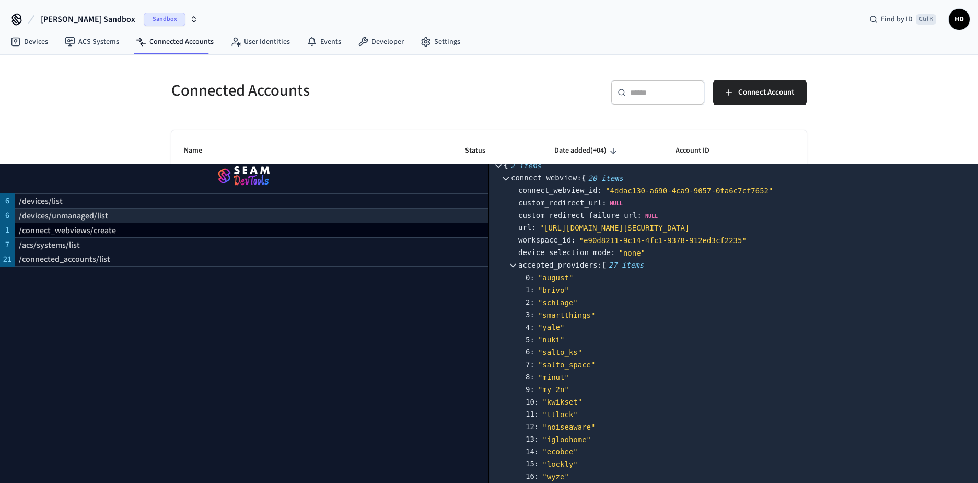
click at [55, 218] on p "/devices/unmanaged/list" at bounding box center [63, 215] width 89 height 13
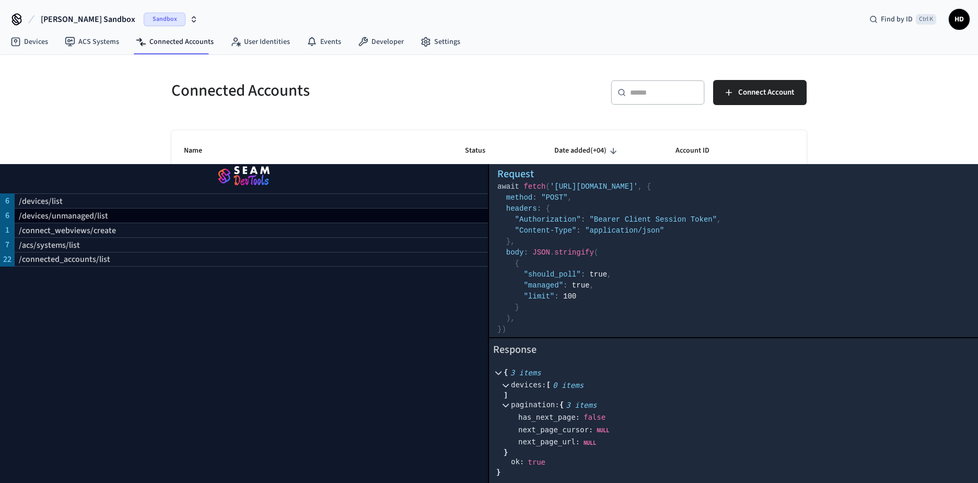
scroll to position [0, 0]
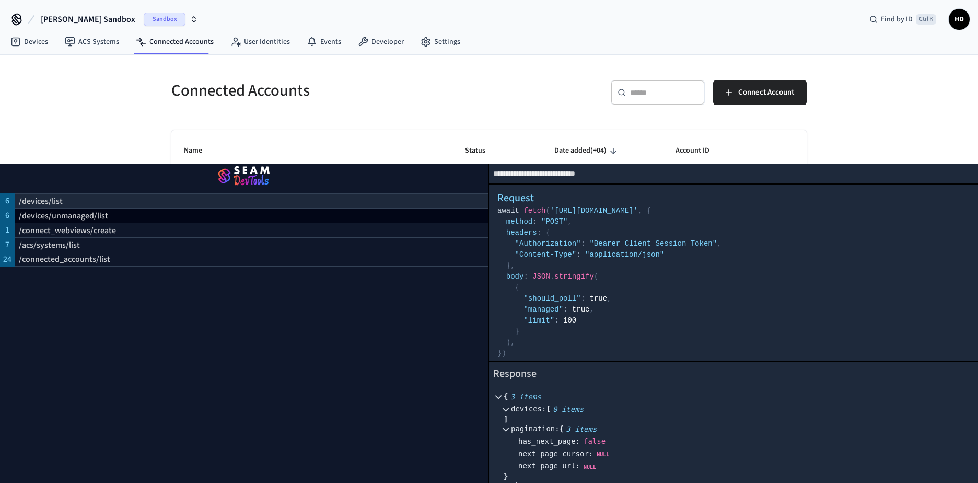
click at [47, 204] on p "/devices/list" at bounding box center [41, 201] width 44 height 13
select select "**********"
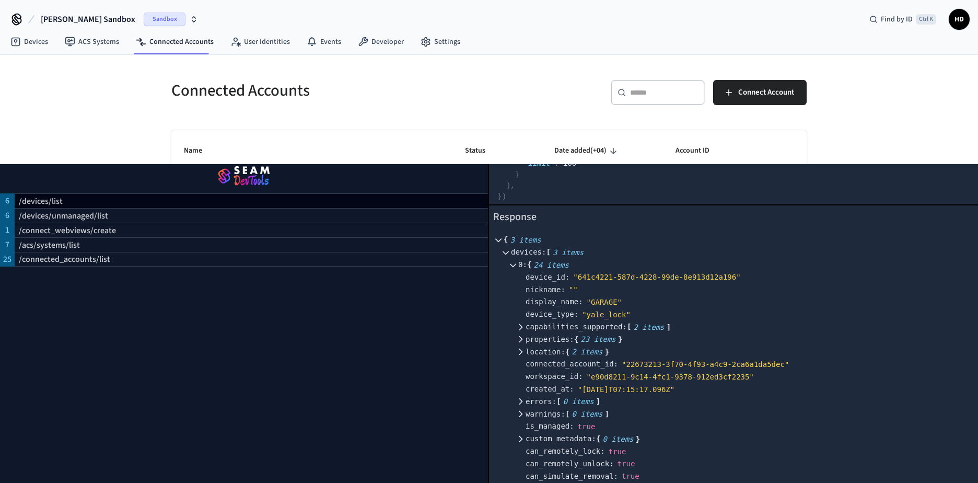
scroll to position [261, 0]
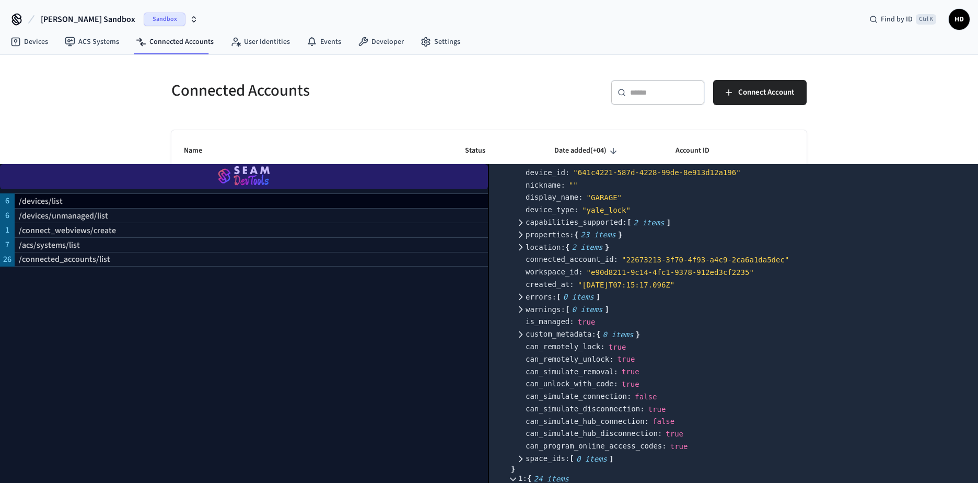
click at [245, 172] on img "button" at bounding box center [244, 176] width 463 height 29
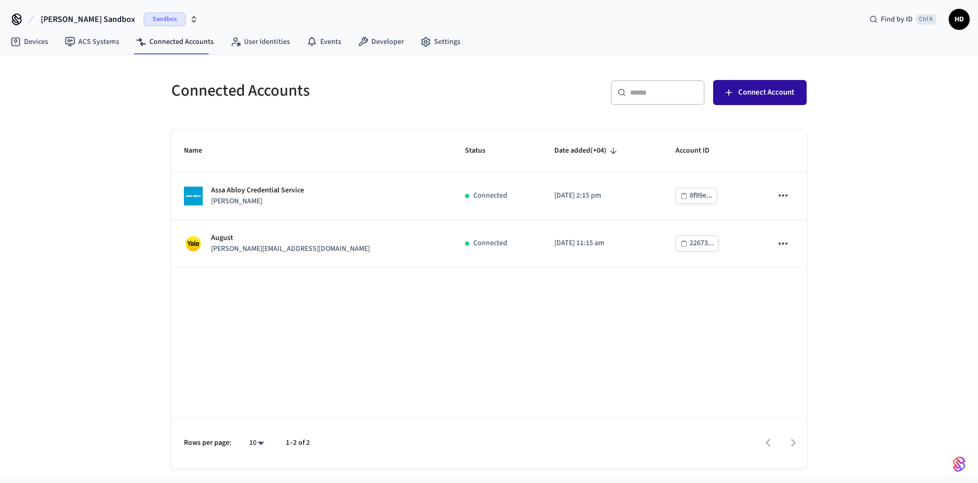
click at [742, 93] on span "Connect Account" at bounding box center [766, 93] width 56 height 14
click at [13, 17] on icon at bounding box center [16, 19] width 17 height 17
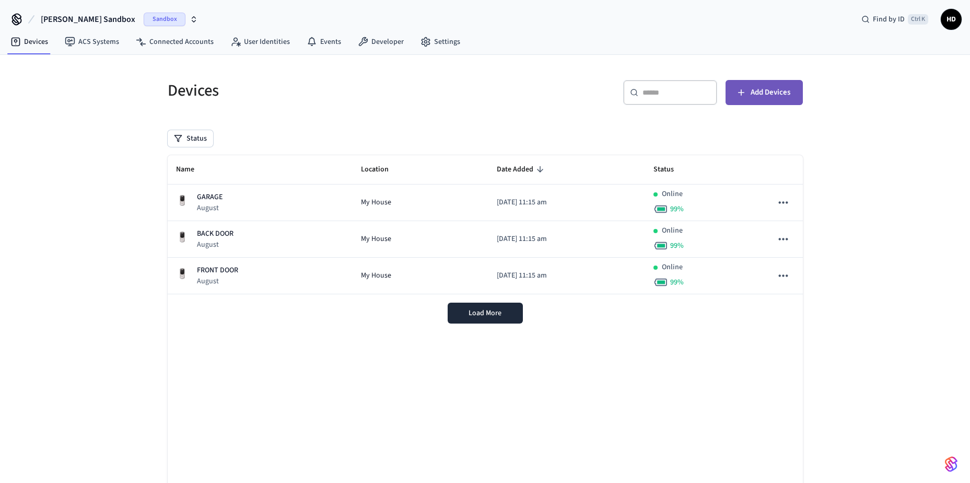
click at [773, 94] on span "Add Devices" at bounding box center [770, 93] width 40 height 14
